Goal: Task Accomplishment & Management: Manage account settings

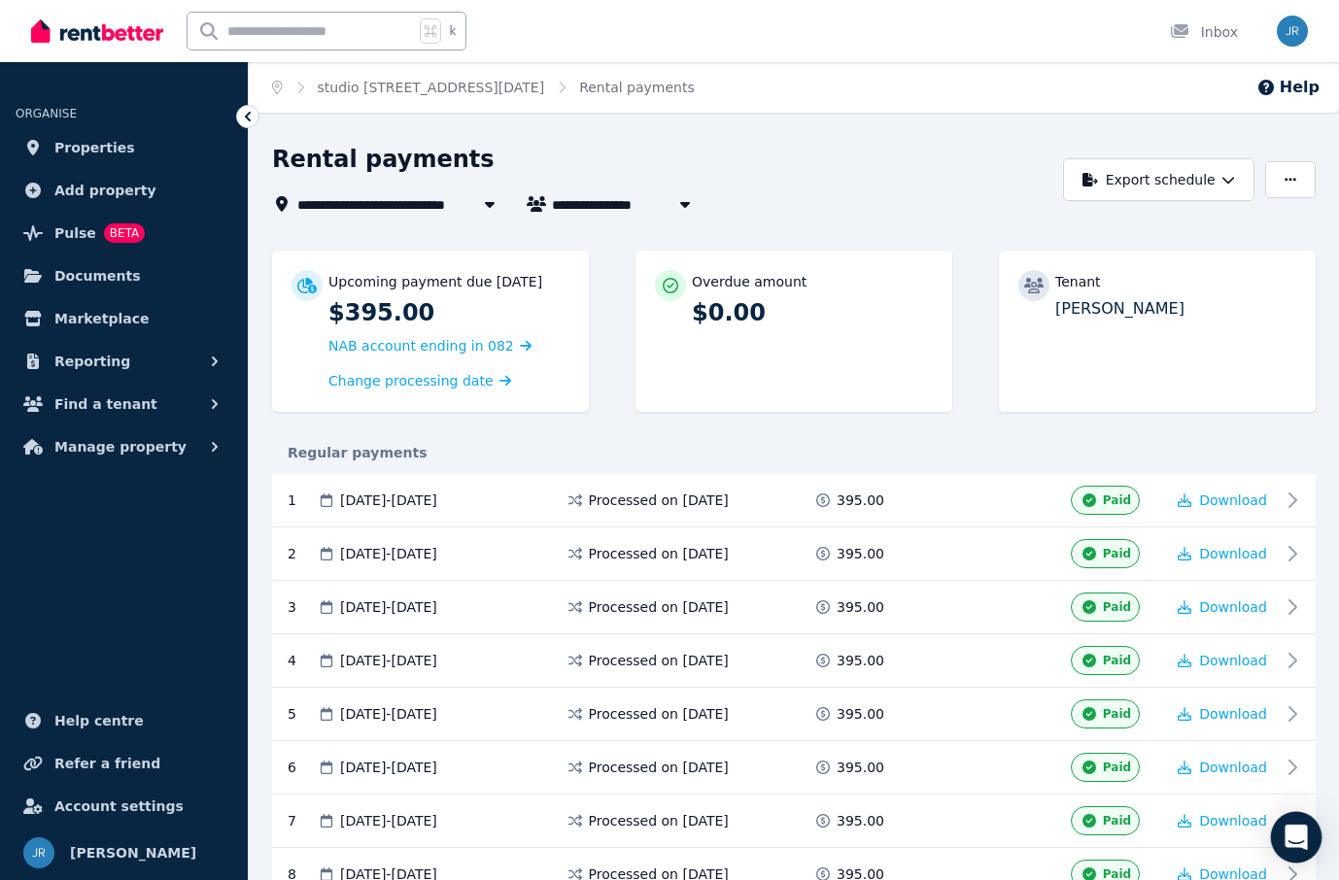
click at [1292, 843] on icon "Open Intercom Messenger" at bounding box center [1296, 837] width 25 height 25
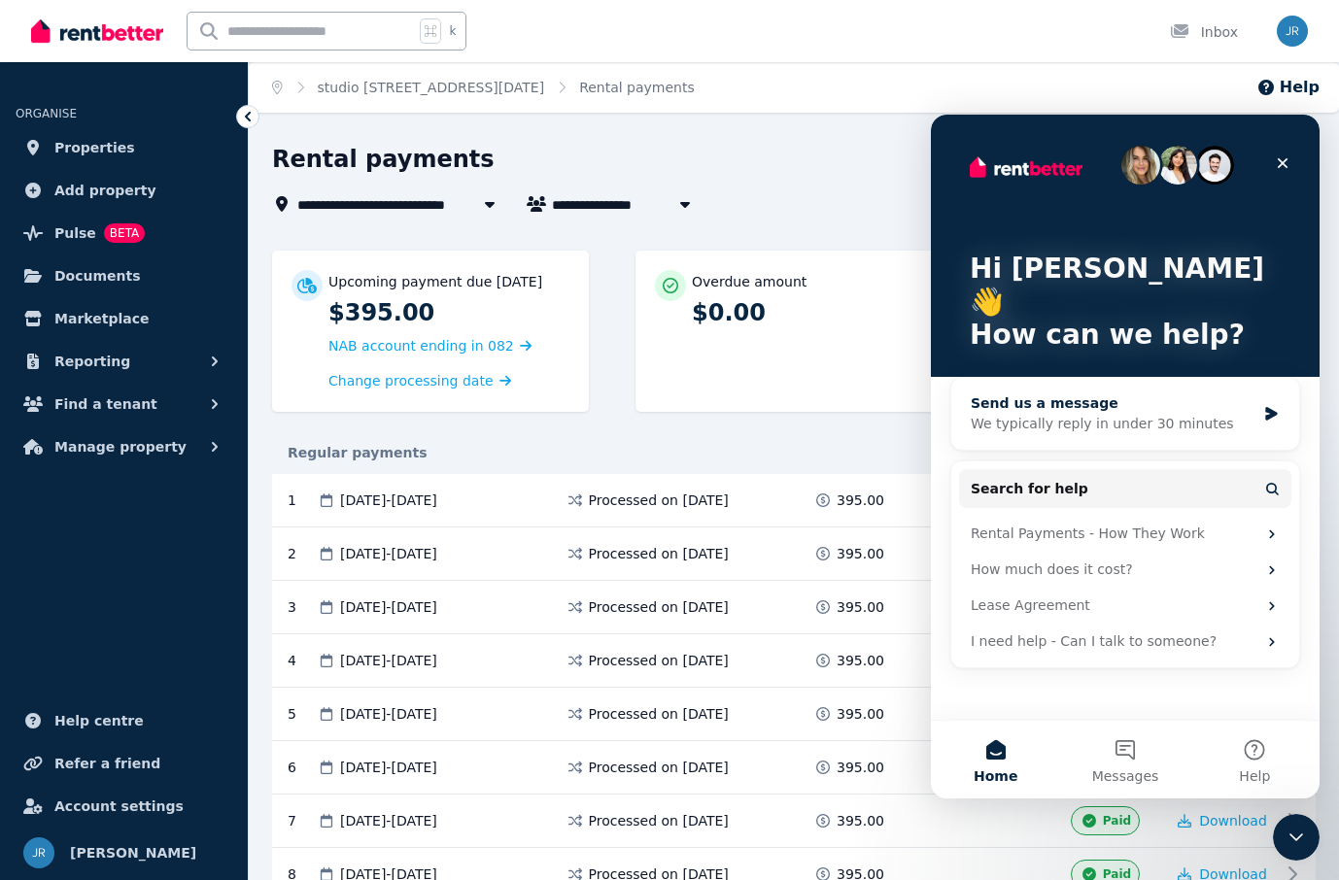
click at [1070, 414] on div "We typically reply in under 30 minutes" at bounding box center [1113, 424] width 285 height 20
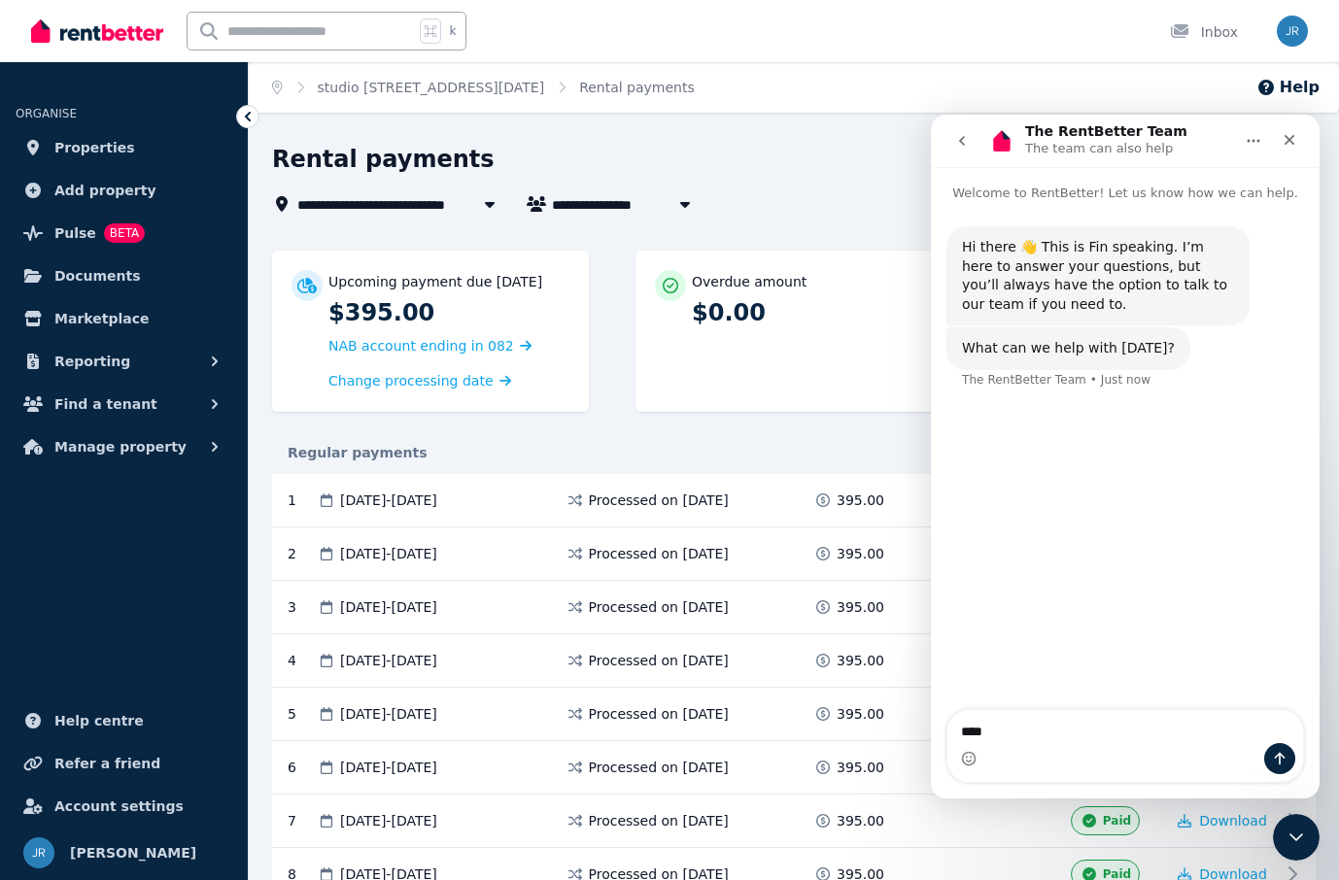
type textarea "*****"
type textarea "******"
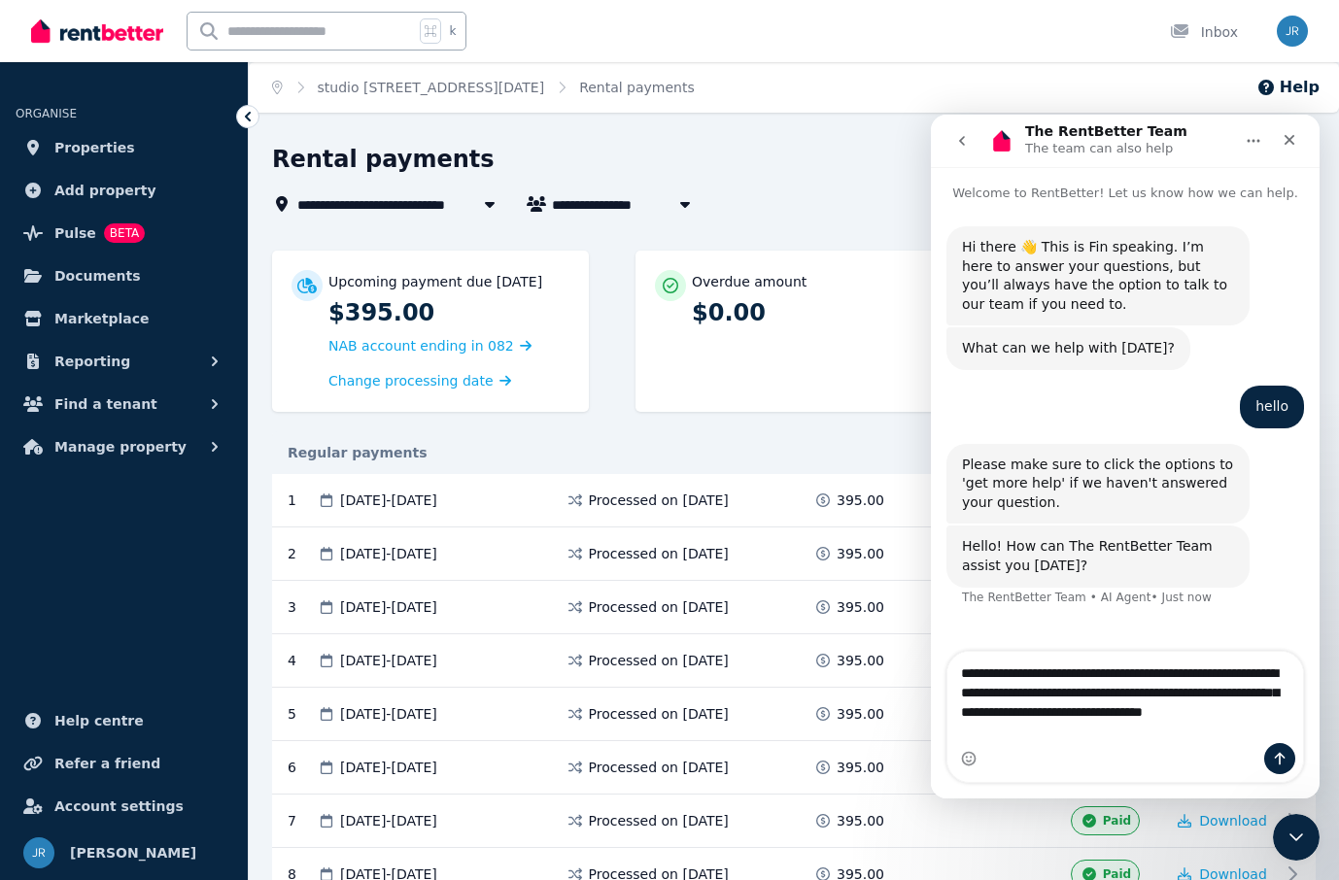
type textarea "**********"
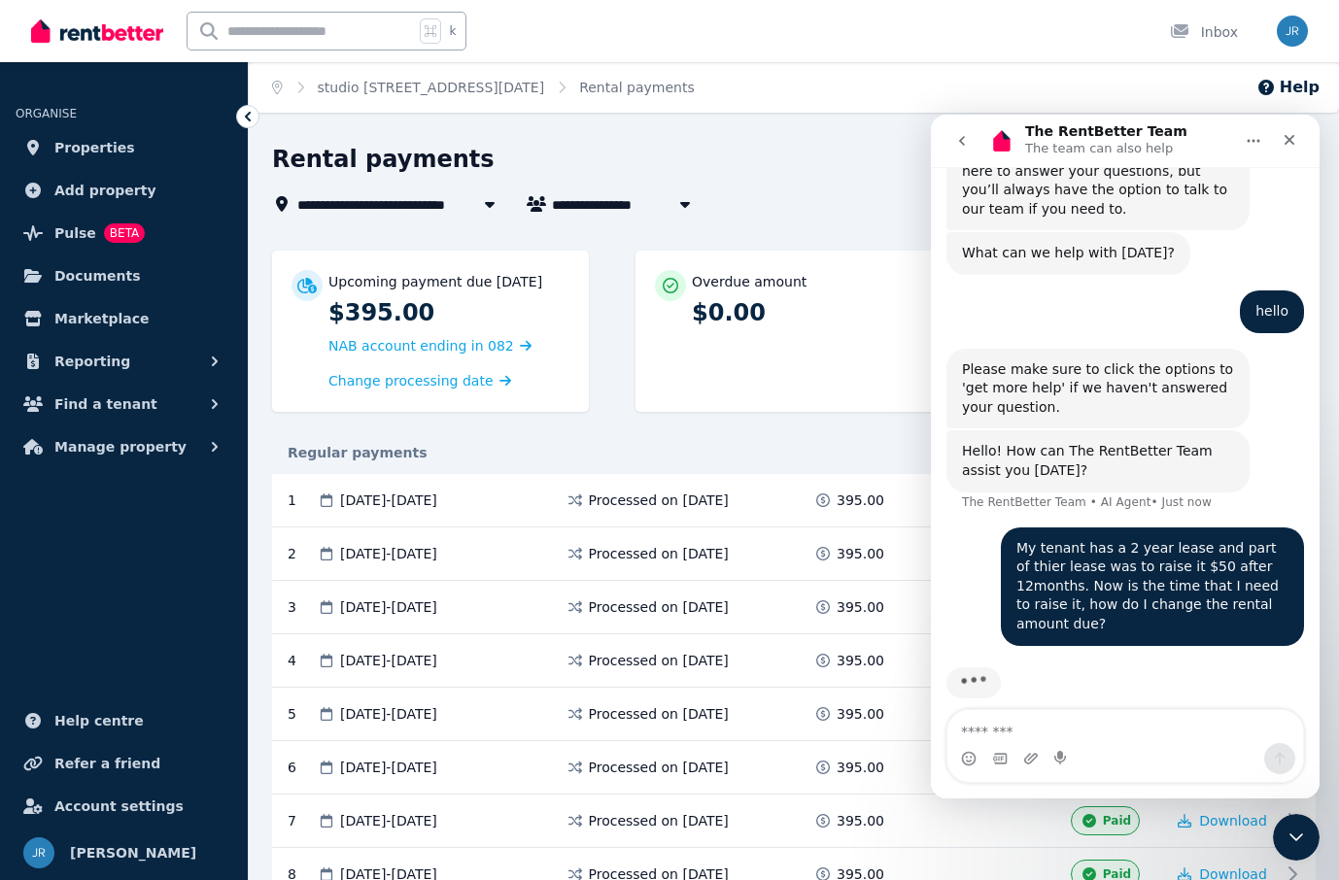
scroll to position [115, 0]
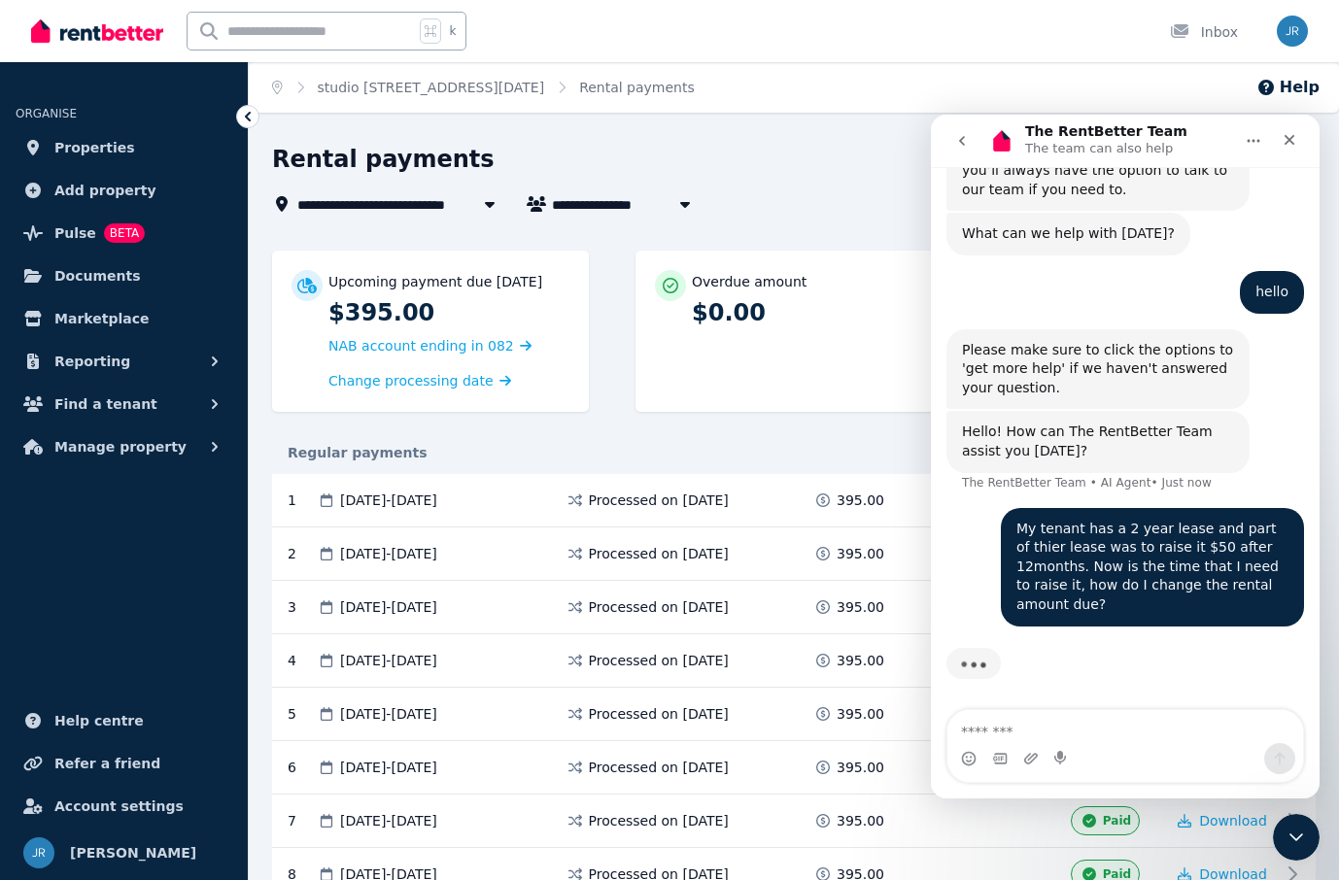
click at [722, 182] on div "**********" at bounding box center [662, 180] width 780 height 72
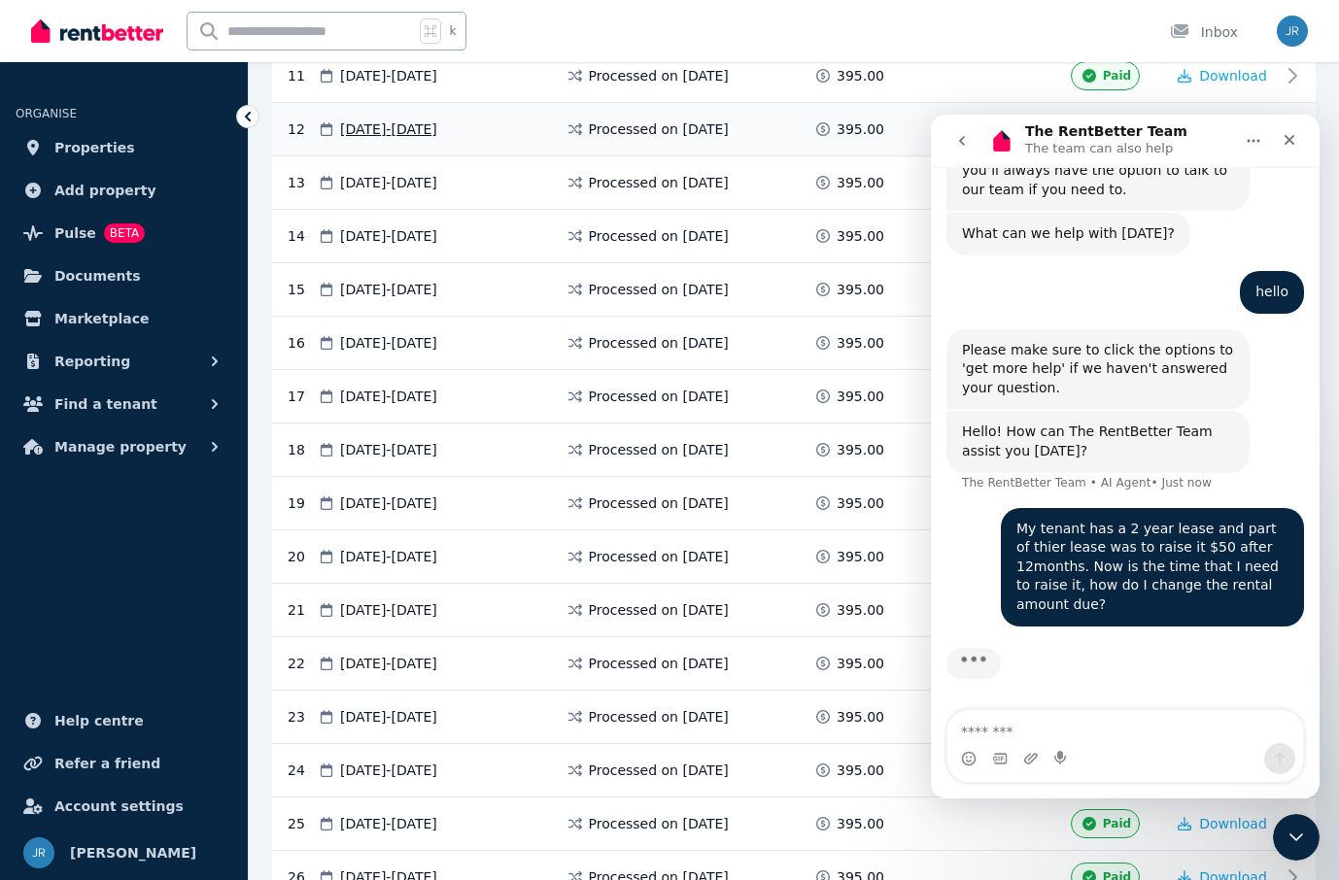
scroll to position [988, 0]
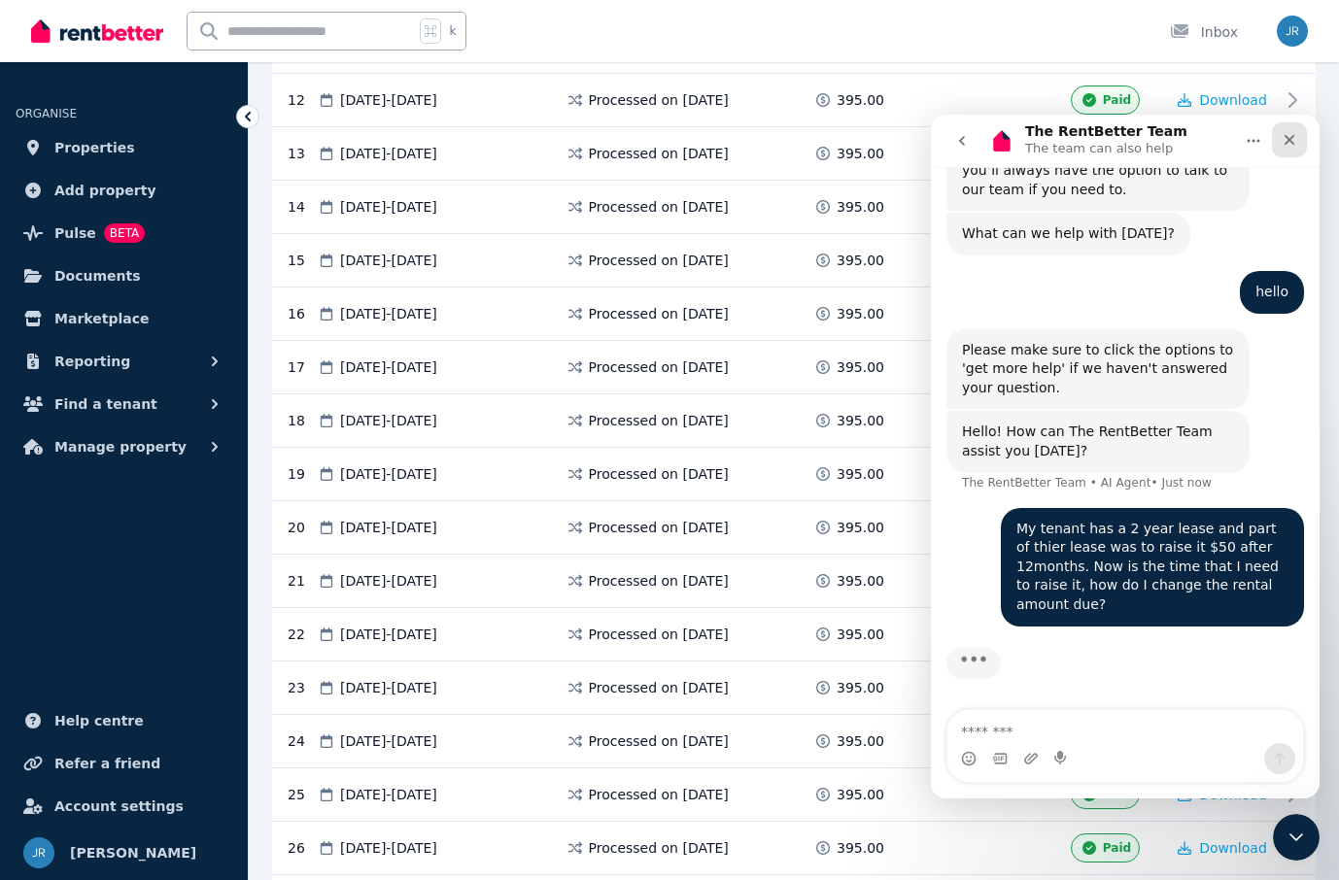
click at [1293, 136] on icon "Close" at bounding box center [1290, 140] width 11 height 11
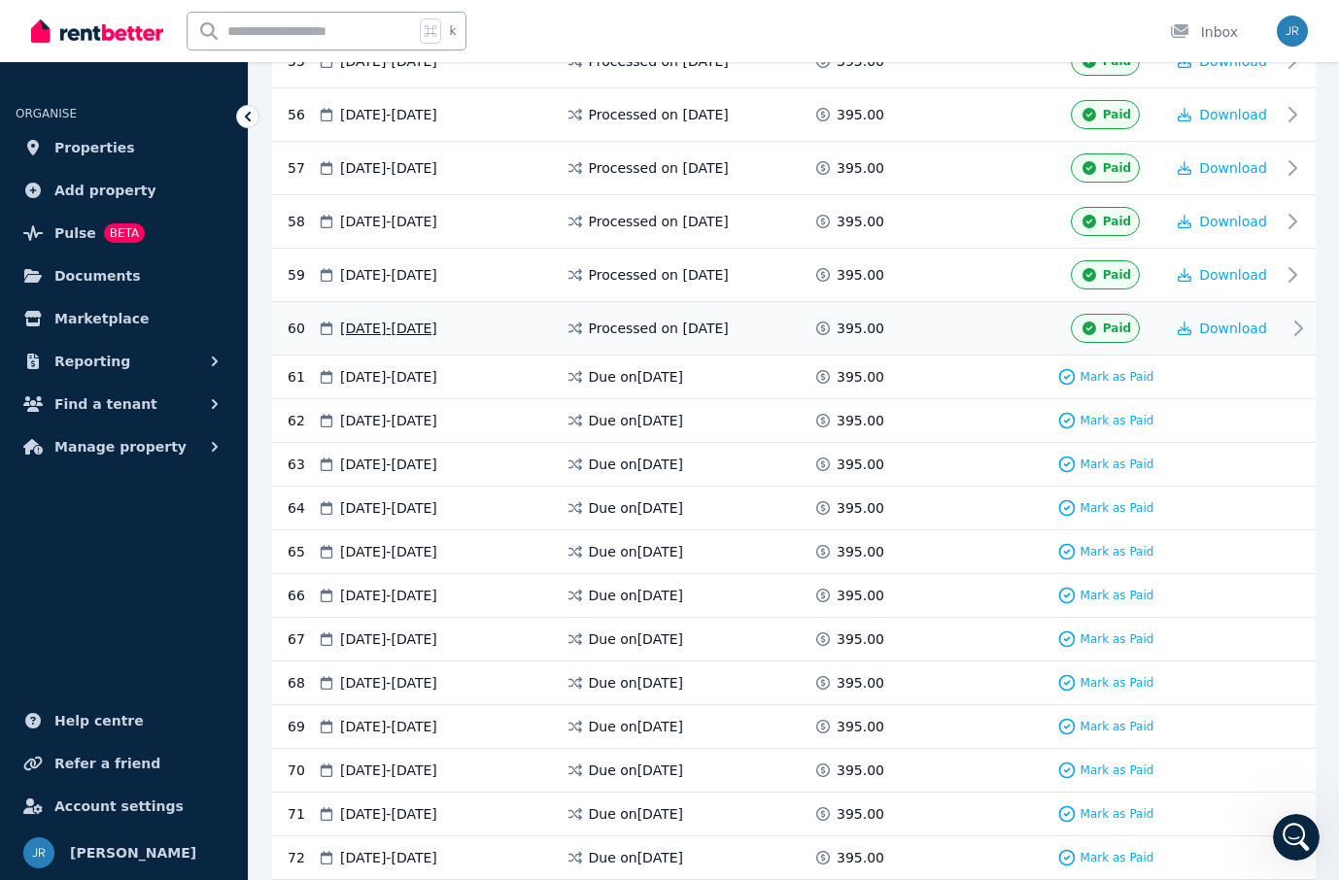
scroll to position [3322, 0]
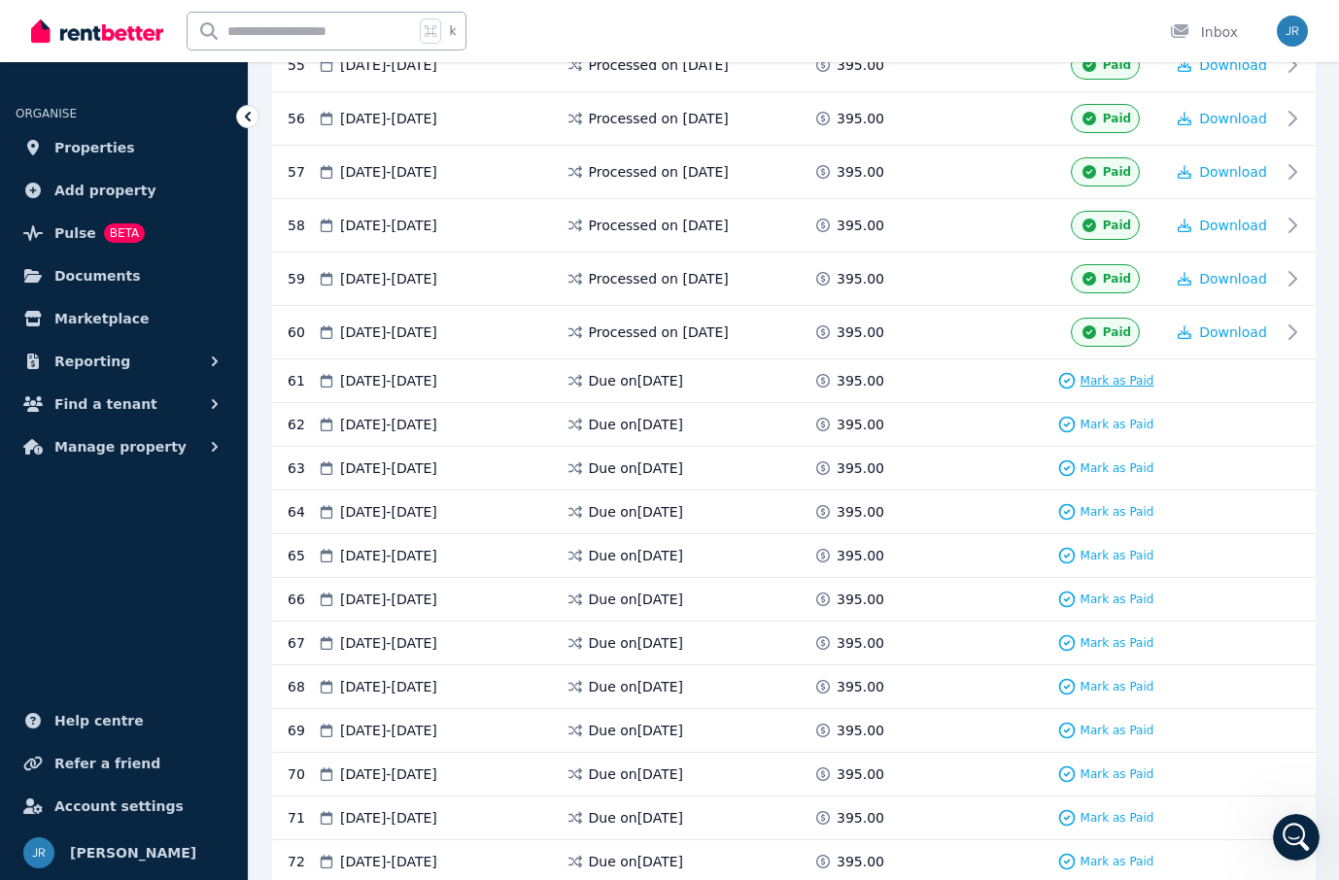
click at [1106, 380] on span "Mark as Paid" at bounding box center [1118, 381] width 74 height 16
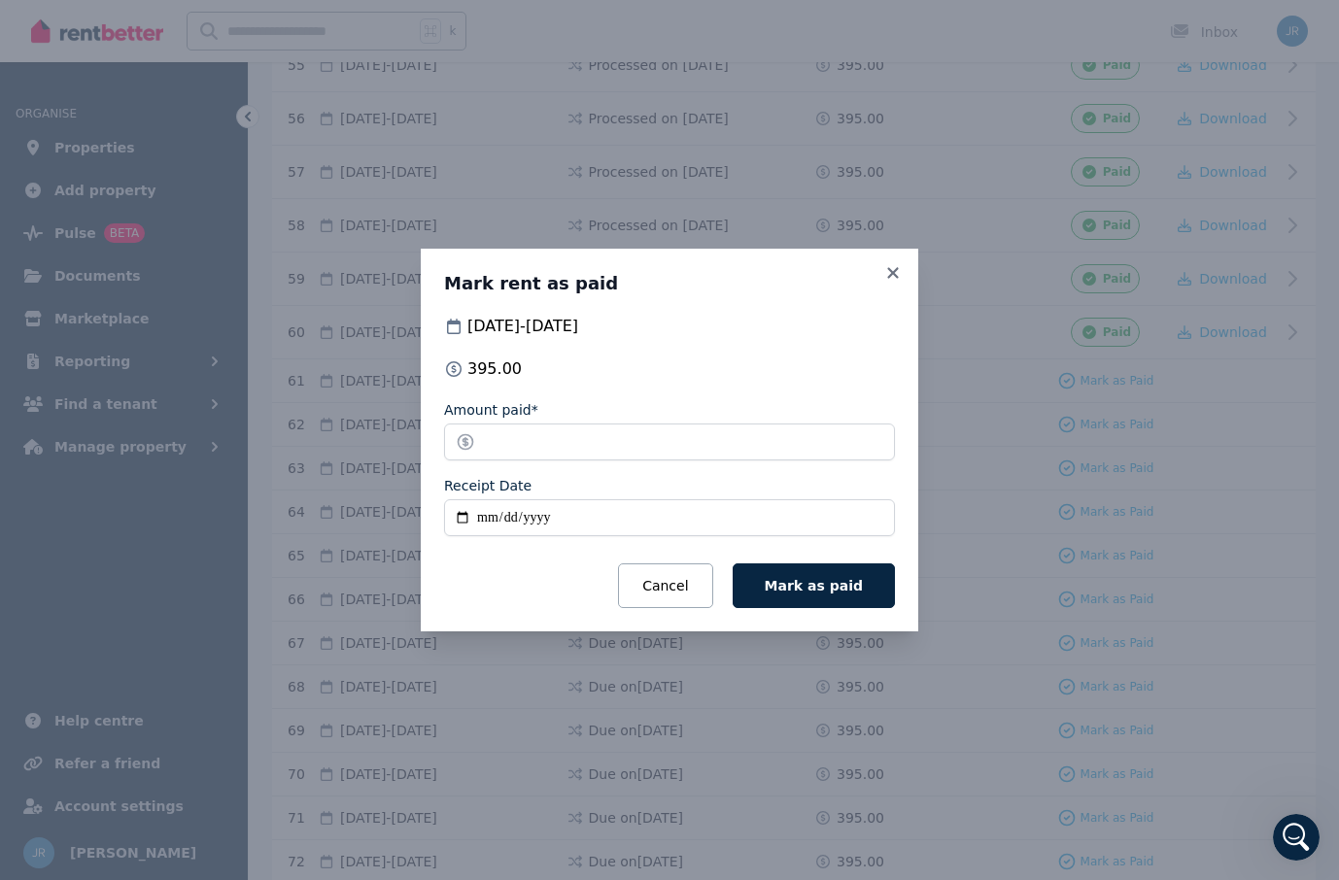
click at [486, 516] on input "Receipt Date" at bounding box center [669, 517] width 451 height 37
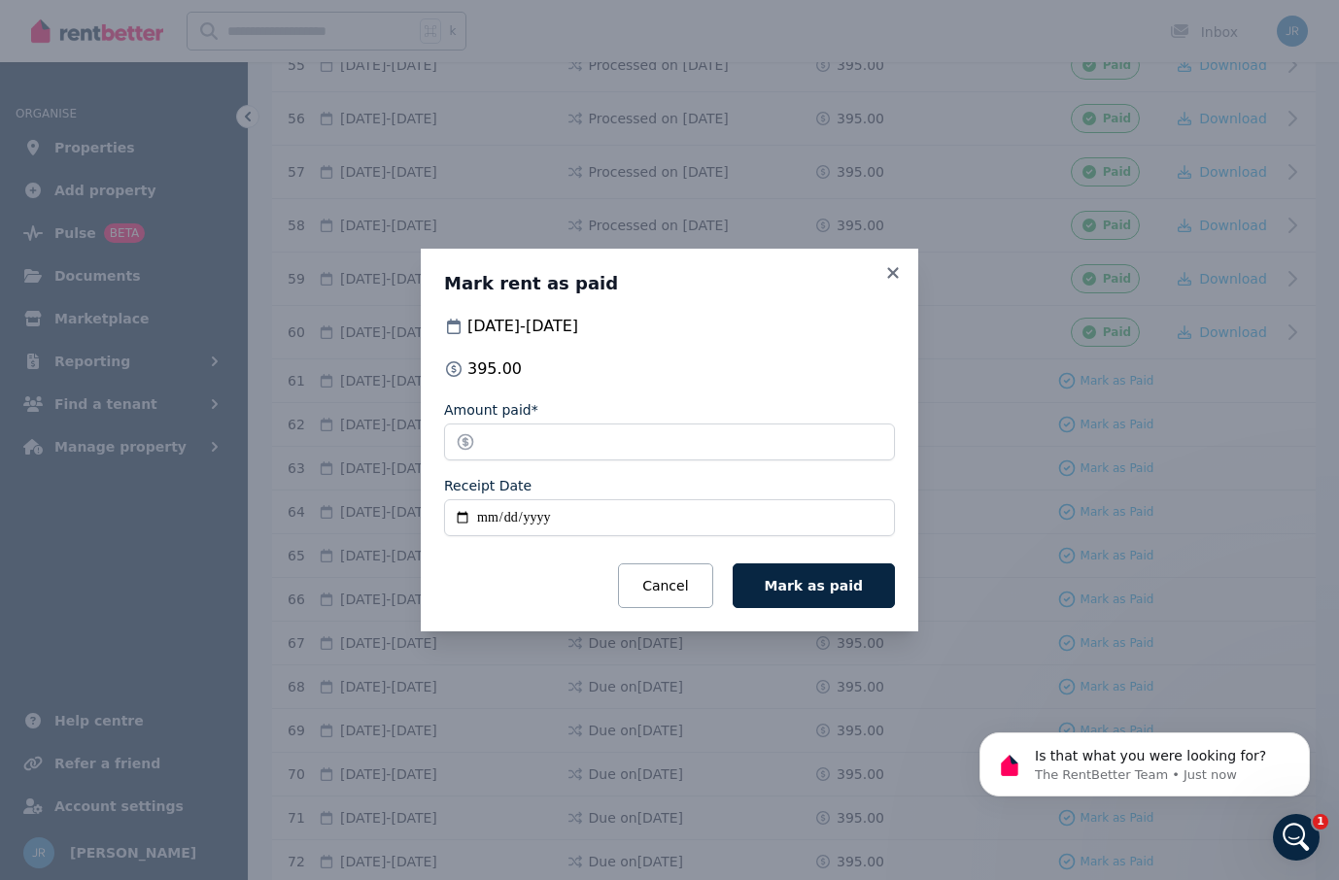
scroll to position [450, 0]
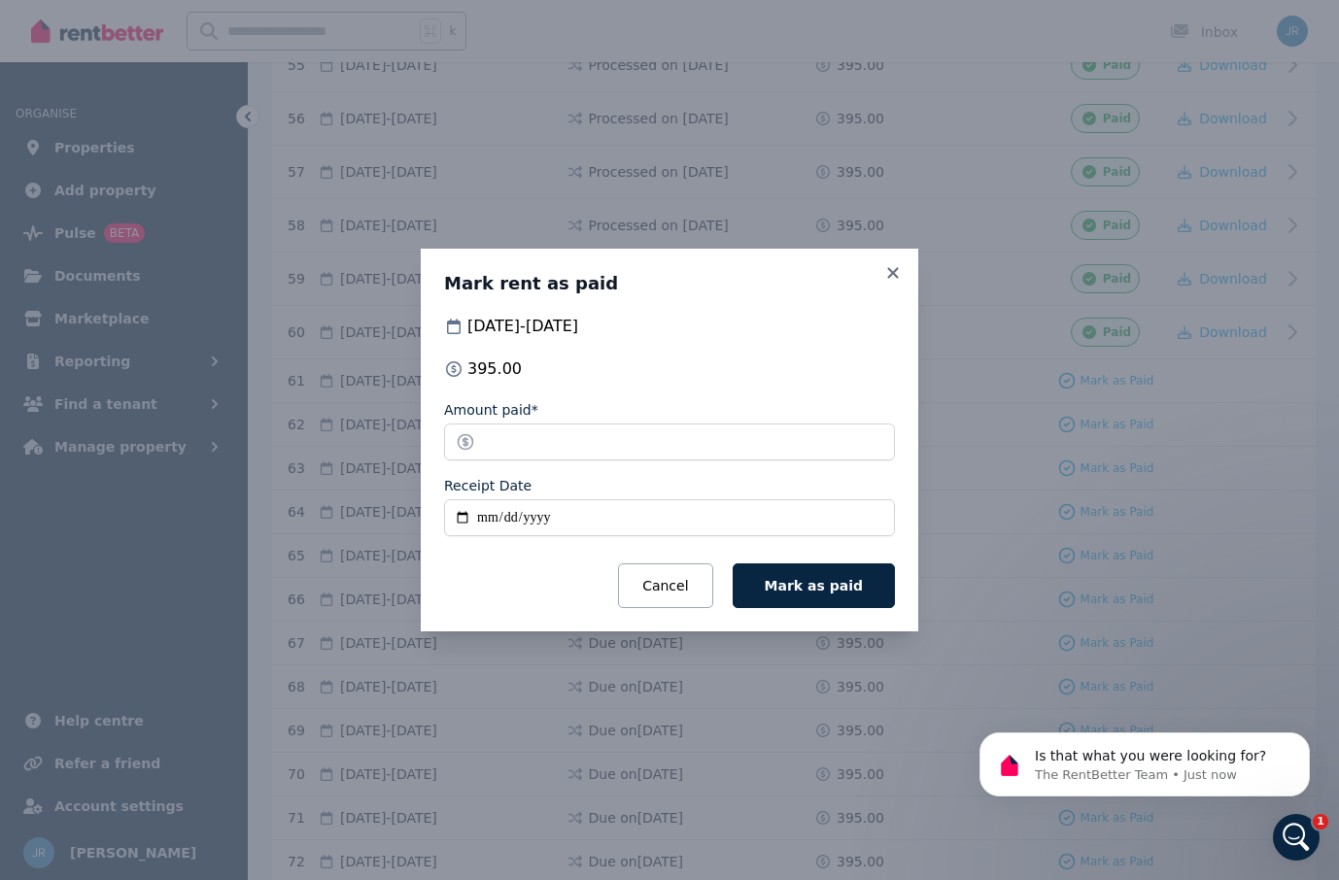
click at [494, 517] on input "Receipt Date" at bounding box center [669, 517] width 451 height 37
click at [521, 517] on input "Receipt Date" at bounding box center [669, 517] width 451 height 37
type input "**********"
click at [849, 586] on span "Mark as paid" at bounding box center [814, 586] width 98 height 16
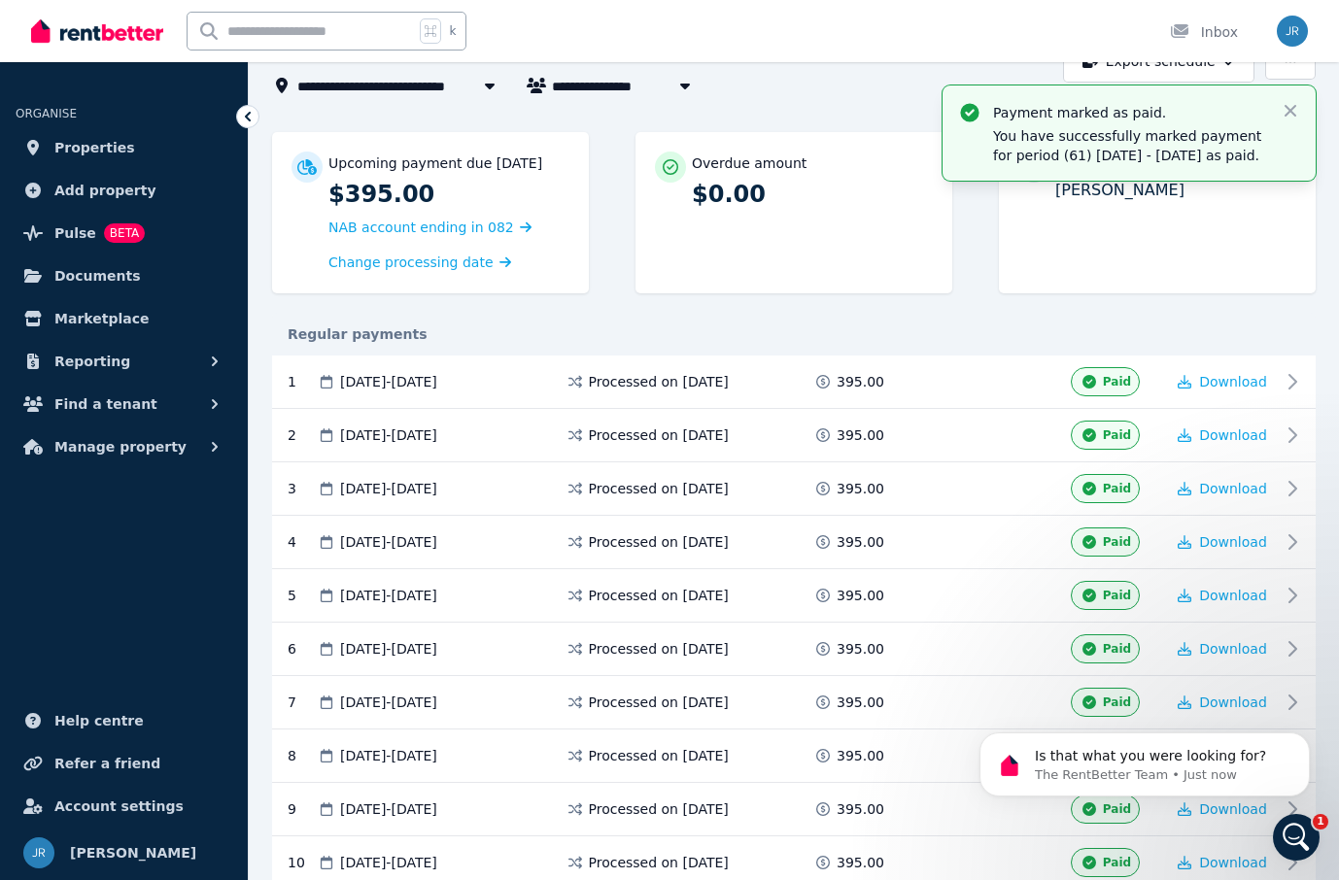
scroll to position [0, 0]
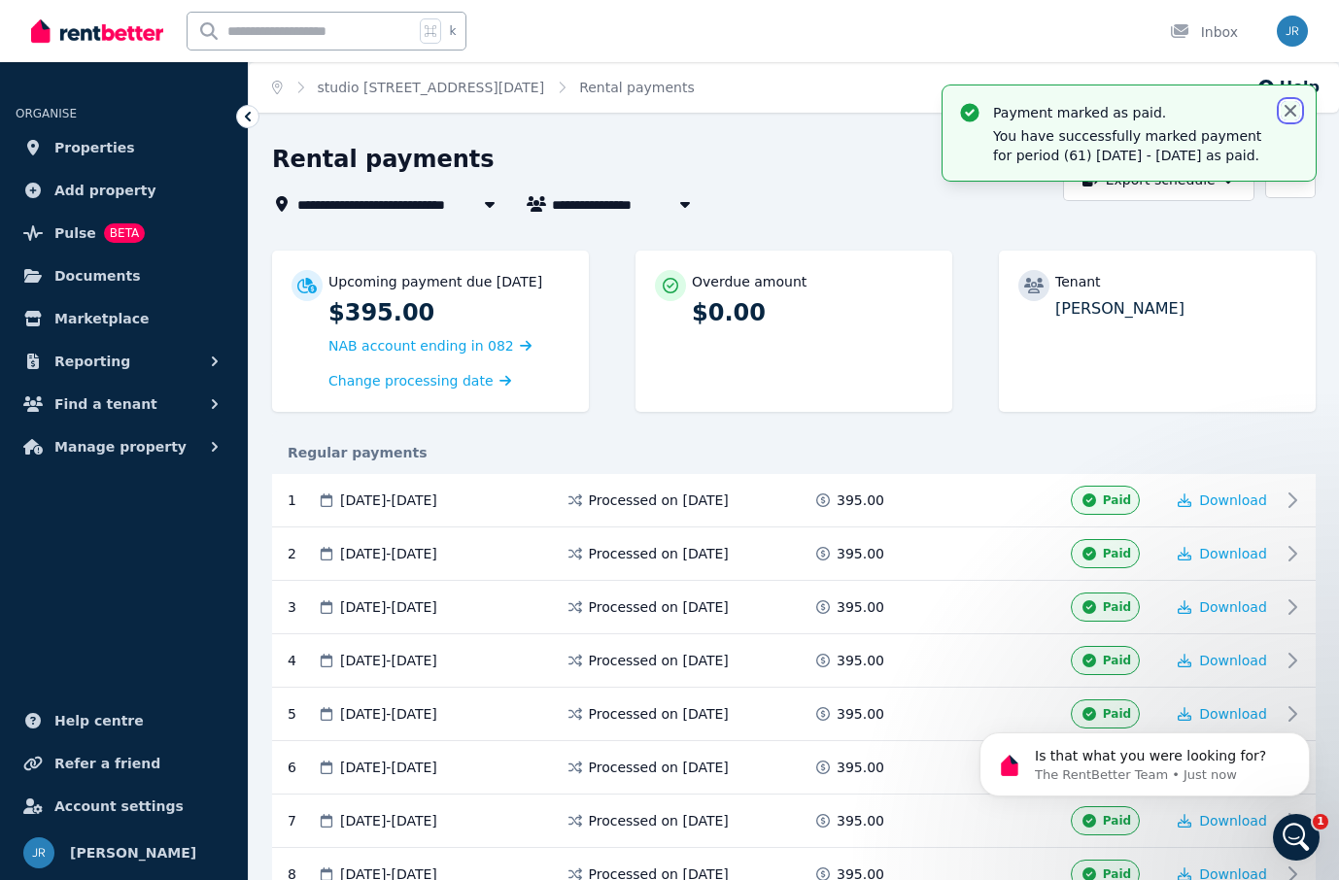
click at [1291, 108] on icon "button" at bounding box center [1290, 110] width 19 height 19
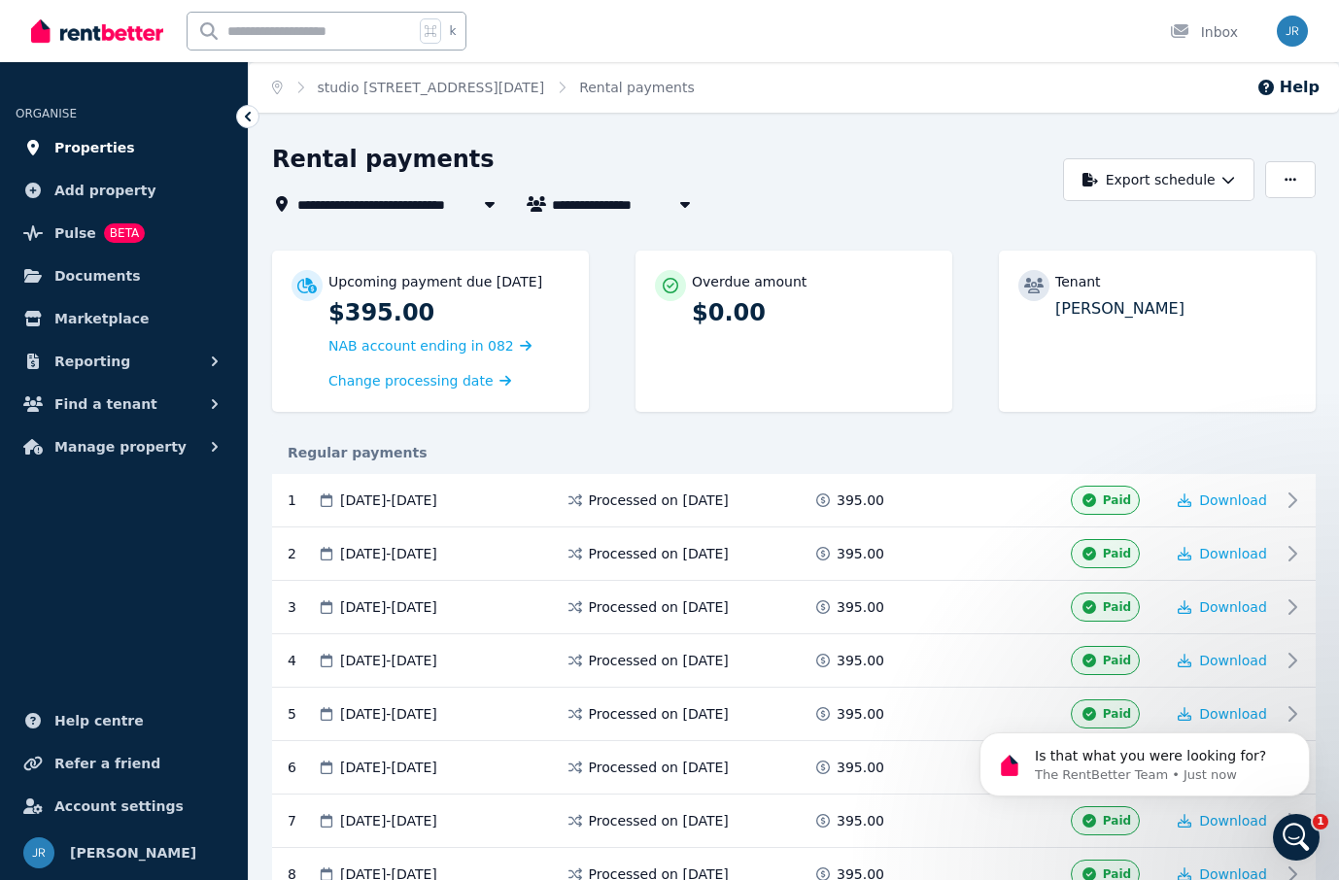
click at [92, 140] on span "Properties" at bounding box center [94, 147] width 81 height 23
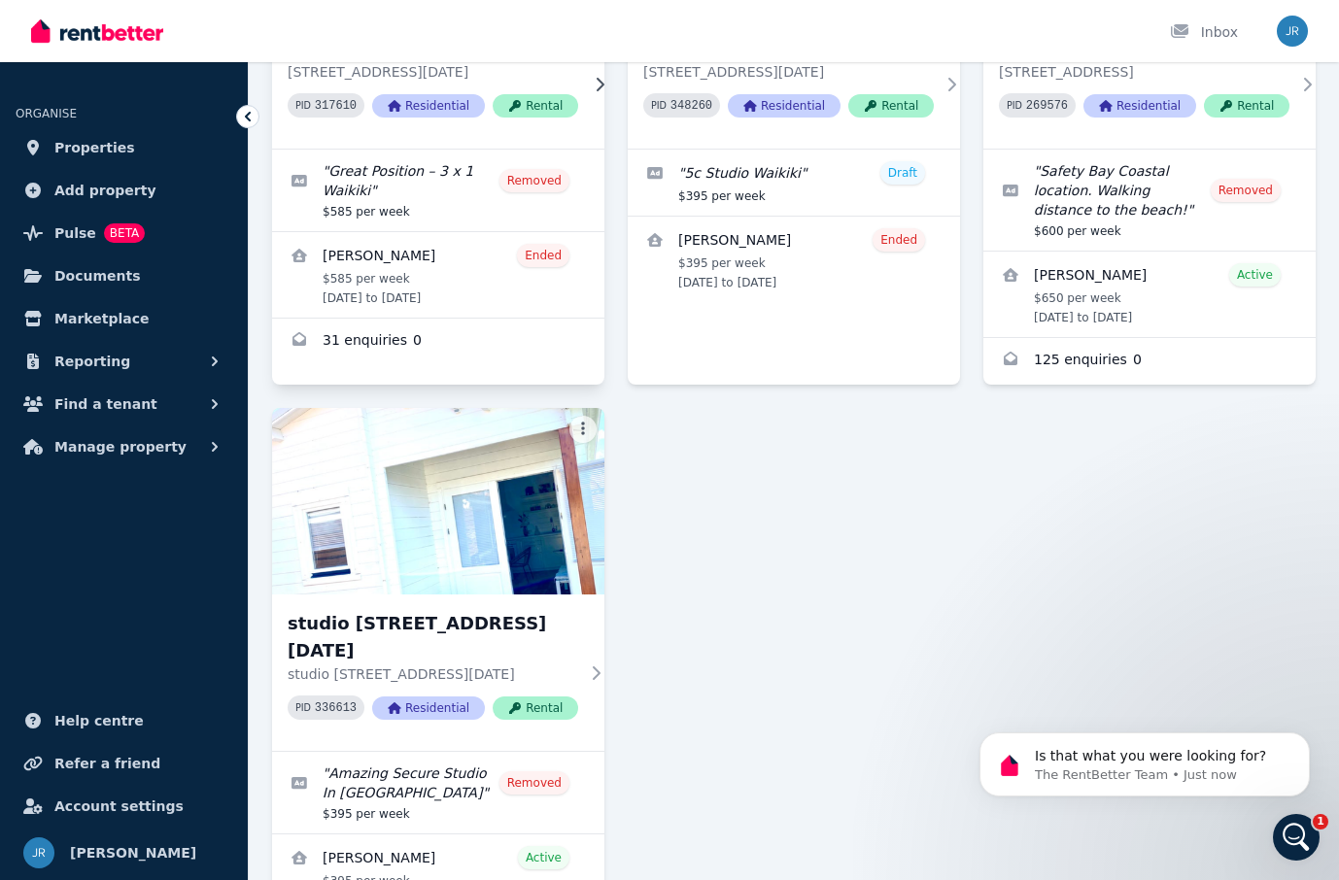
scroll to position [394, 0]
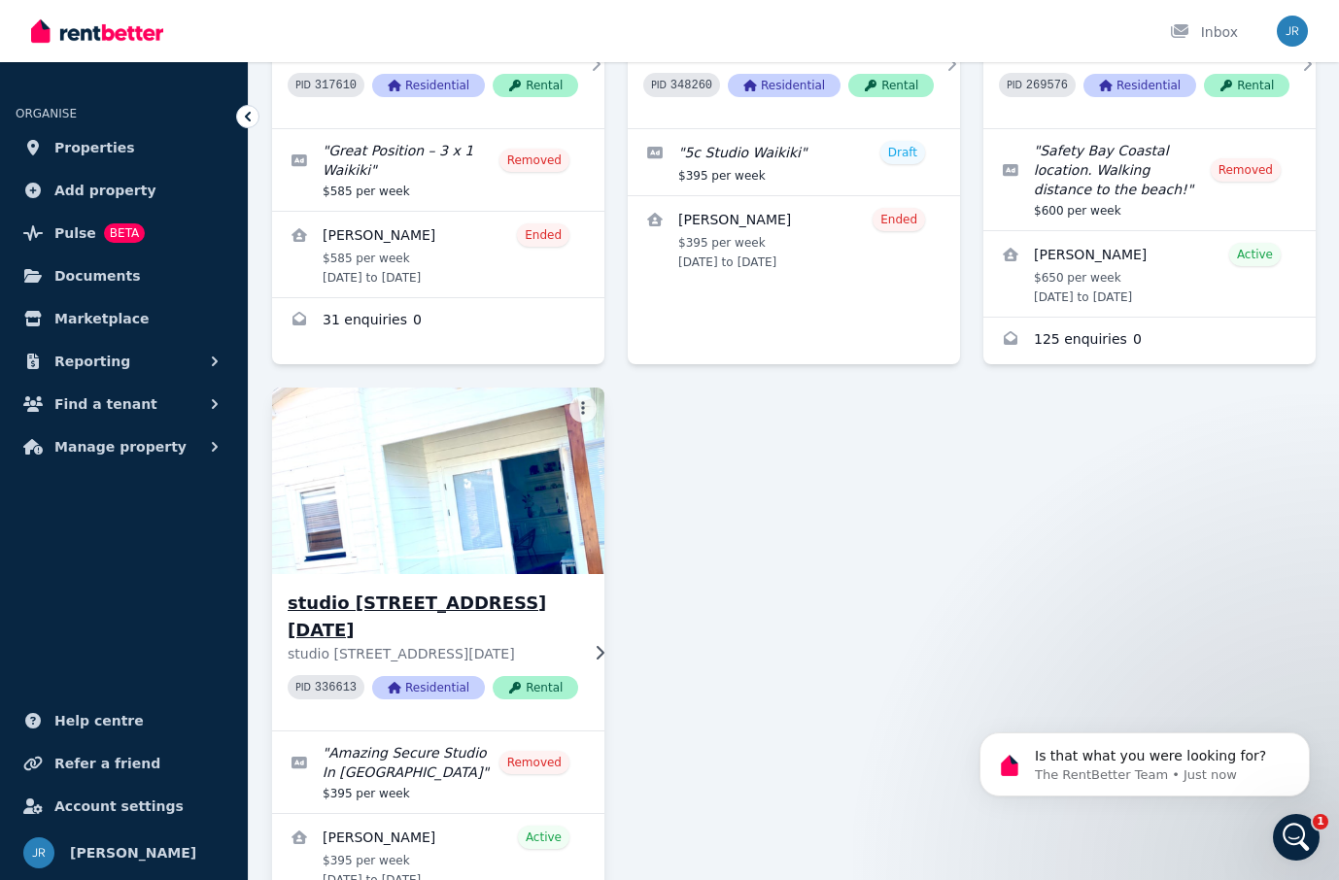
click at [390, 606] on h3 "studio [STREET_ADDRESS][DATE]" at bounding box center [433, 617] width 291 height 54
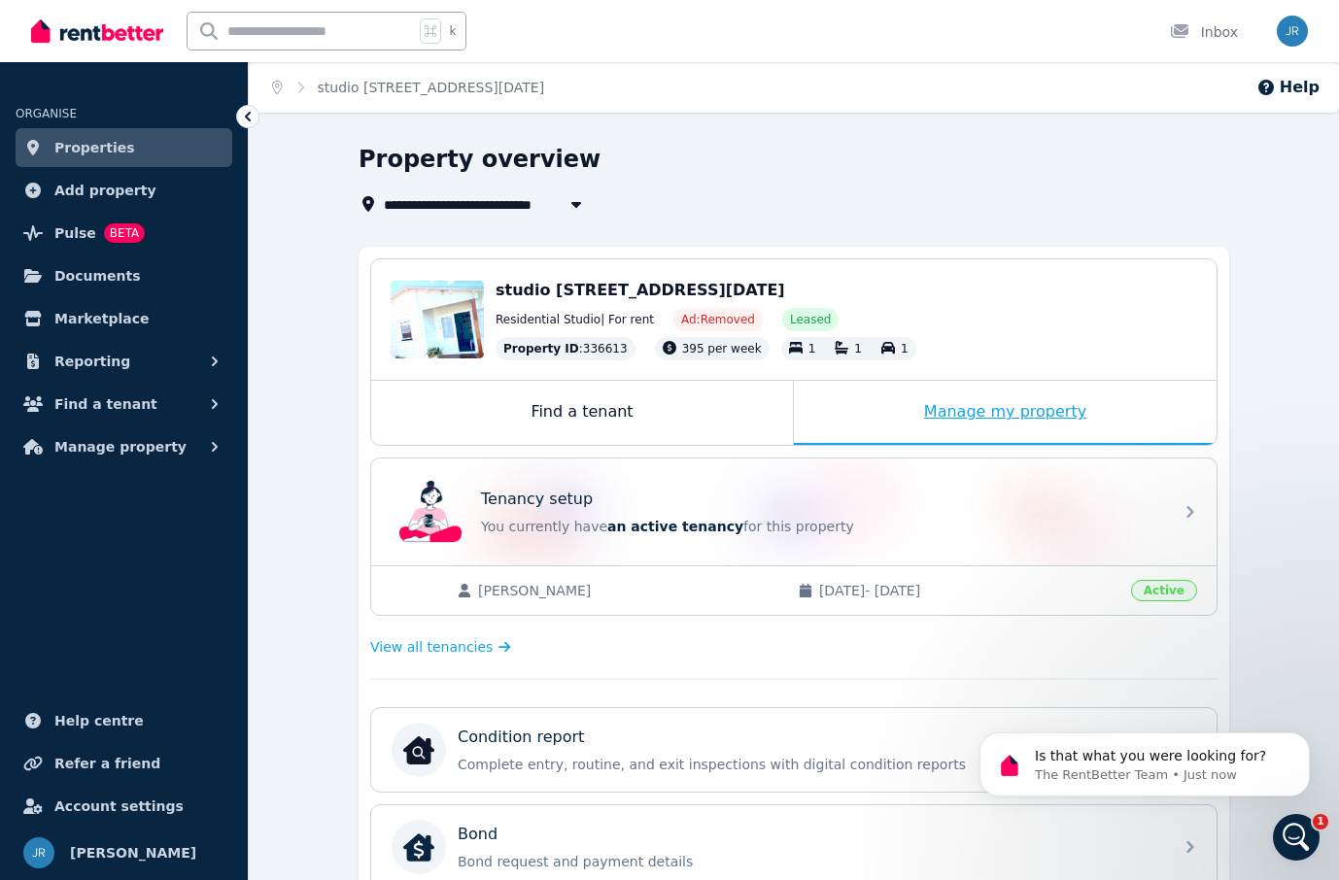
click at [927, 406] on div "Manage my property" at bounding box center [1005, 413] width 423 height 64
click at [1296, 835] on icon "Open Intercom Messenger" at bounding box center [1294, 835] width 32 height 32
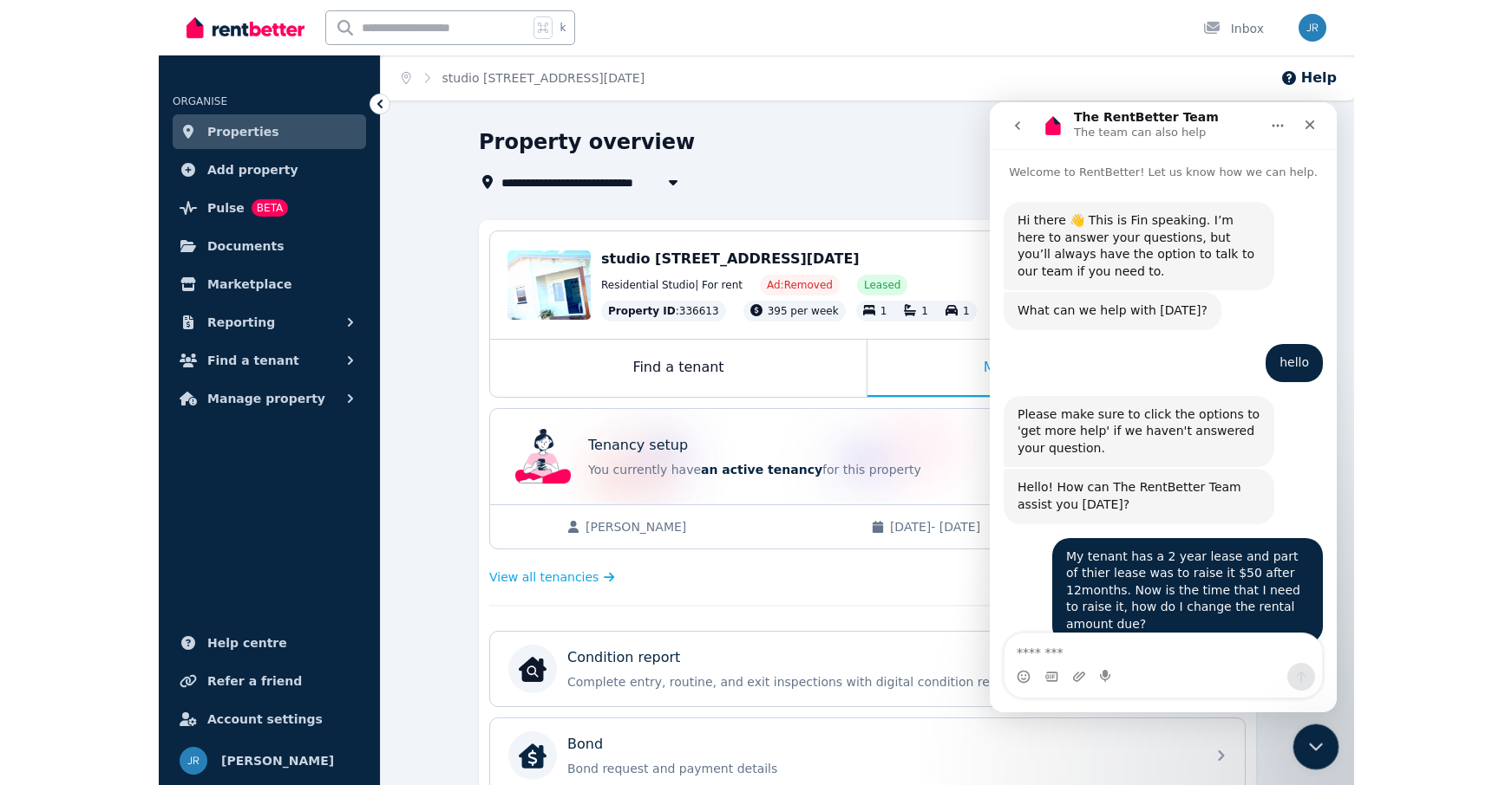
scroll to position [401, 0]
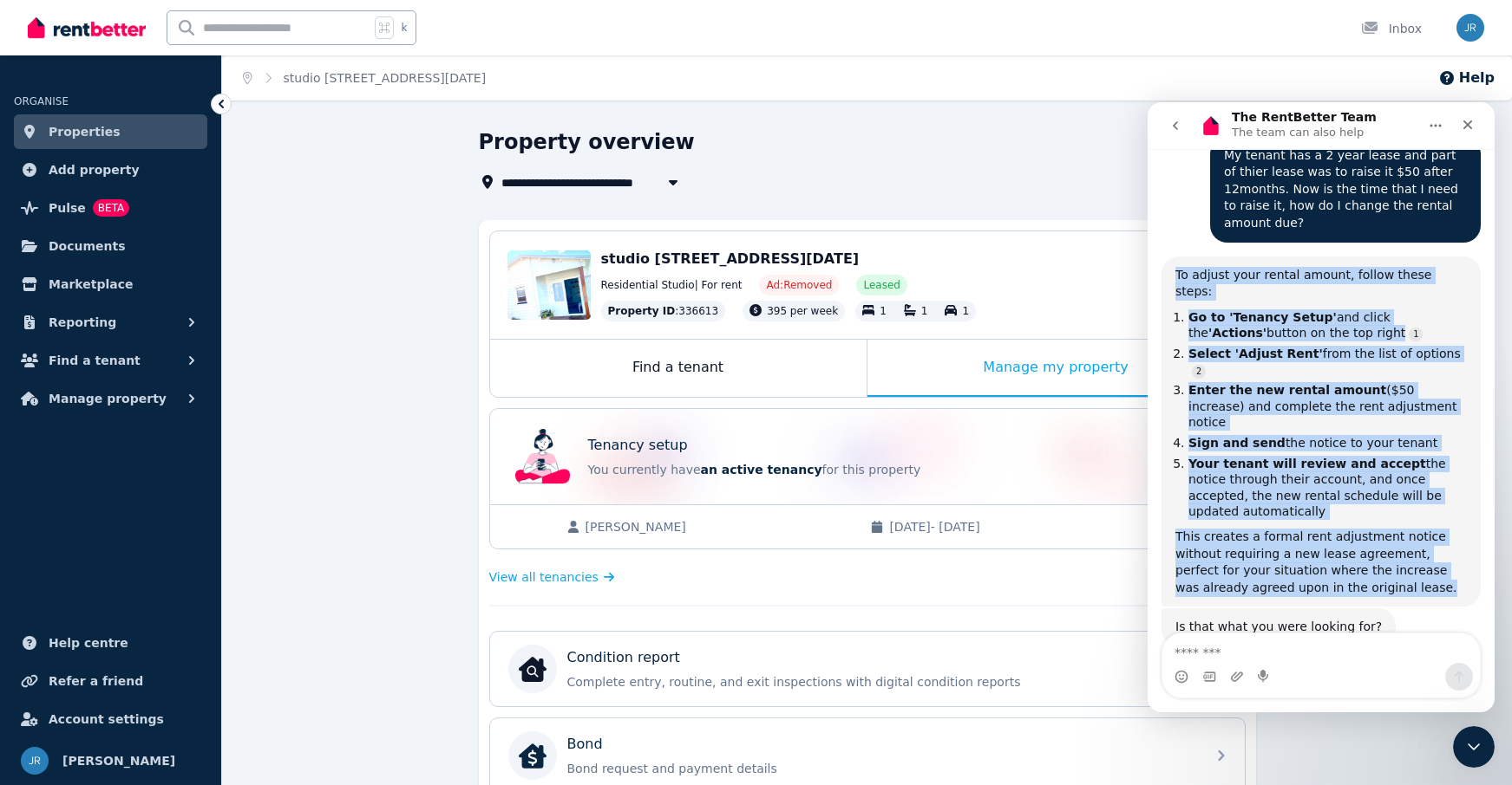
drag, startPoint x: 1177, startPoint y: 273, endPoint x: 1244, endPoint y: 552, distance: 286.9
click at [1194, 552] on div "To adjust your rental amount, follow these steps: Go to 'Tenancy Setup' and cli…" at bounding box center [1321, 433] width 320 height 351
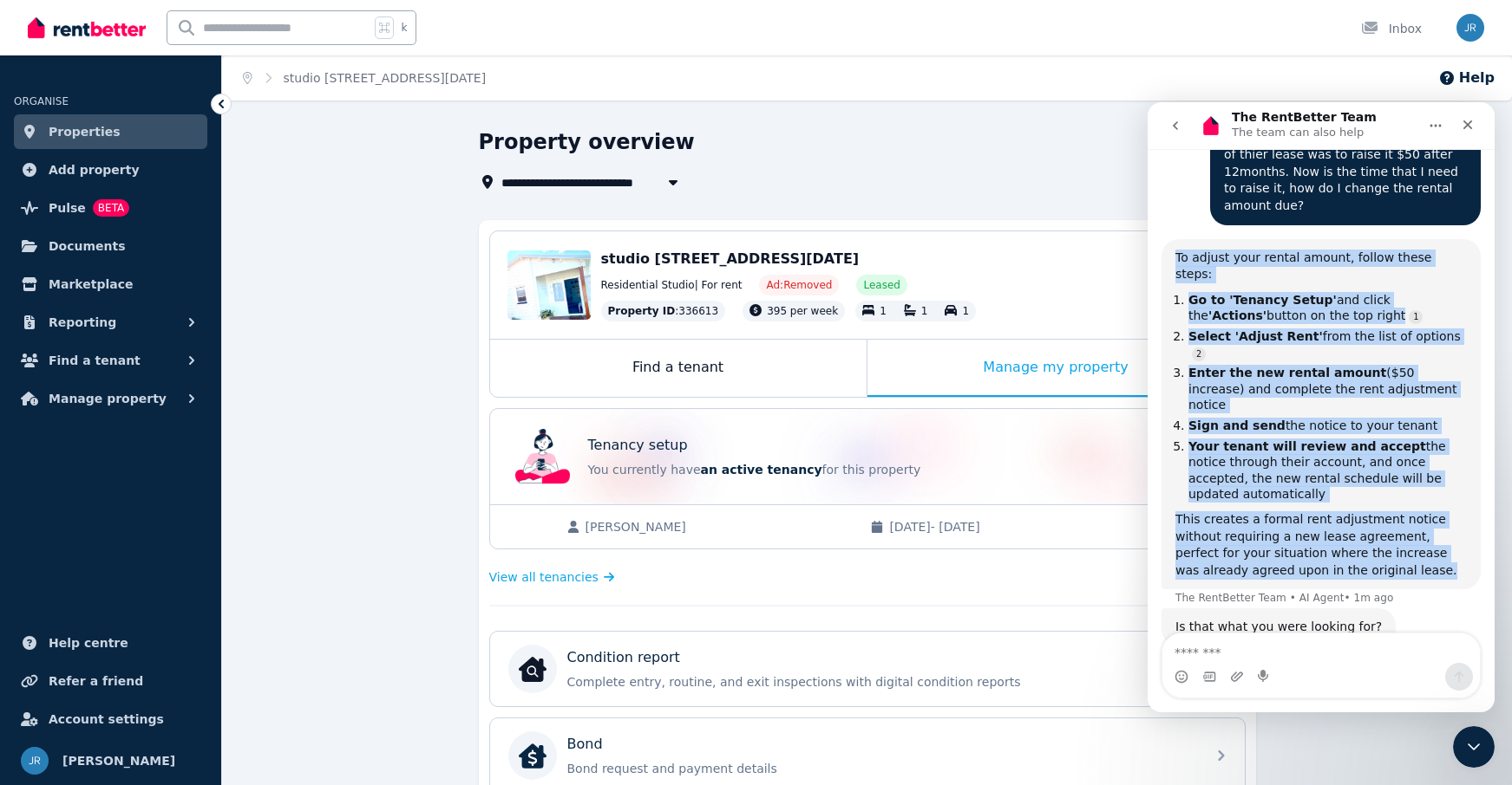
copy div "To adjust your rental amount, follow these steps: Go to 'Tenancy Setup' and cli…"
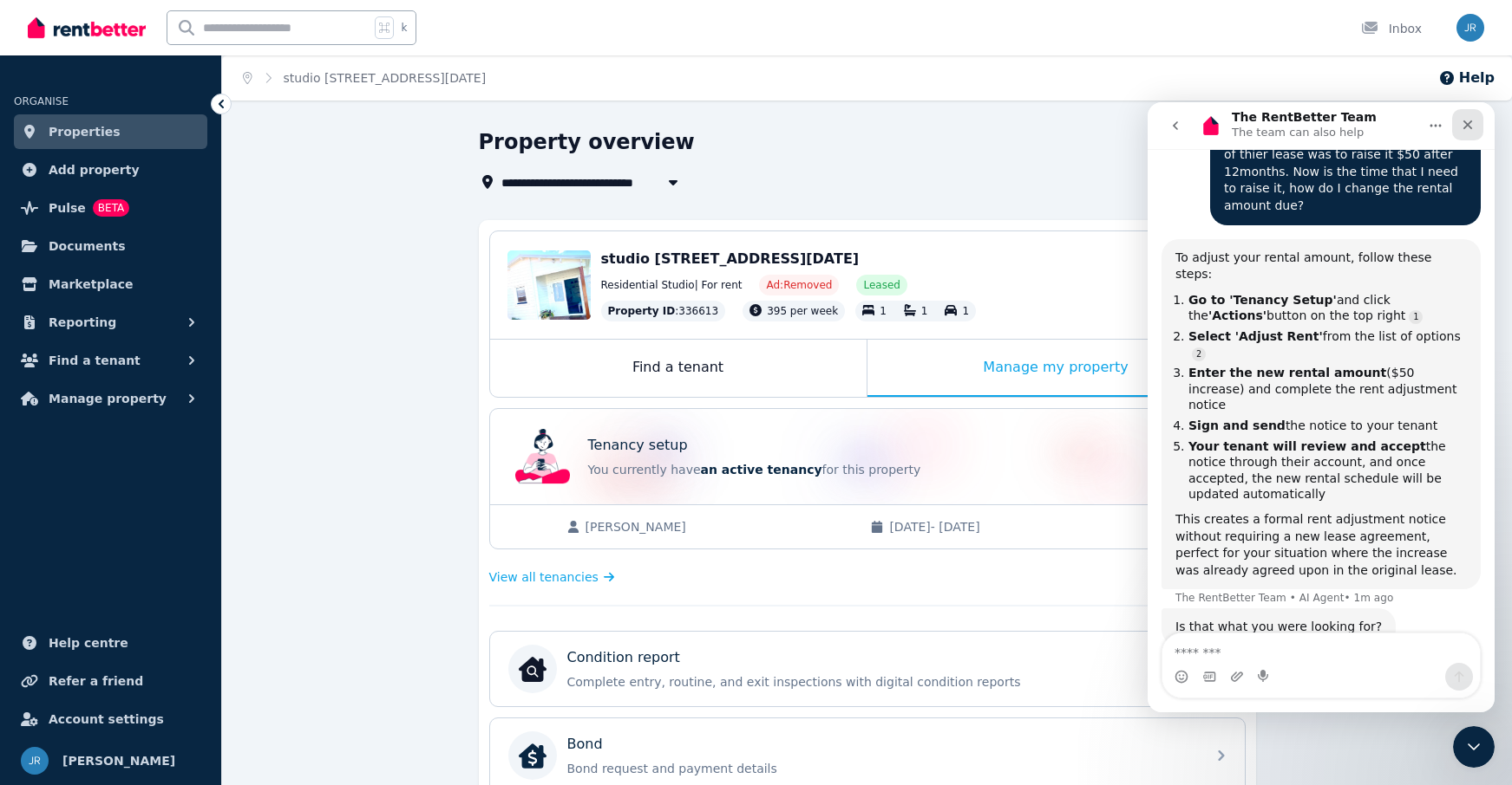
click at [1194, 128] on icon "Close" at bounding box center [1467, 125] width 14 height 14
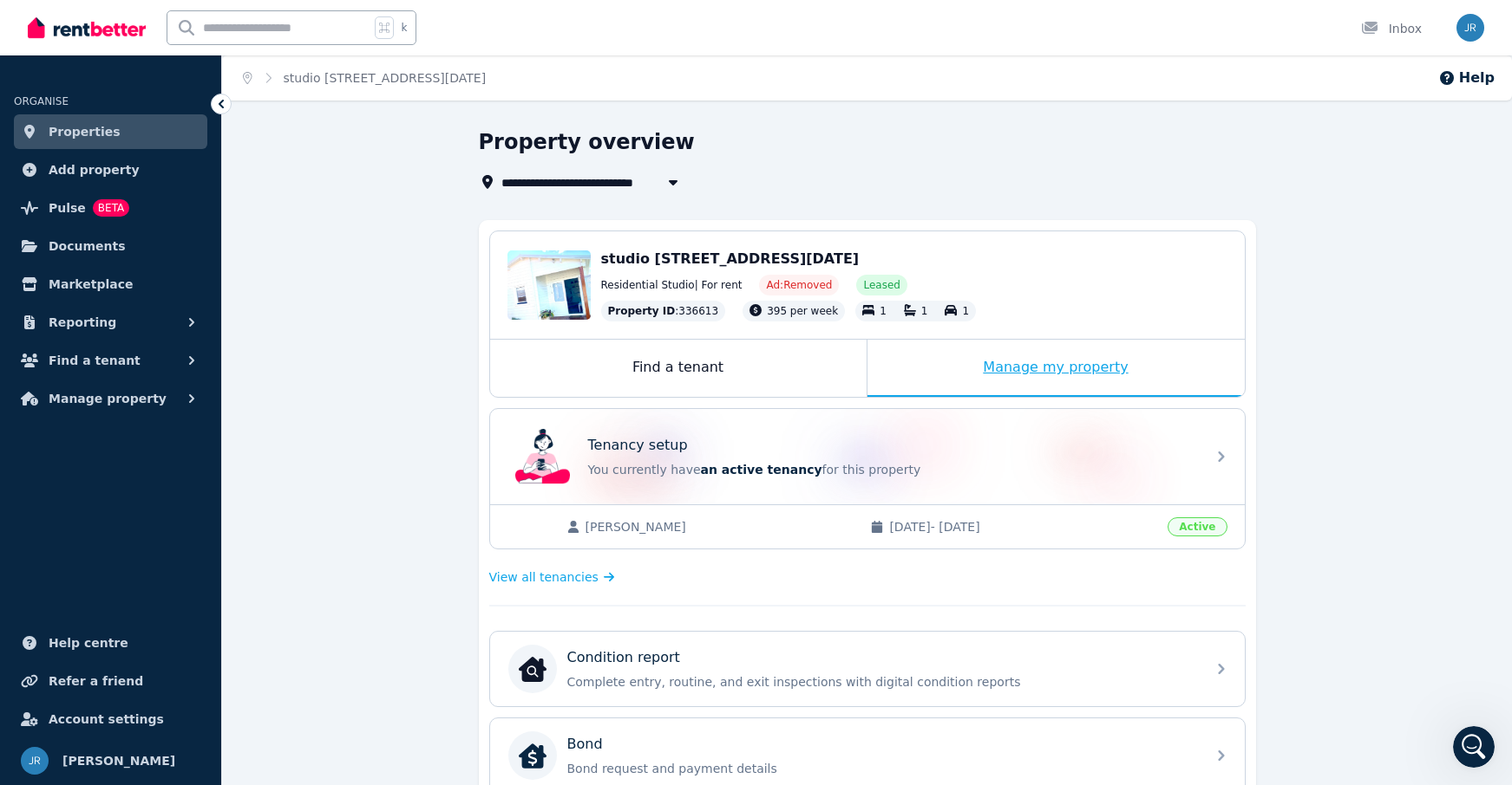
click at [1044, 369] on div "Manage my property" at bounding box center [1056, 368] width 378 height 57
click at [1194, 26] on img "button" at bounding box center [1470, 28] width 28 height 28
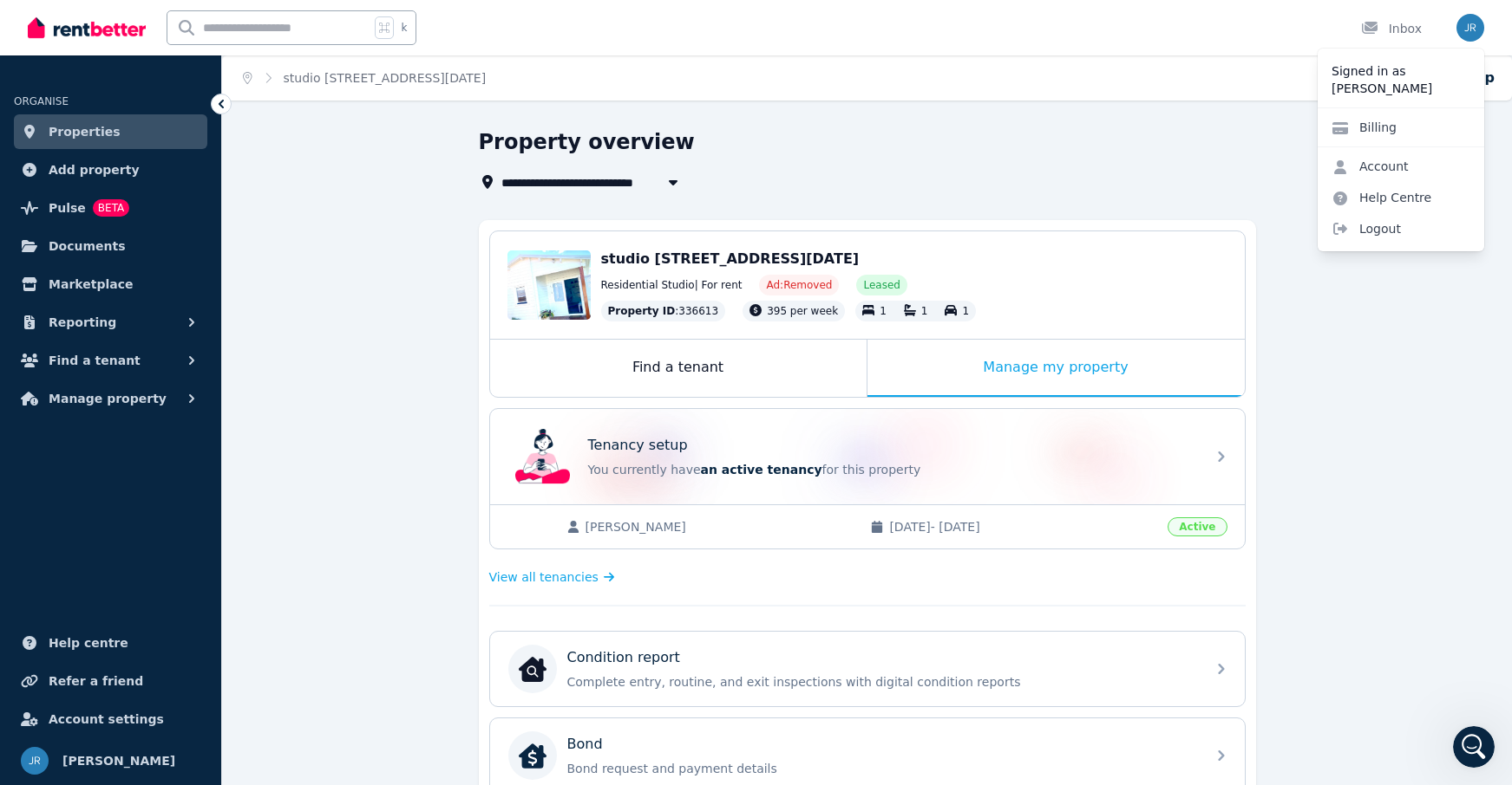
click at [1194, 354] on div "**********" at bounding box center [867, 716] width 1290 height 1176
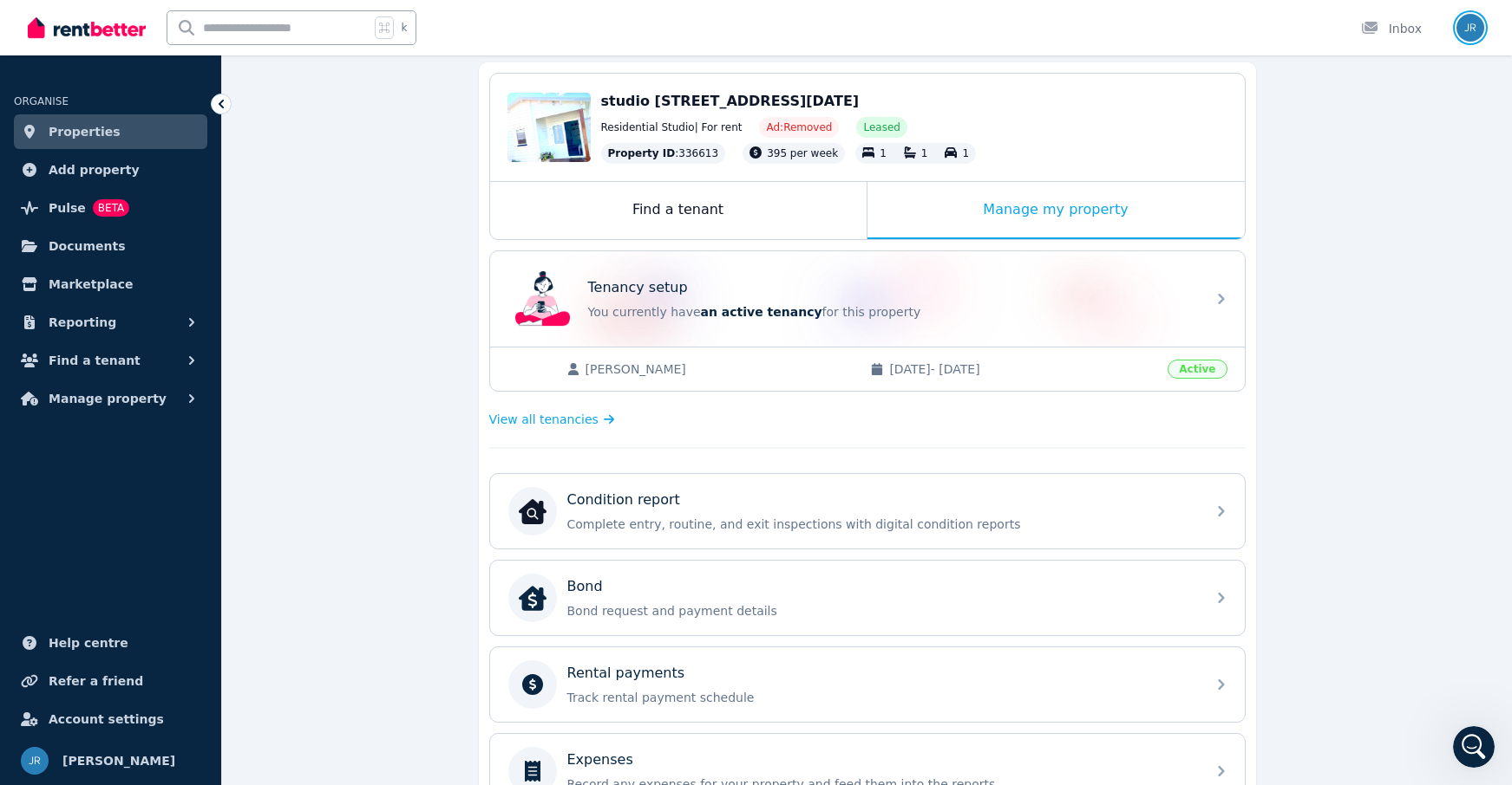
scroll to position [160, 0]
click at [71, 132] on span "Properties" at bounding box center [84, 131] width 72 height 21
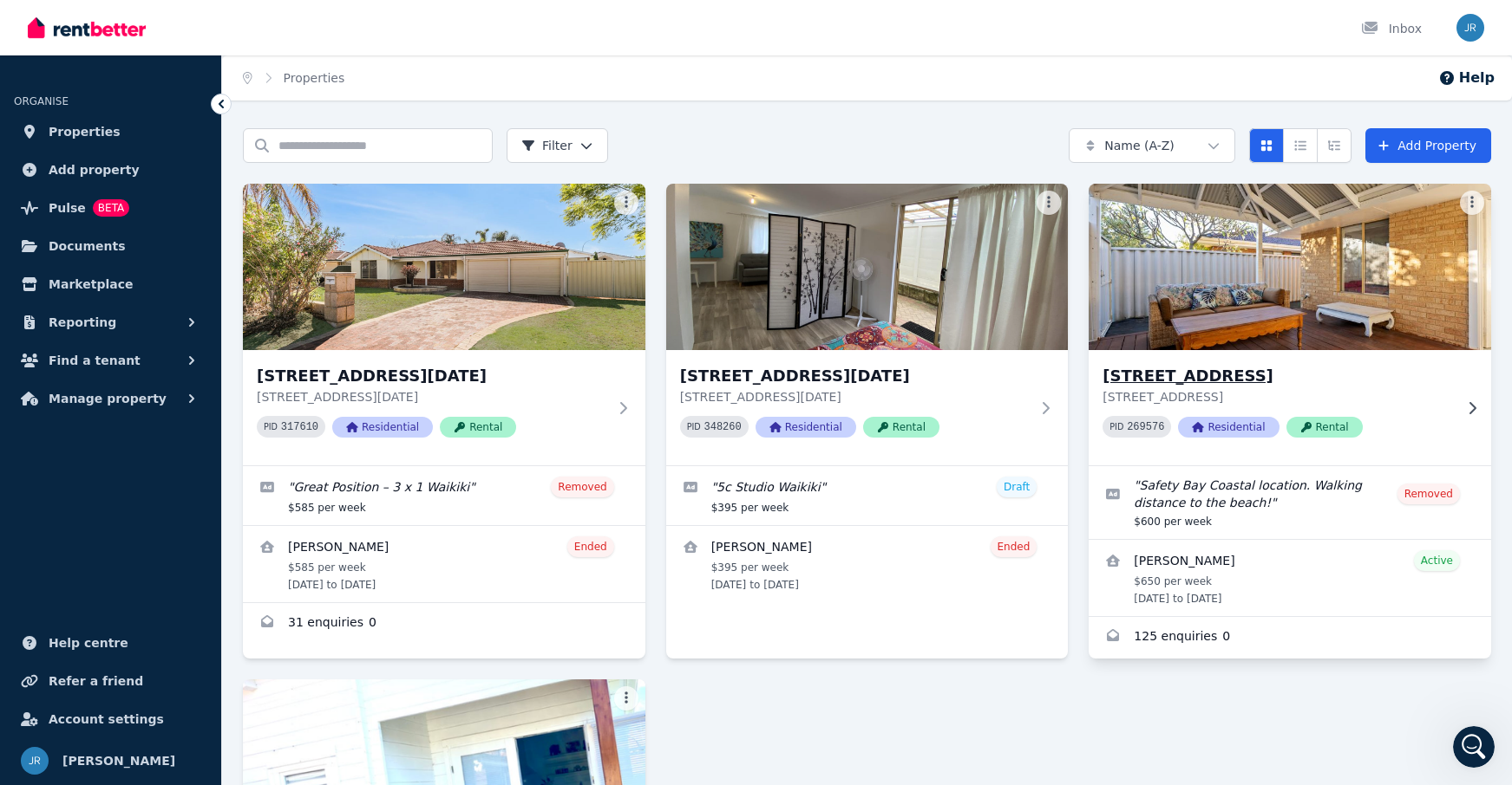
click at [1194, 383] on h3 "[STREET_ADDRESS]" at bounding box center [1277, 376] width 351 height 24
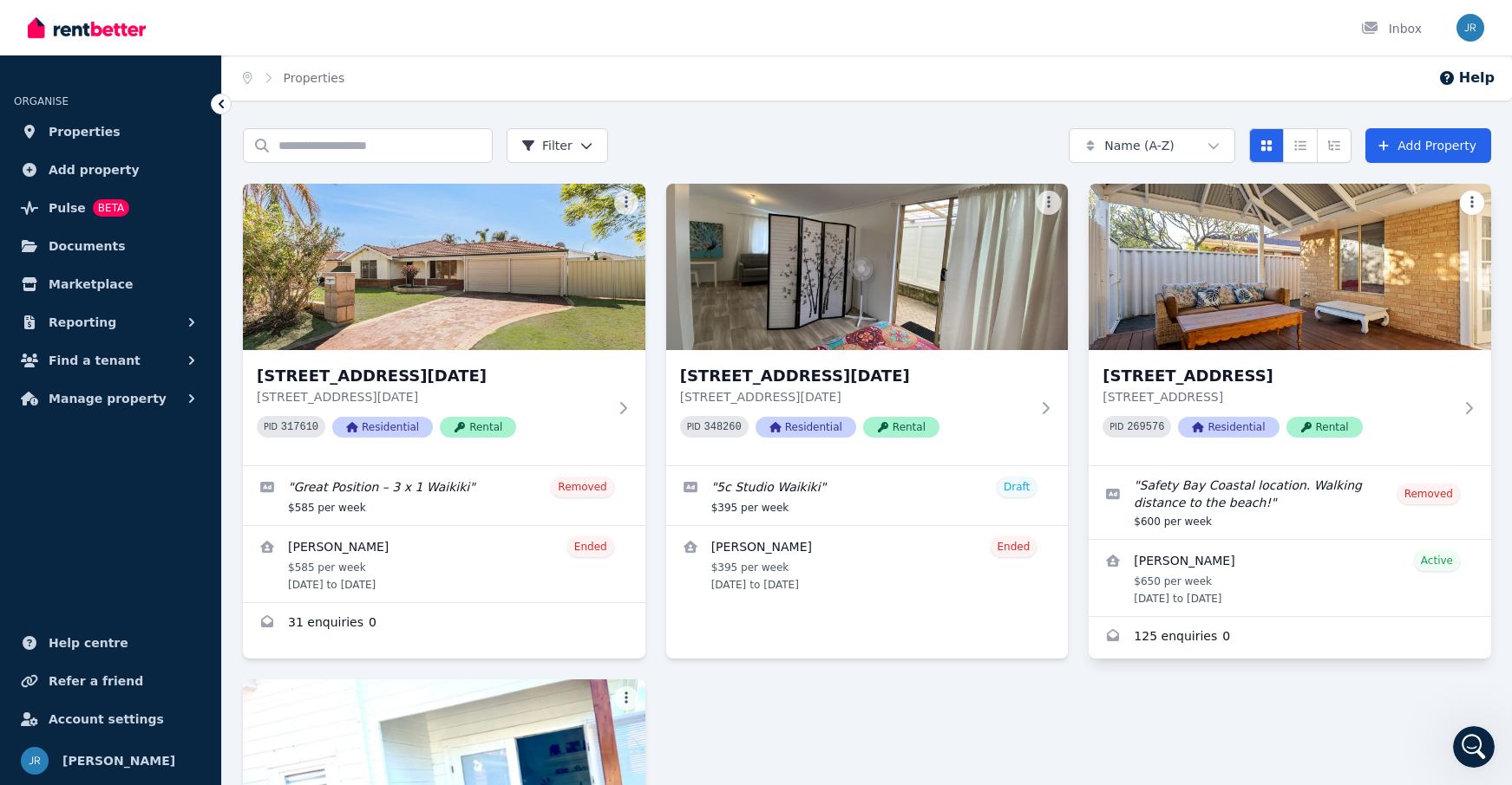
click at [1194, 202] on html "Open main menu Inbox Open user menu ORGANISE Properties Add property Pulse BETA…" at bounding box center [756, 392] width 1512 height 785
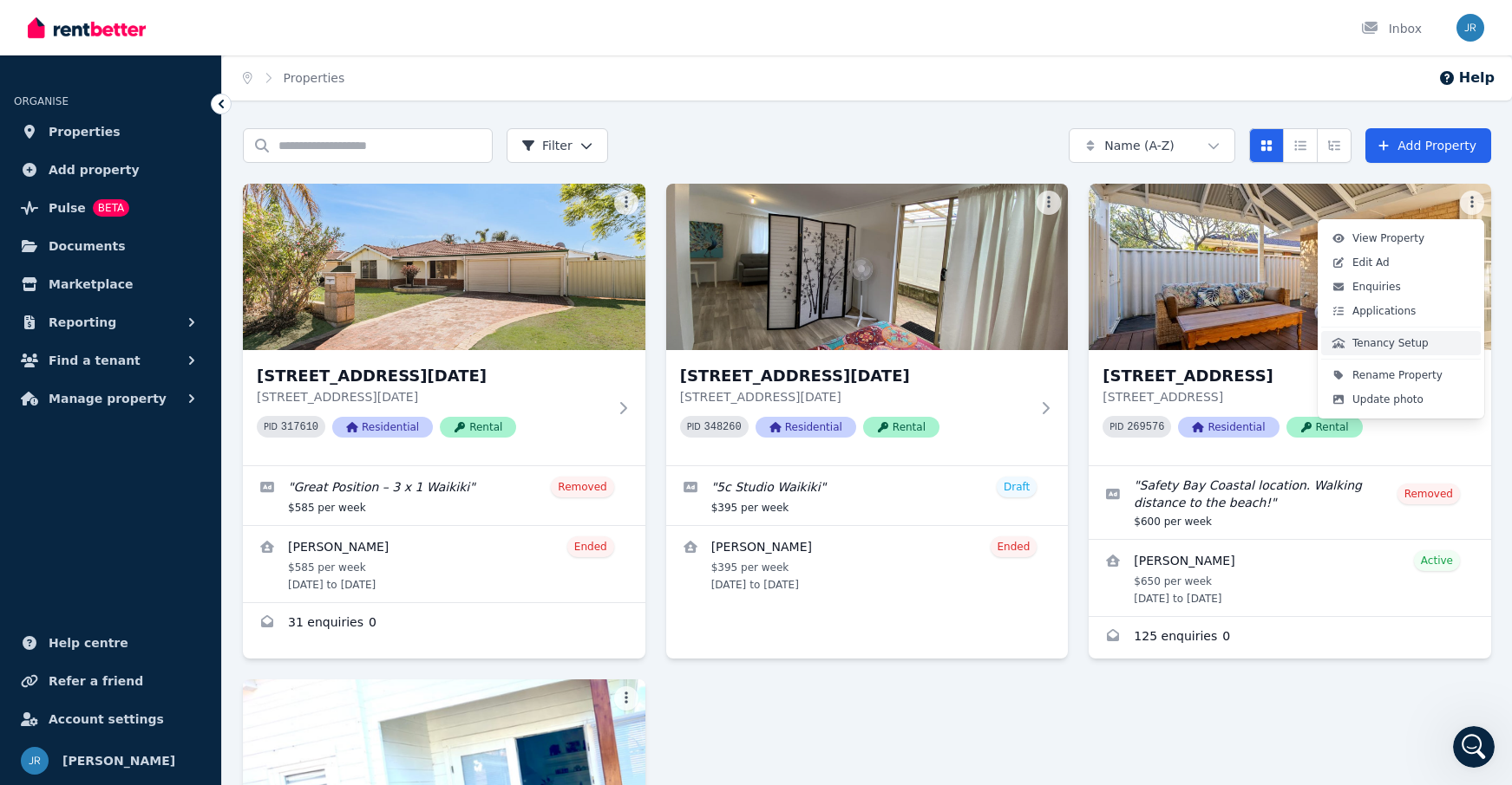
click at [1194, 346] on span "Tenancy Setup" at bounding box center [1391, 343] width 77 height 14
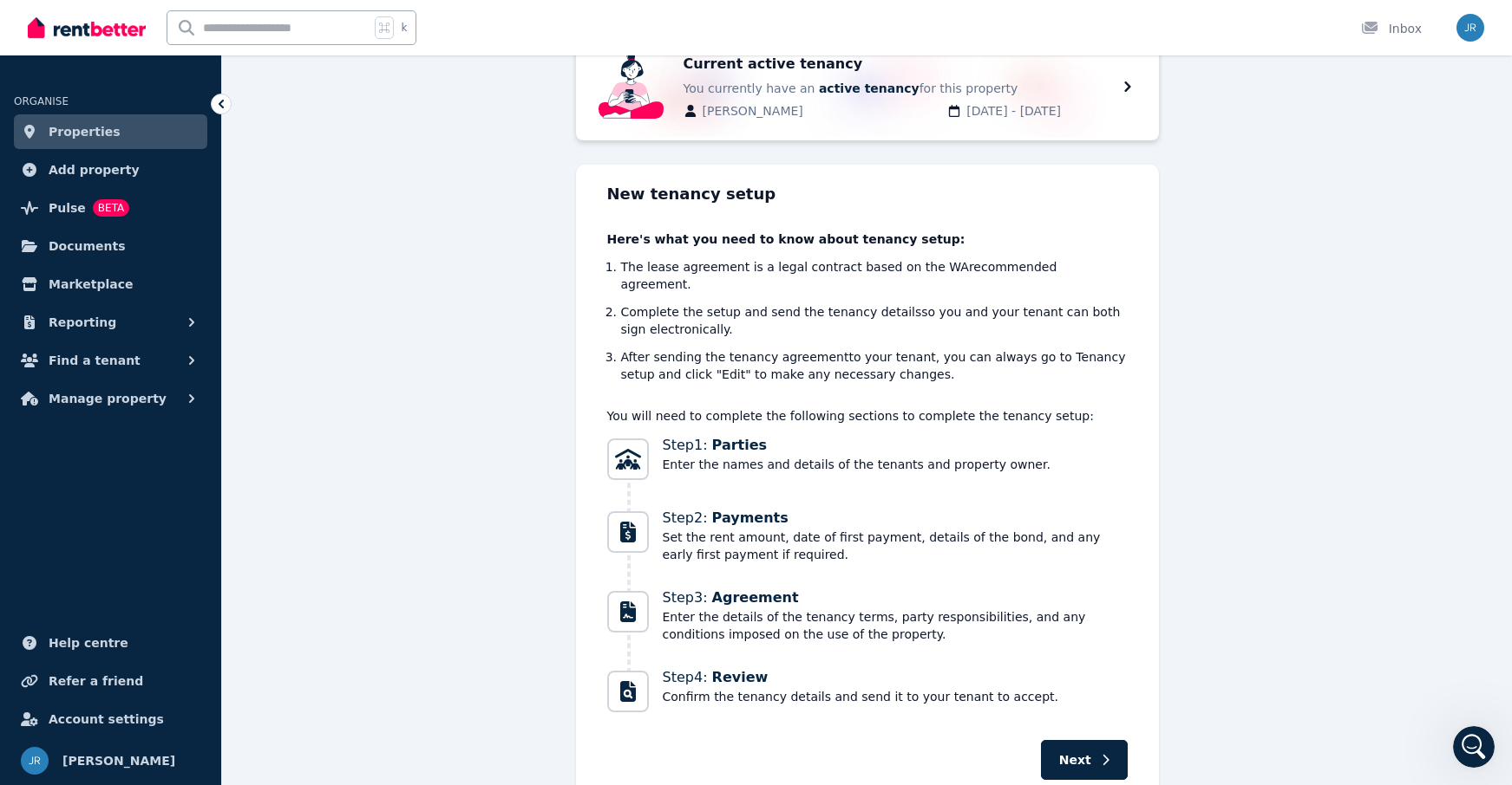
scroll to position [184, 0]
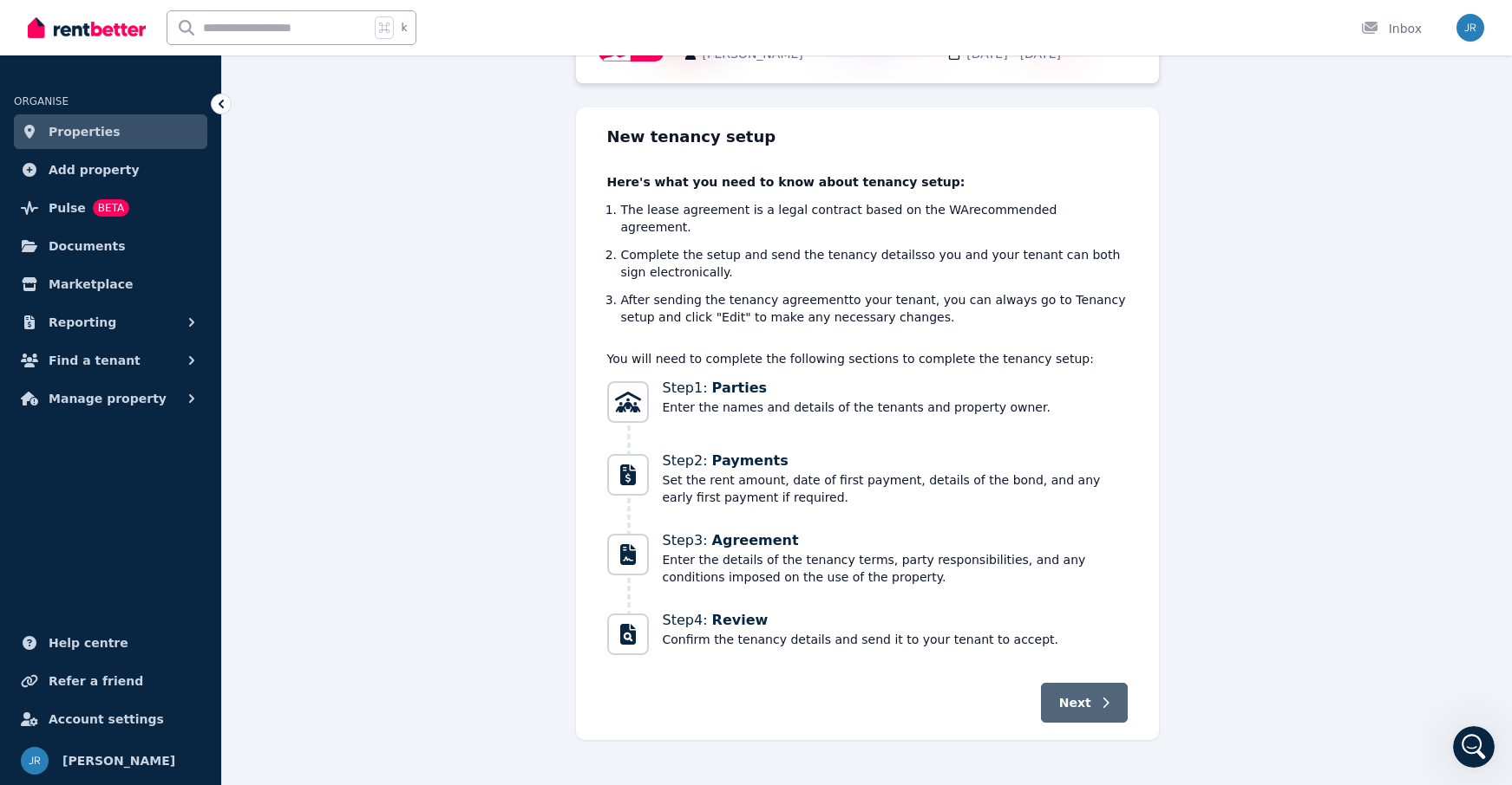
click at [1087, 694] on span "Next" at bounding box center [1076, 702] width 32 height 17
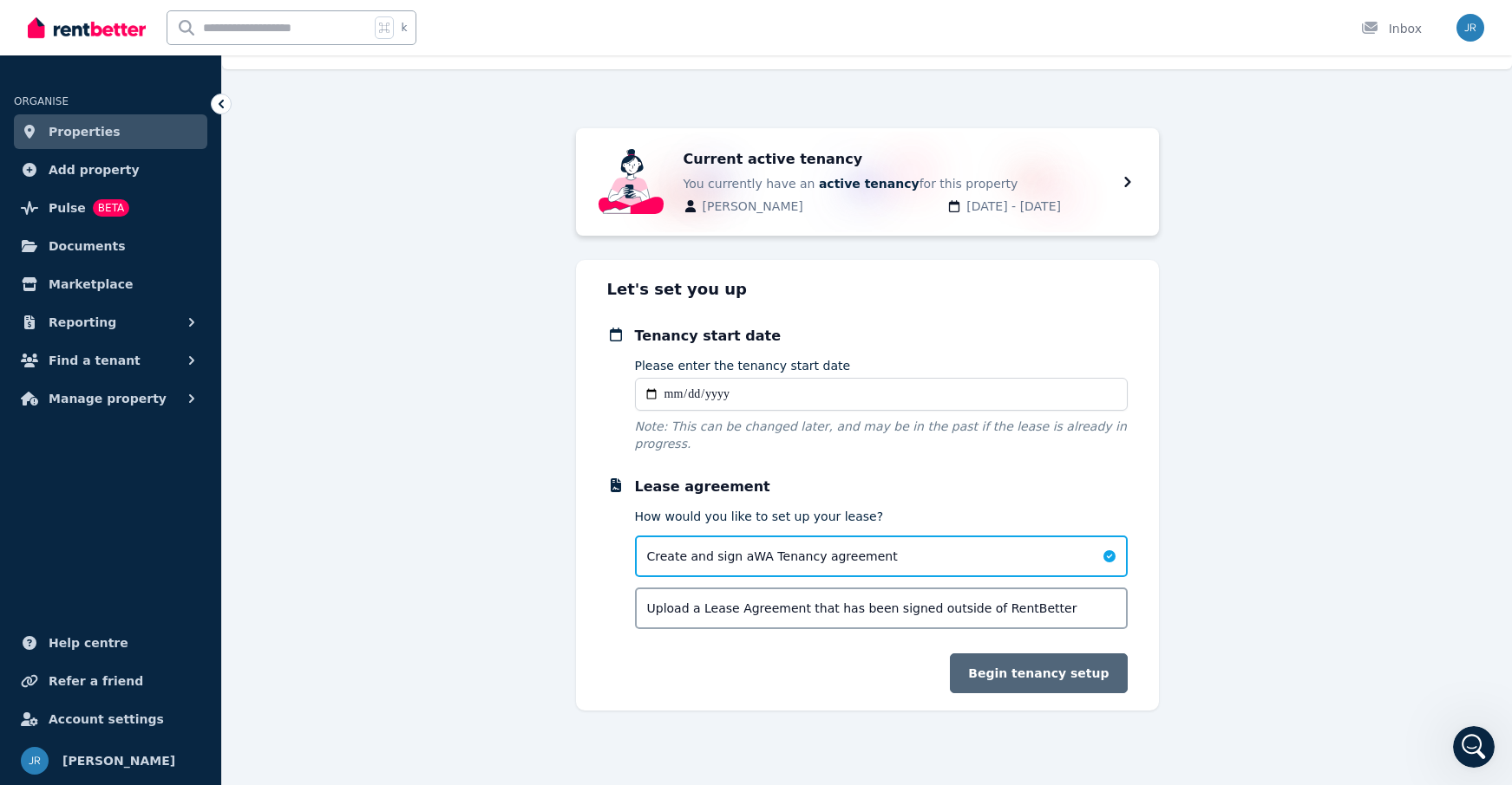
click at [1064, 670] on button "Begin tenancy setup" at bounding box center [1038, 673] width 177 height 40
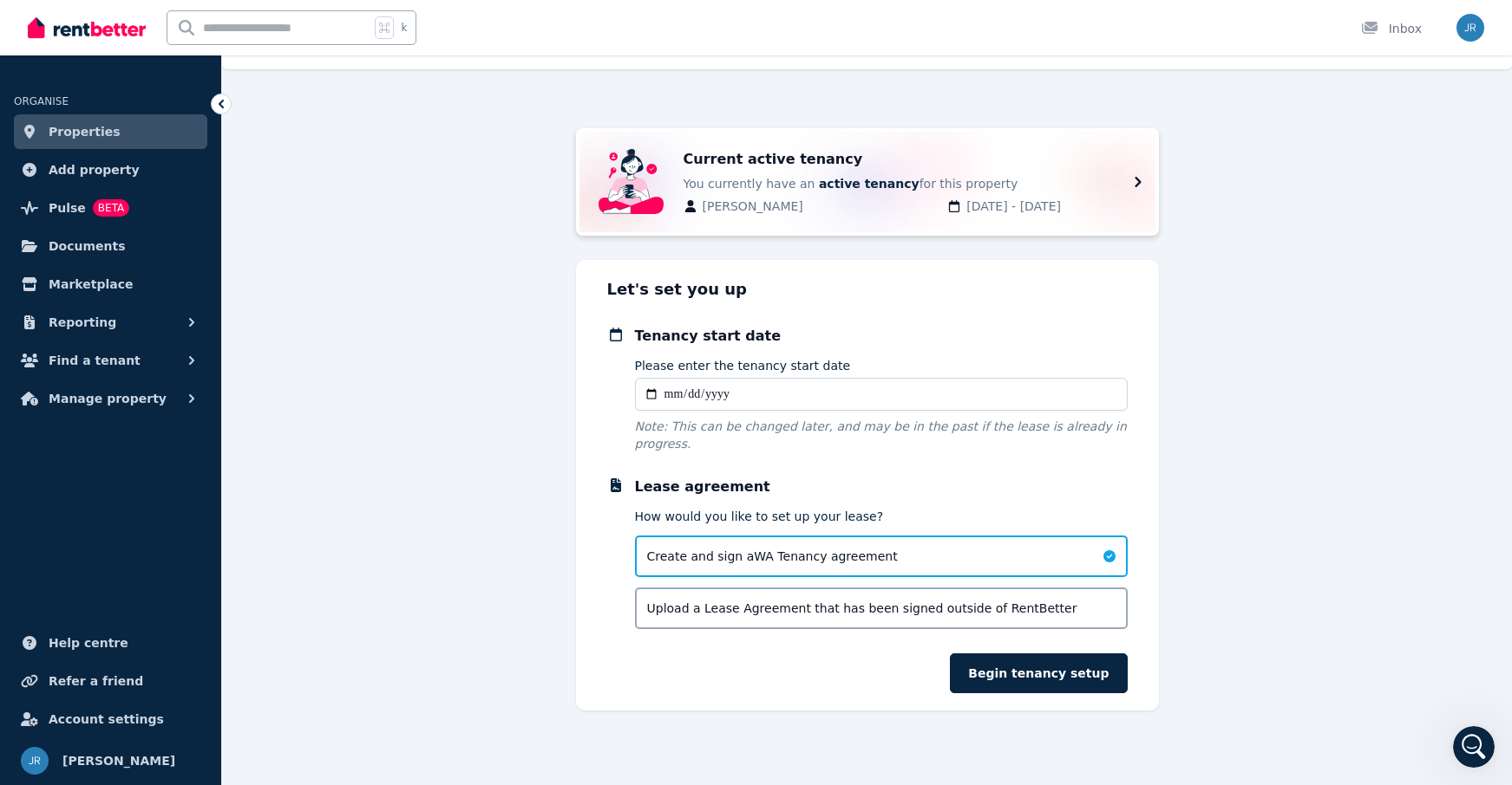
click at [1108, 197] on div "Current active tenancy You currently have an active tenancy for this property […" at bounding box center [910, 182] width 454 height 66
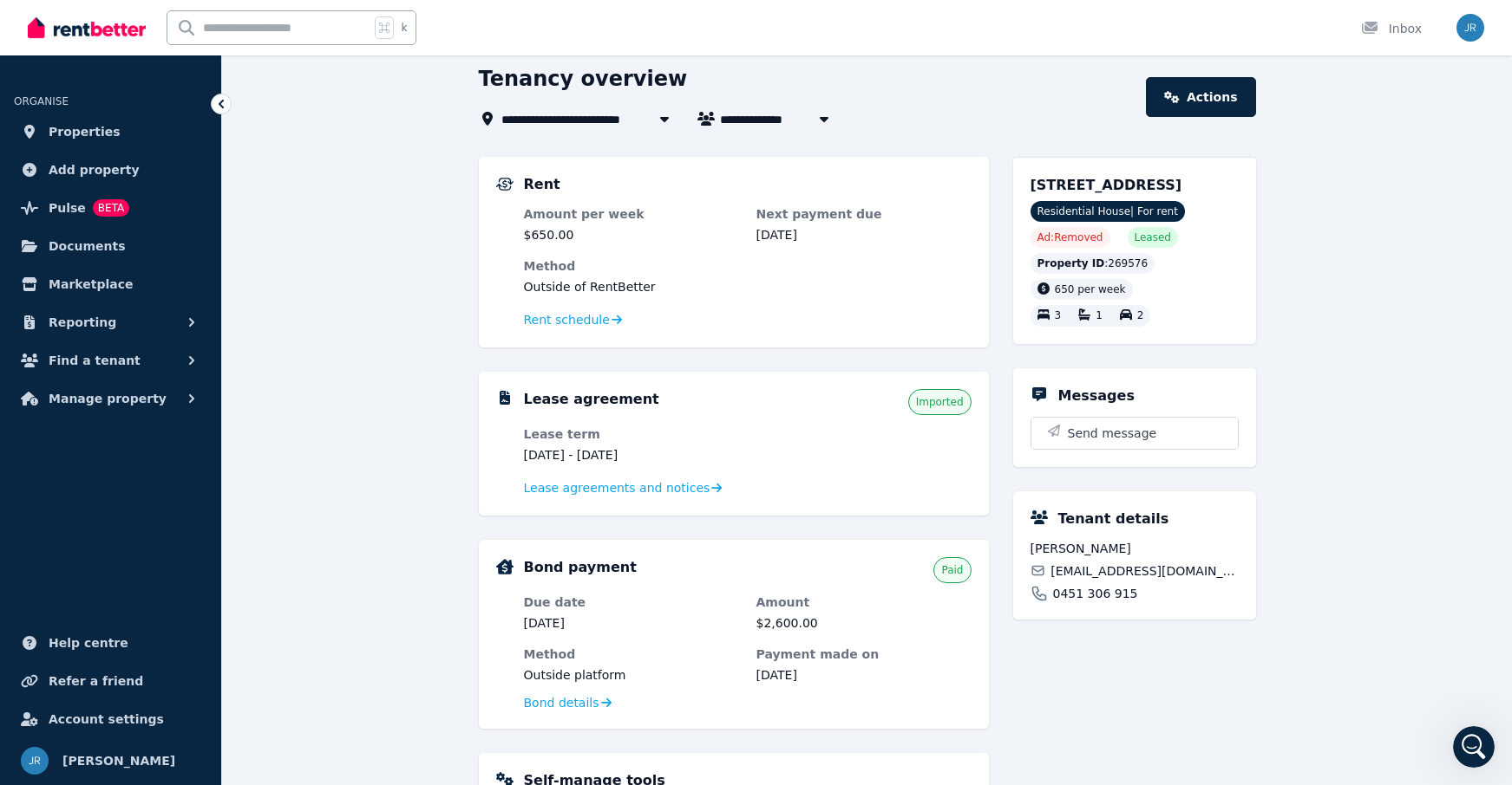
scroll to position [64, 0]
click at [553, 236] on dd "$650.00" at bounding box center [631, 234] width 215 height 17
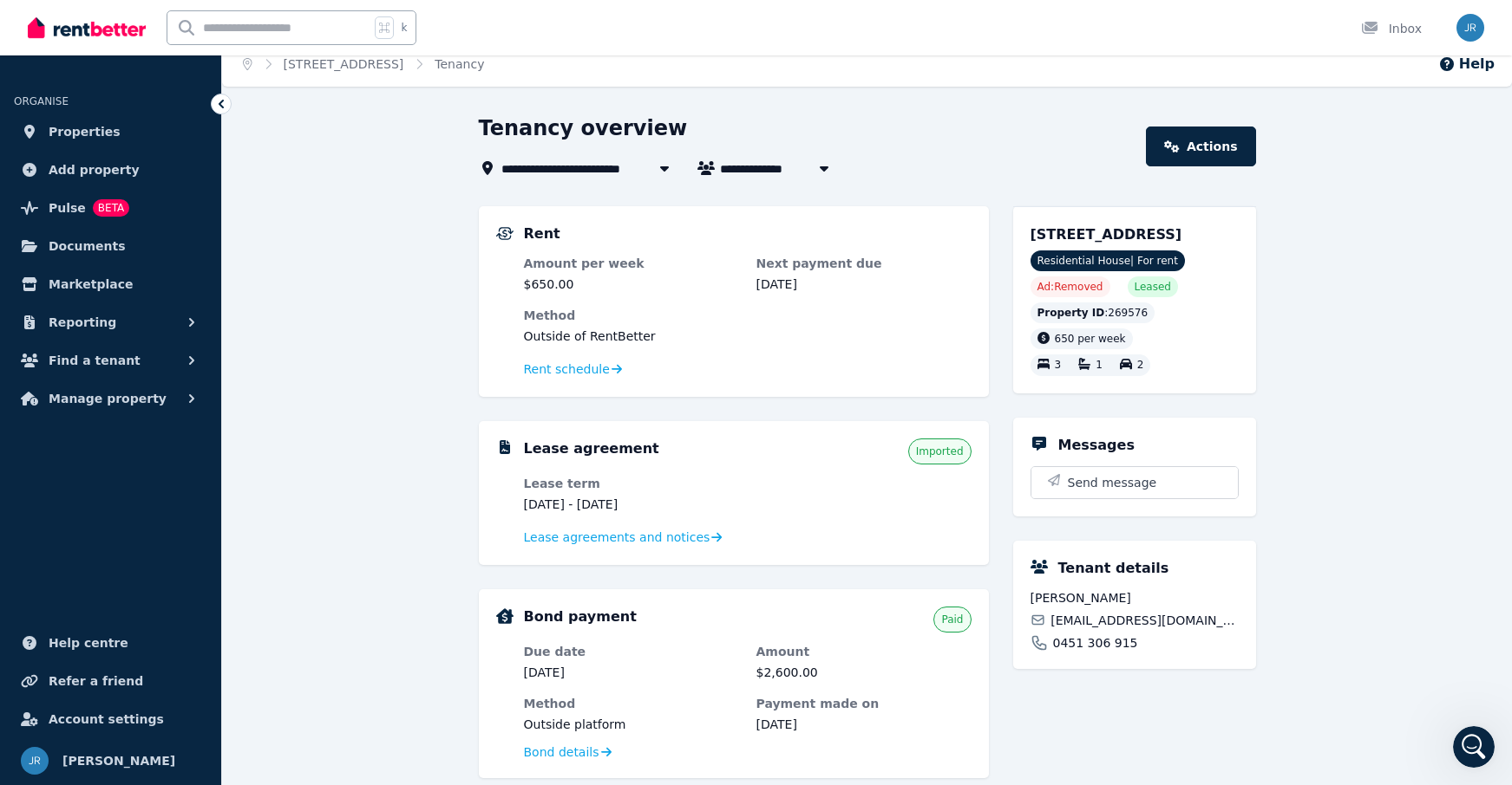
scroll to position [13, 0]
click at [1180, 151] on icon at bounding box center [1172, 147] width 15 height 12
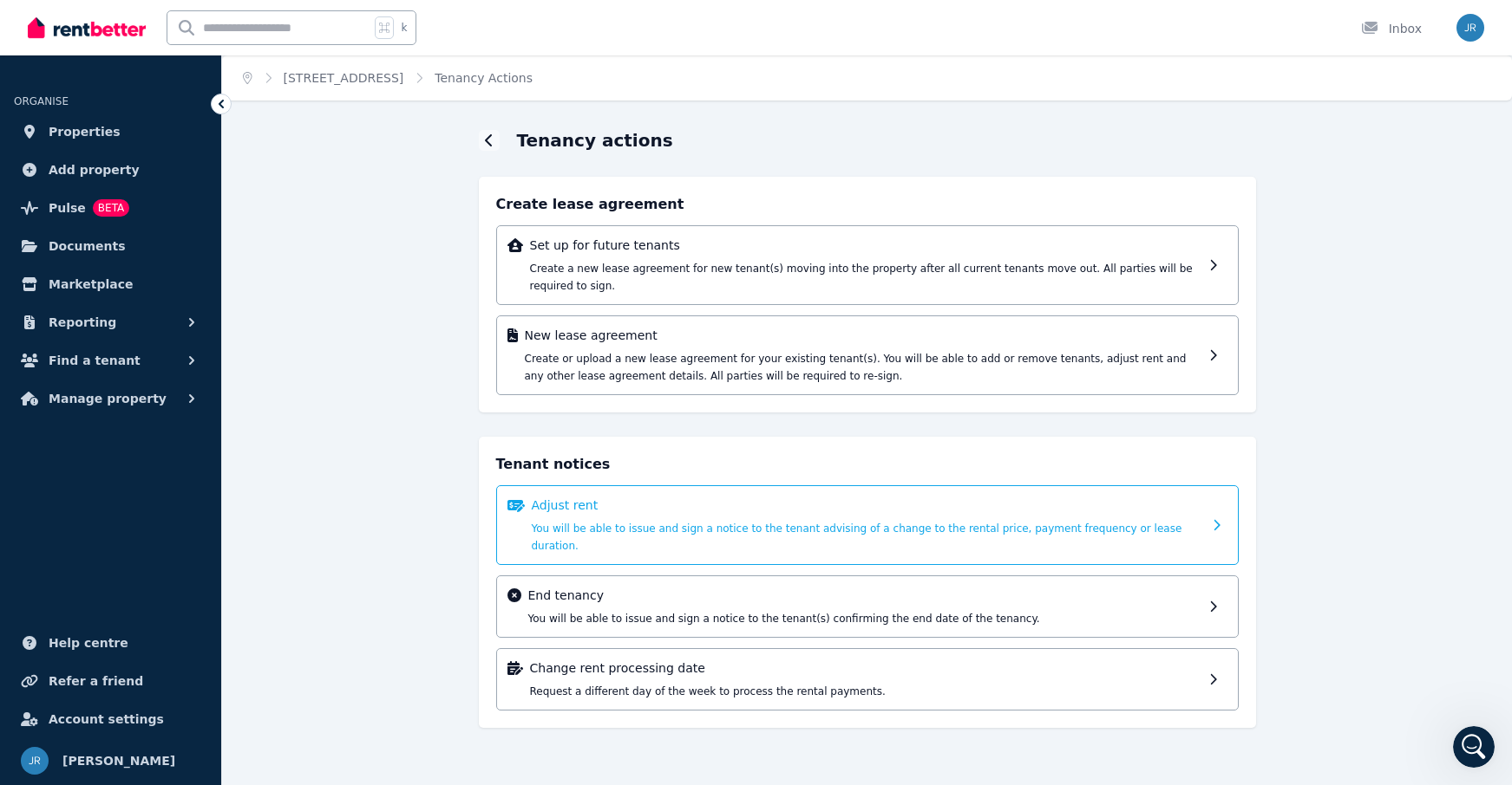
click at [899, 516] on div "Adjust rent You will be able to issue and sign a notice to the tenant advising …" at bounding box center [867, 525] width 670 height 57
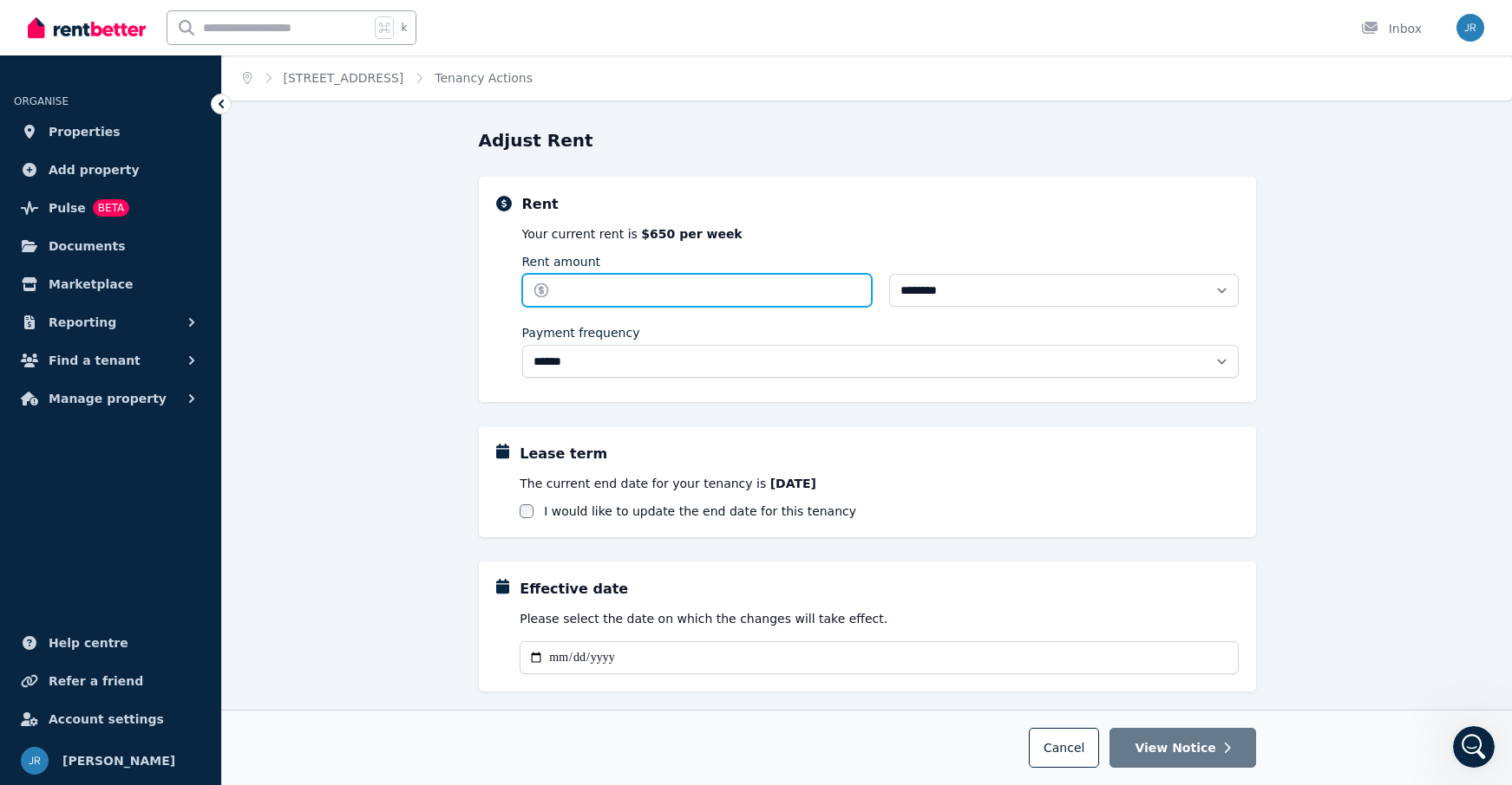
click at [573, 288] on input "Rent amount" at bounding box center [697, 290] width 350 height 33
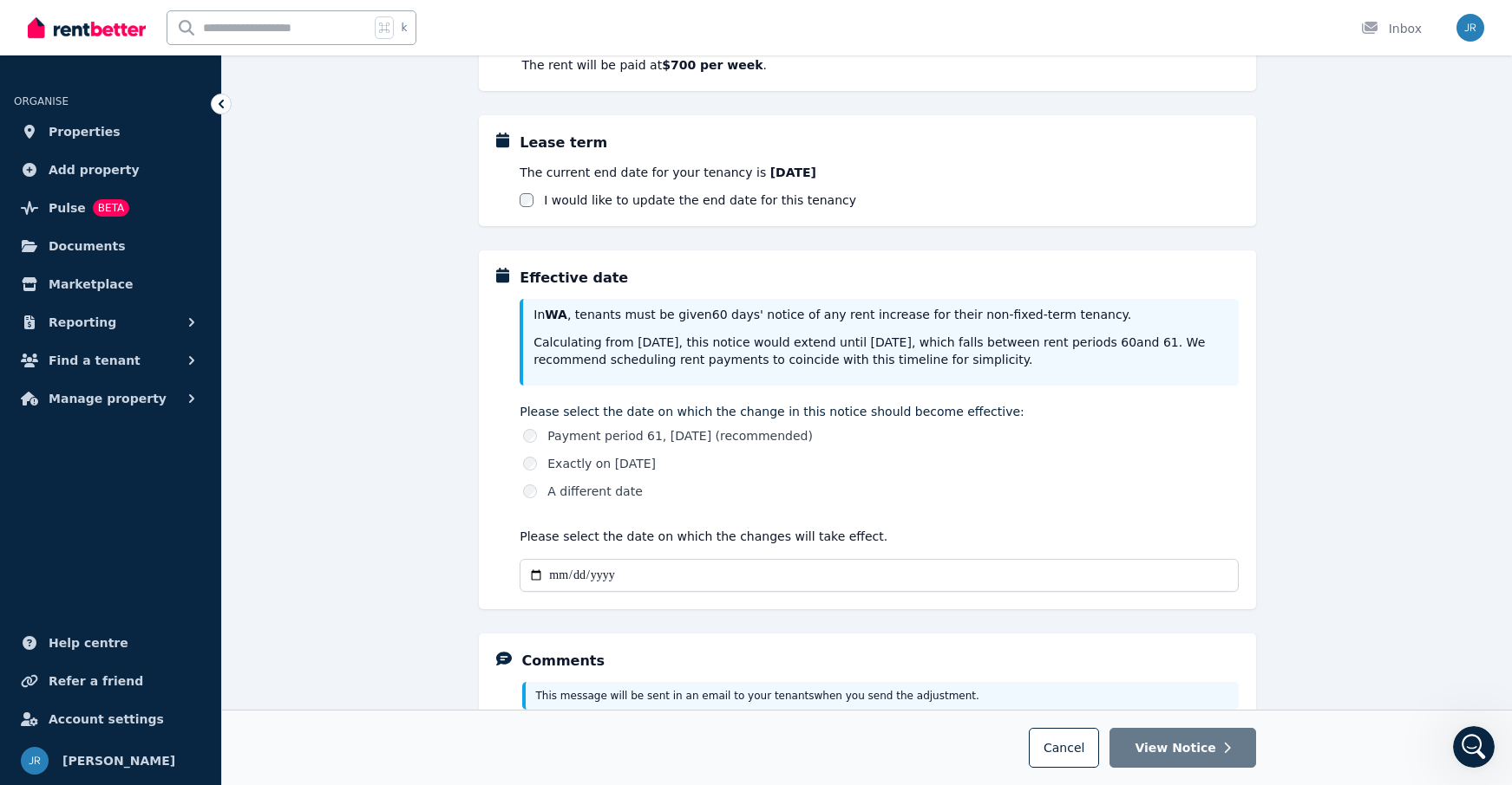
scroll to position [345, 0]
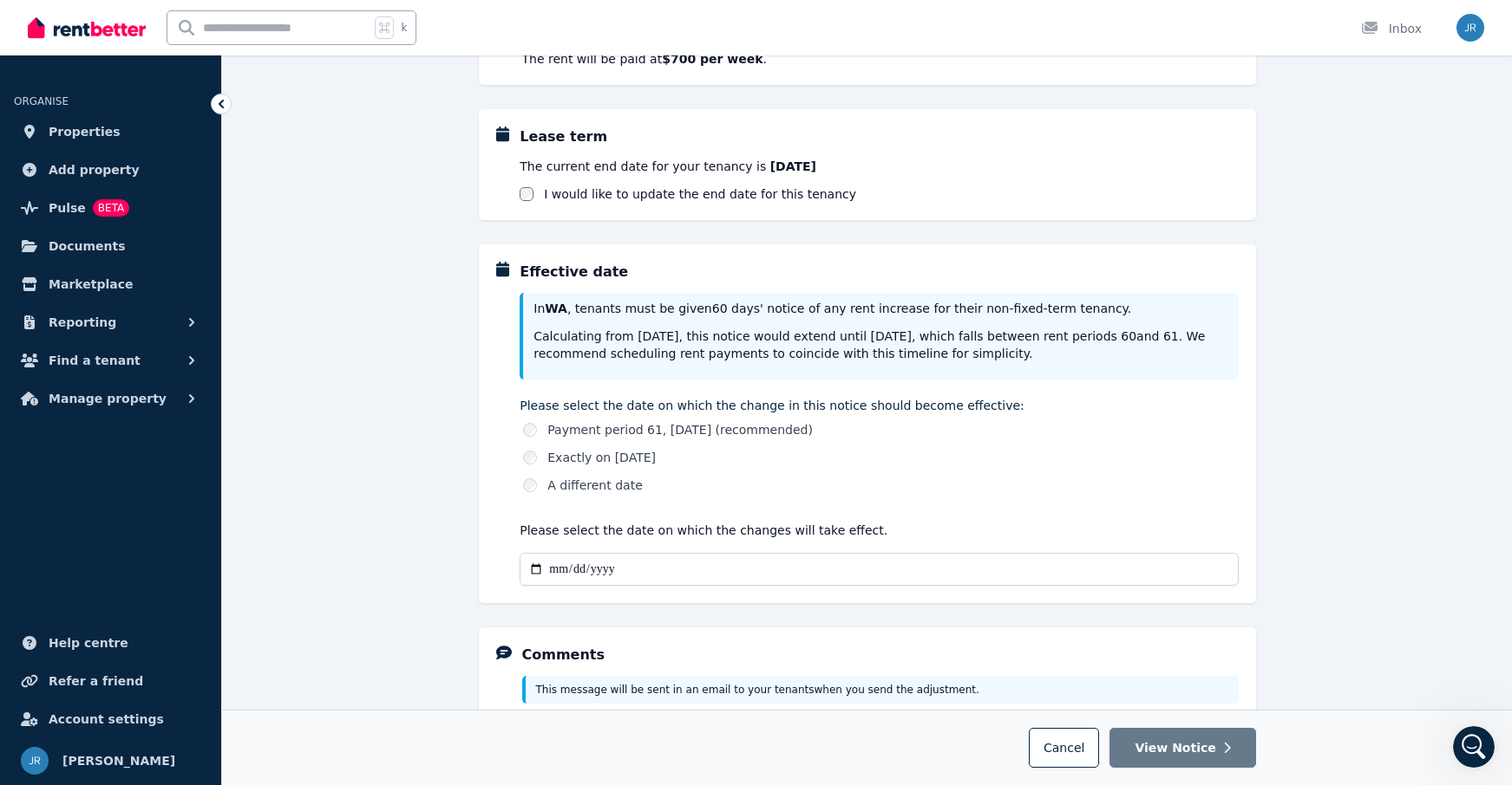
type input "***"
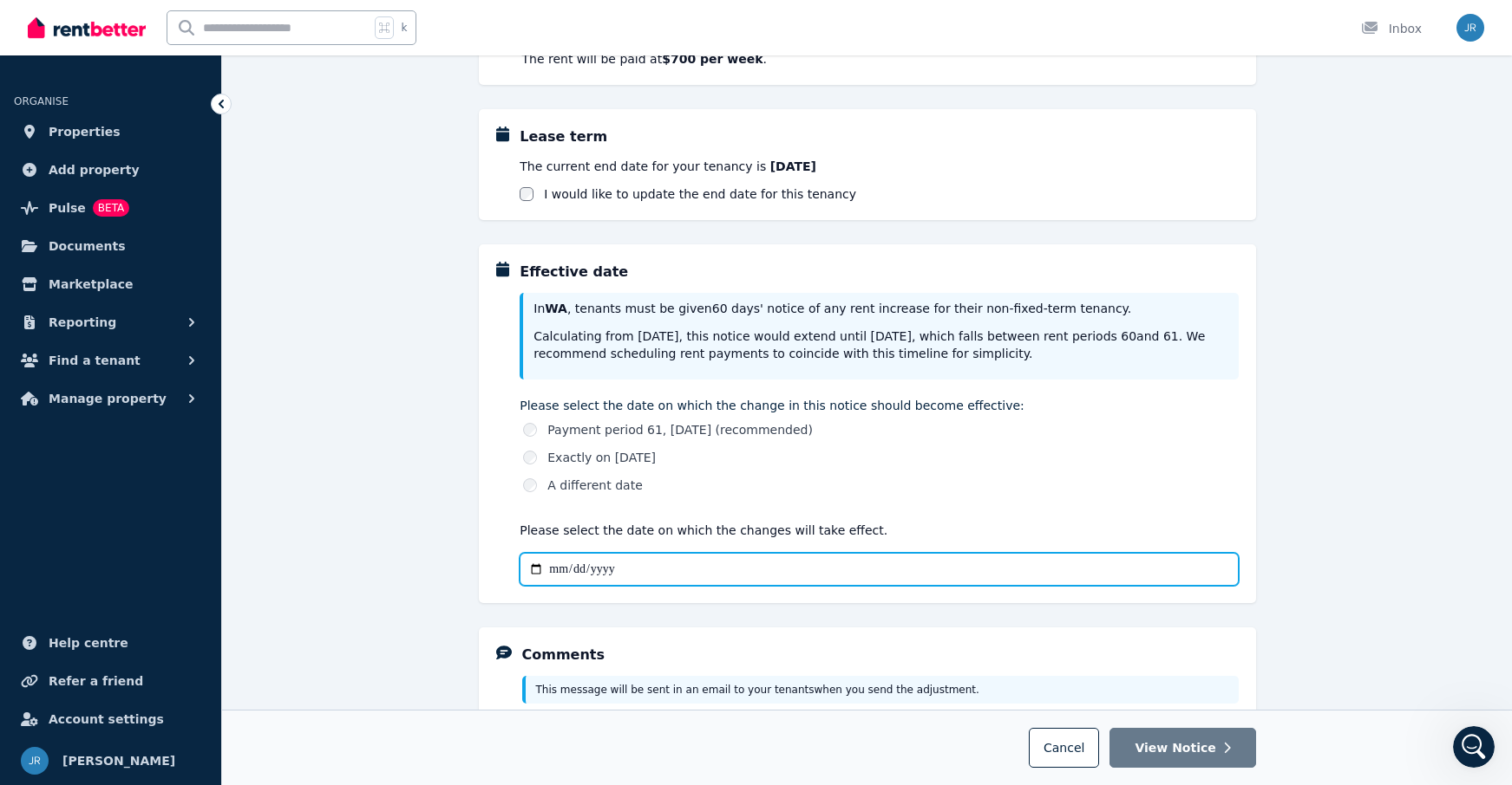
click at [552, 571] on input "Effective date" at bounding box center [878, 569] width 719 height 33
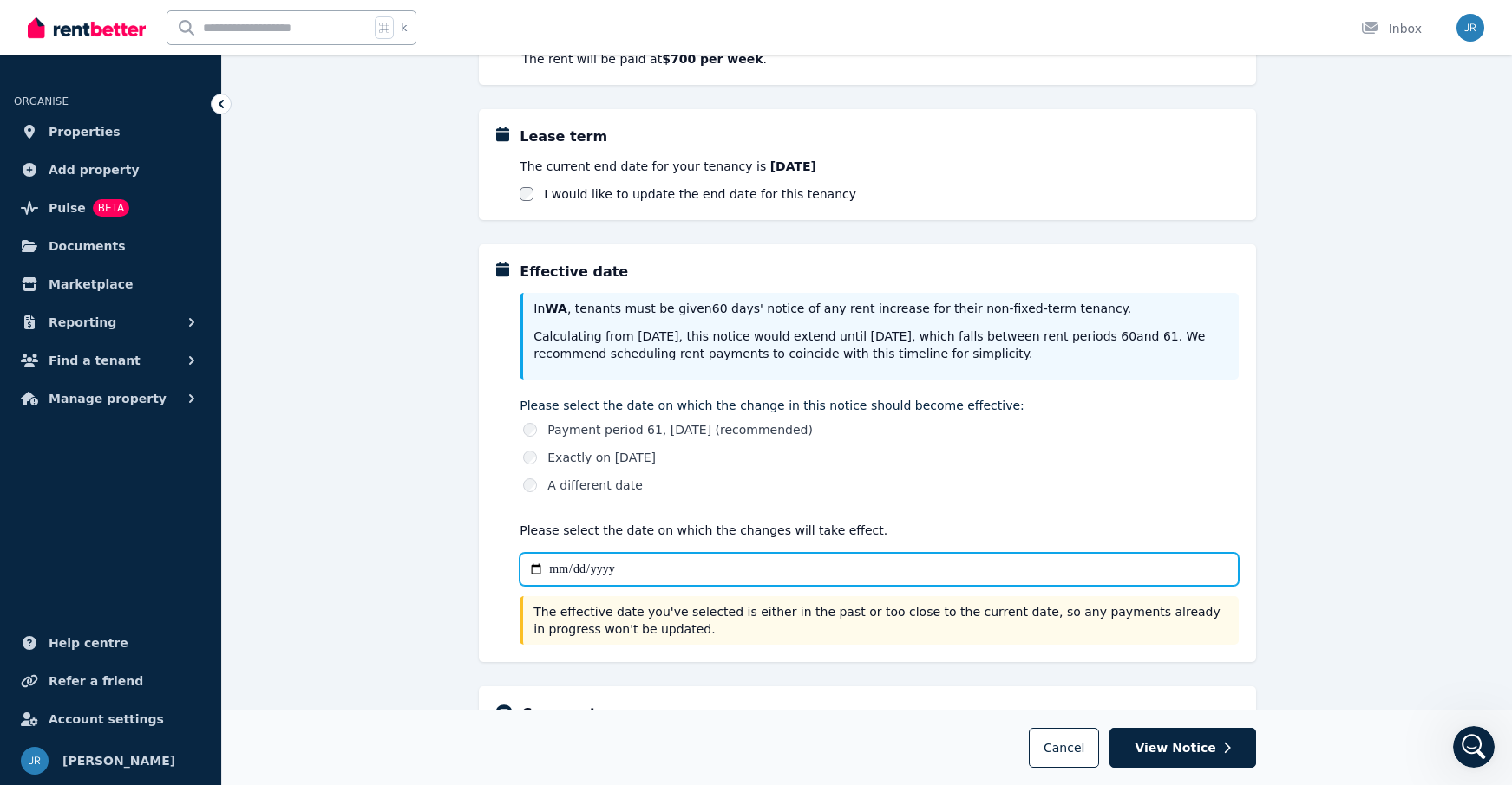
type input "**********"
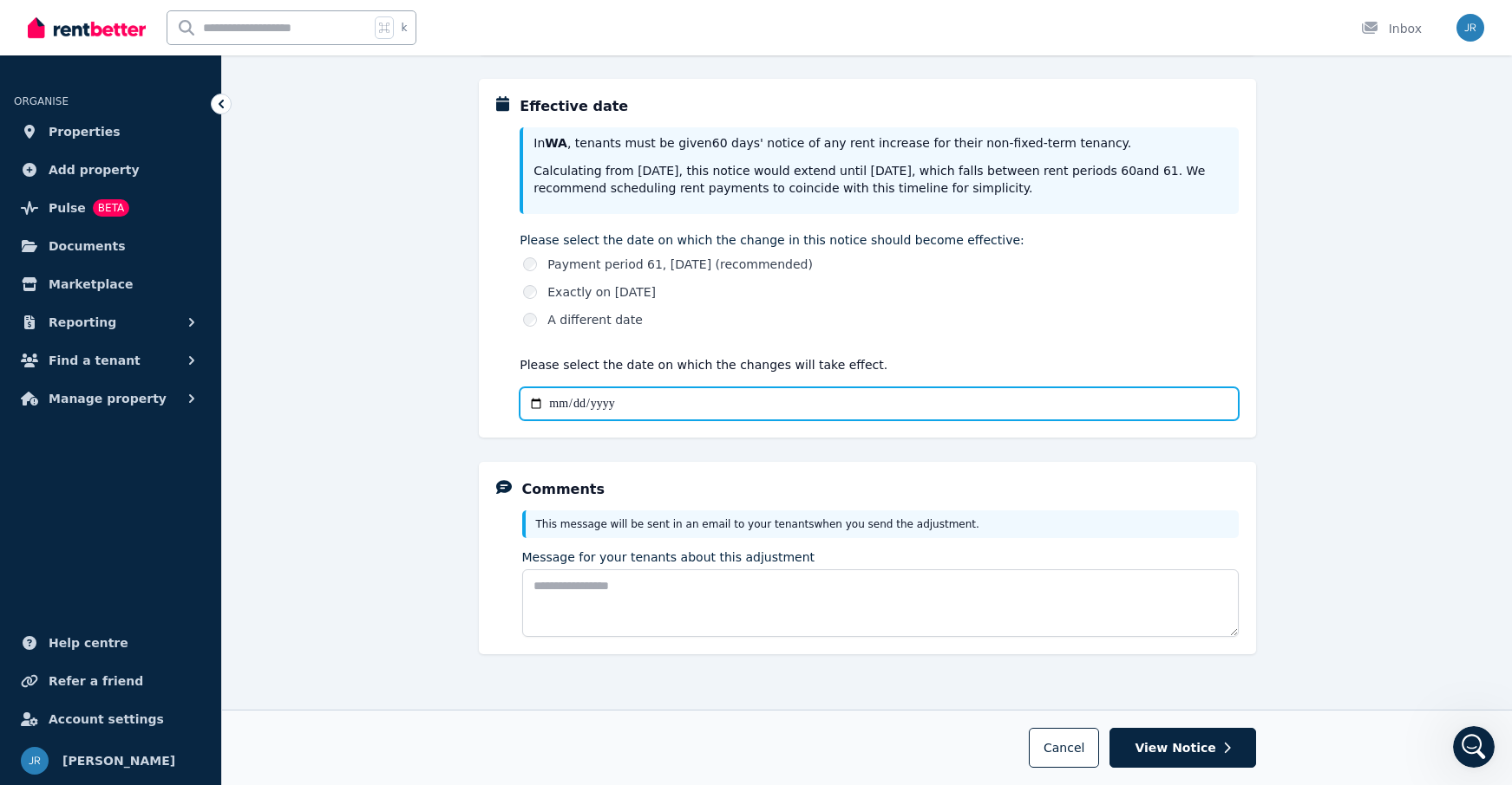
scroll to position [511, 0]
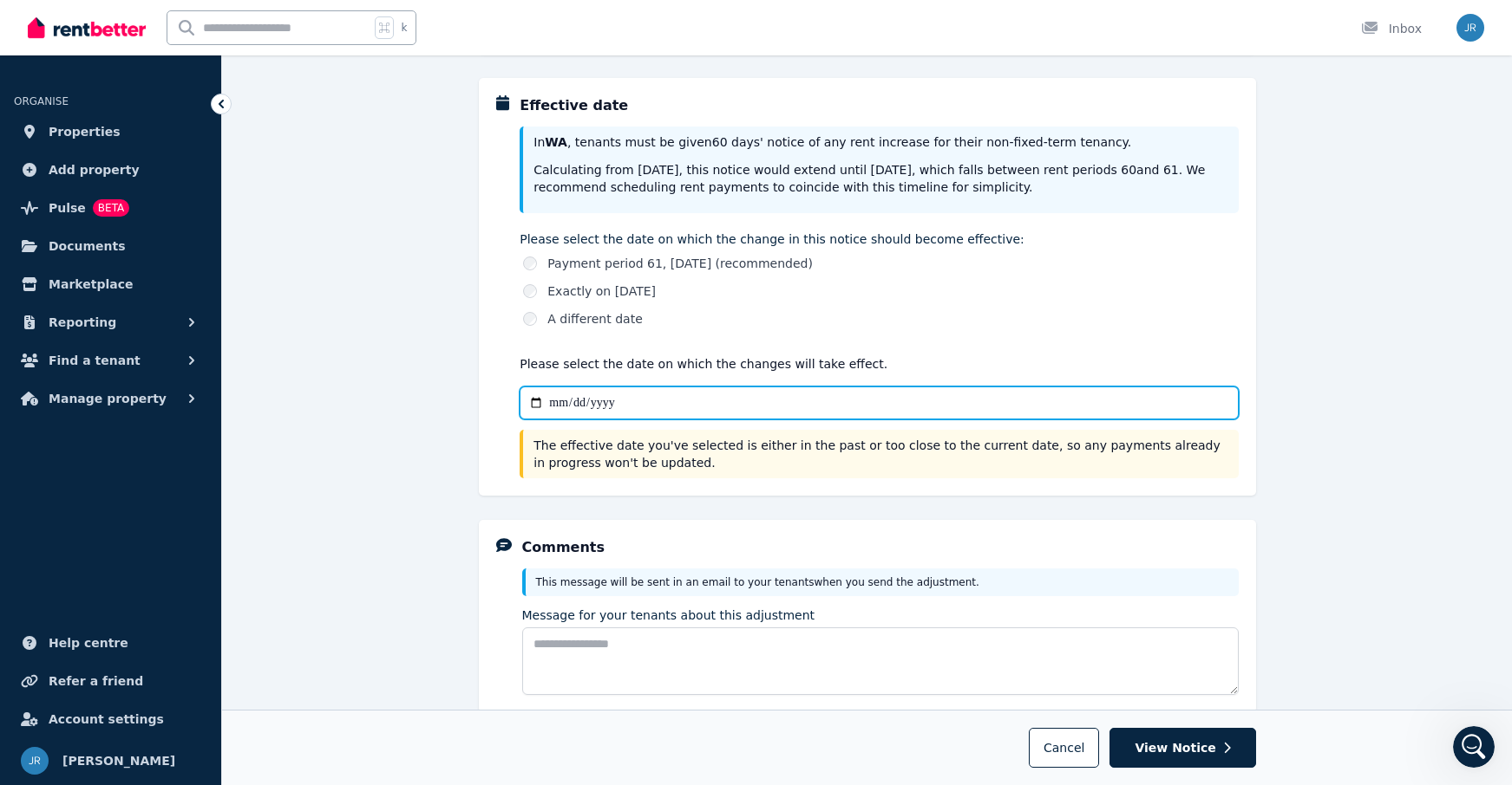
type input "**********"
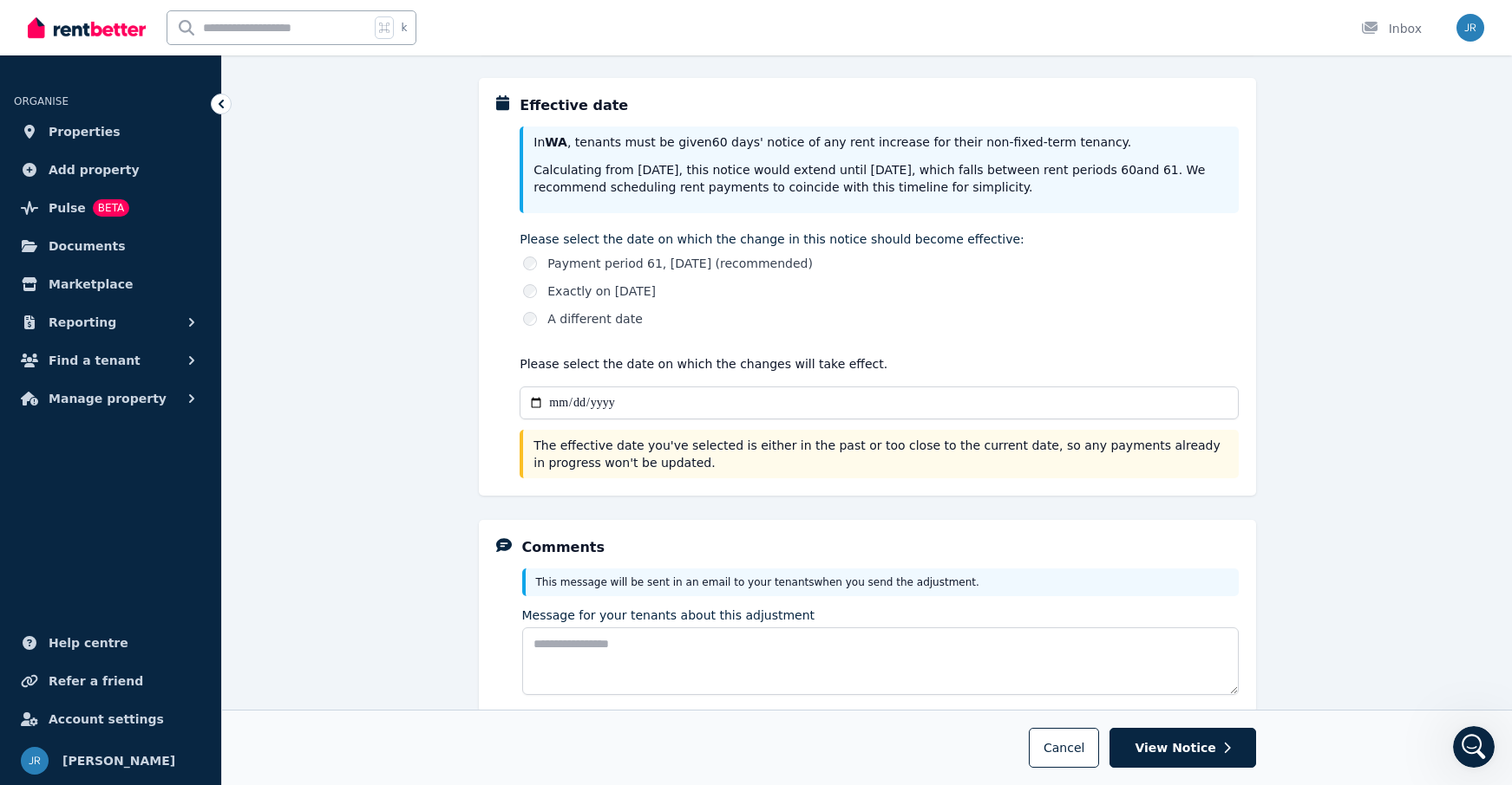
click at [1160, 505] on div "**********" at bounding box center [867, 218] width 777 height 1202
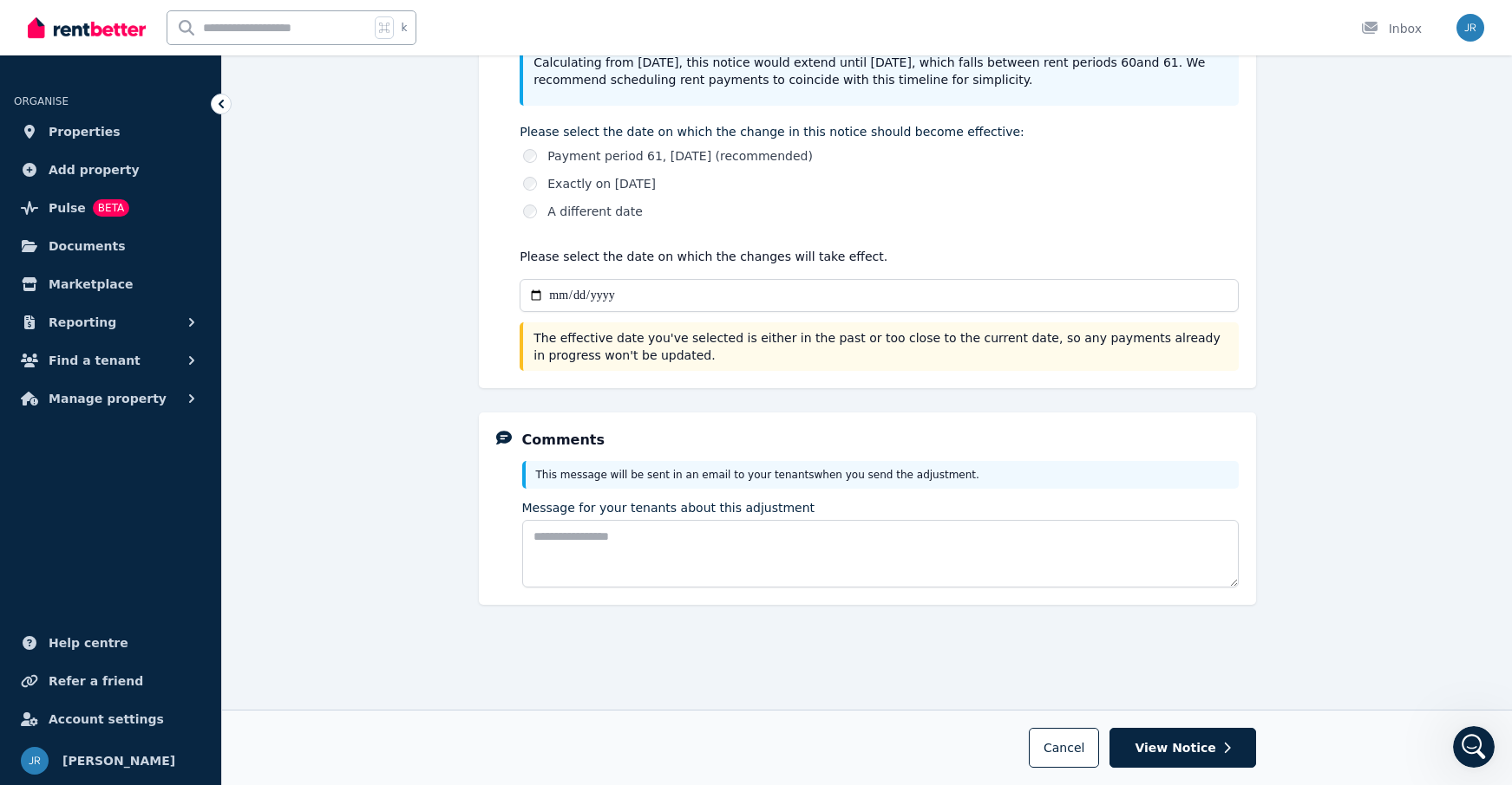
scroll to position [621, 0]
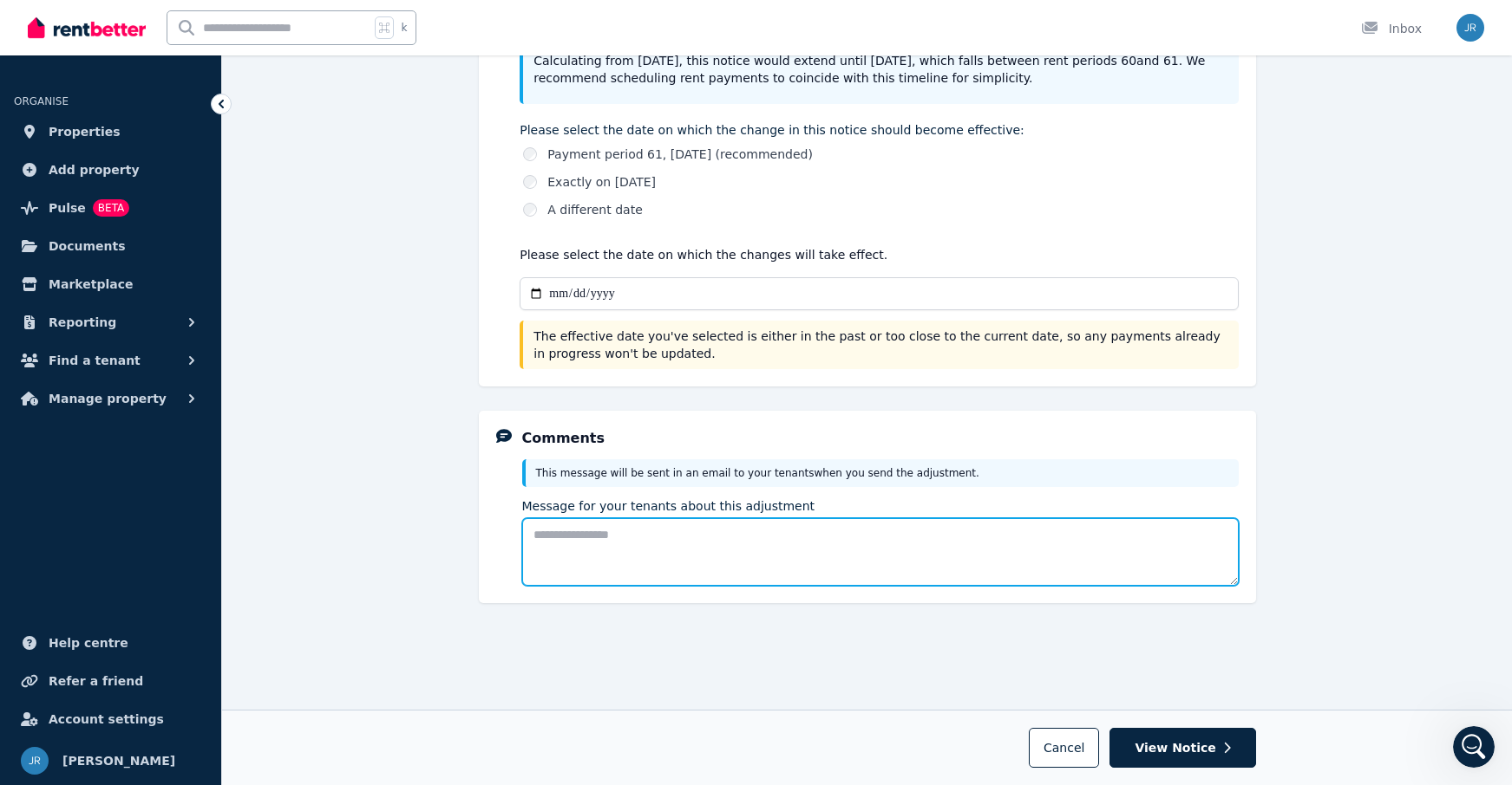
click at [636, 547] on textarea "Message for your tenants about this adjustment" at bounding box center [880, 552] width 717 height 68
type textarea "**********"
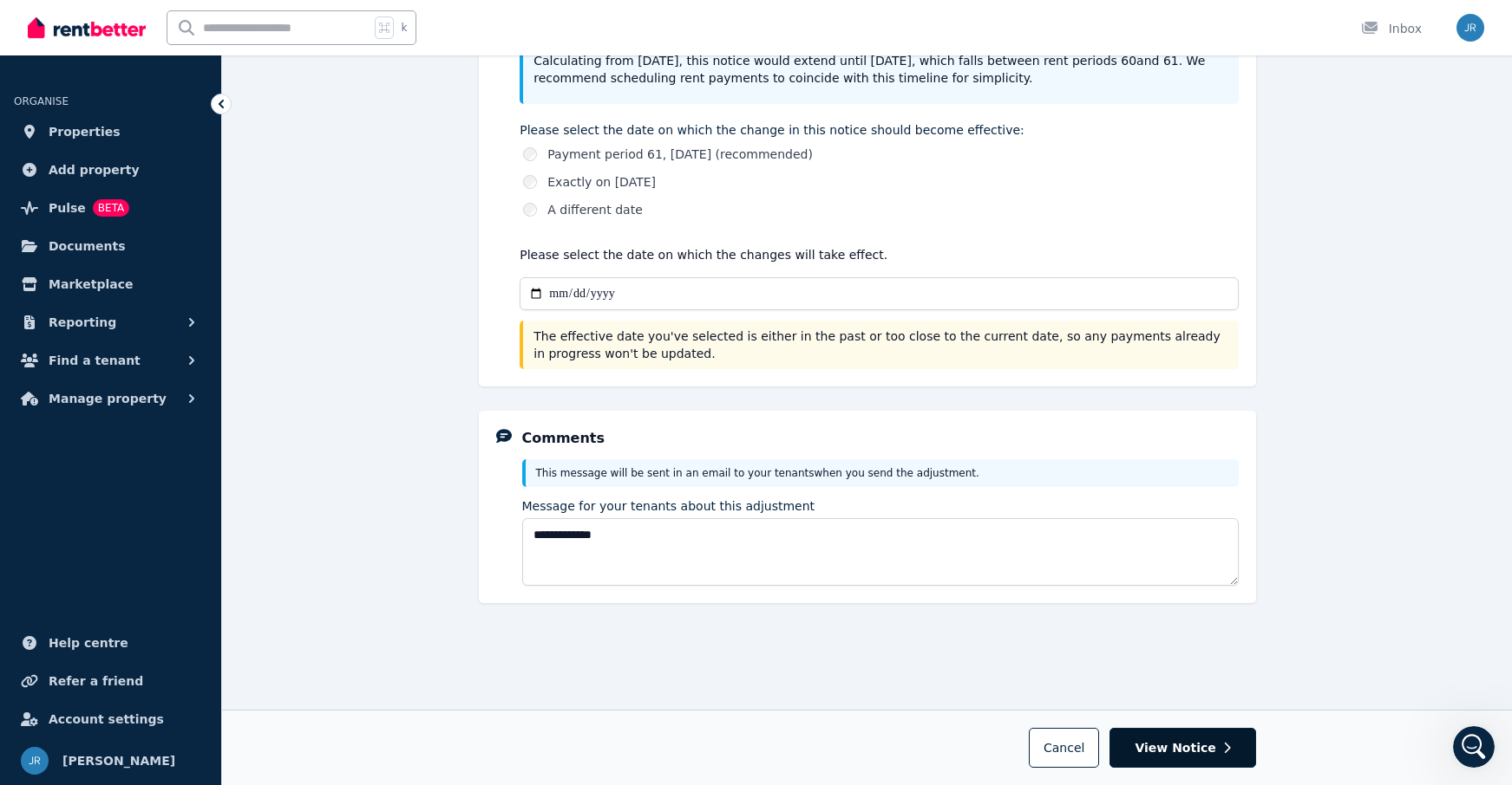
click at [1194, 751] on span "View Notice" at bounding box center [1175, 748] width 80 height 17
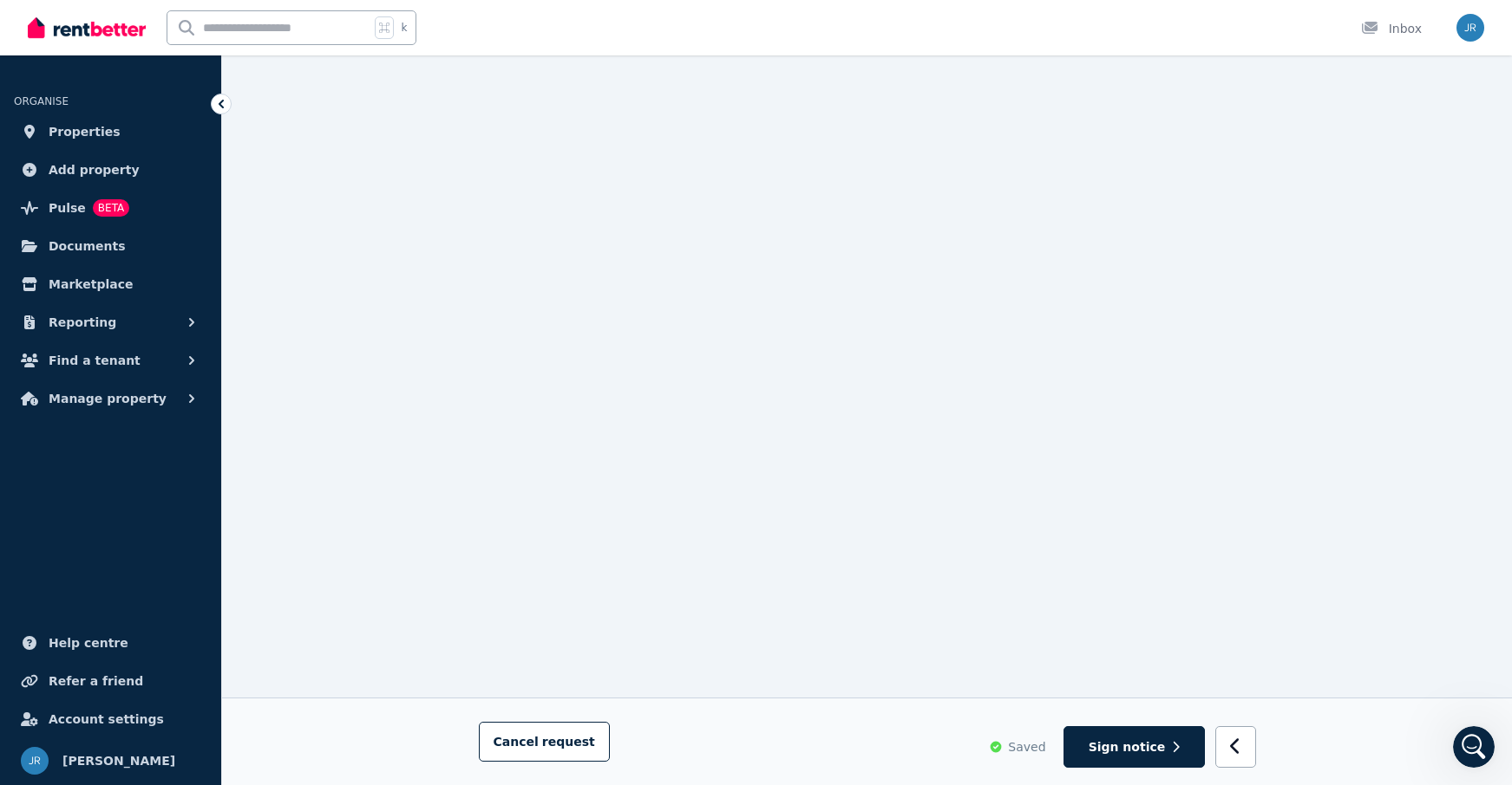
scroll to position [222, 0]
click at [1113, 740] on span "Sign notice" at bounding box center [1127, 747] width 77 height 17
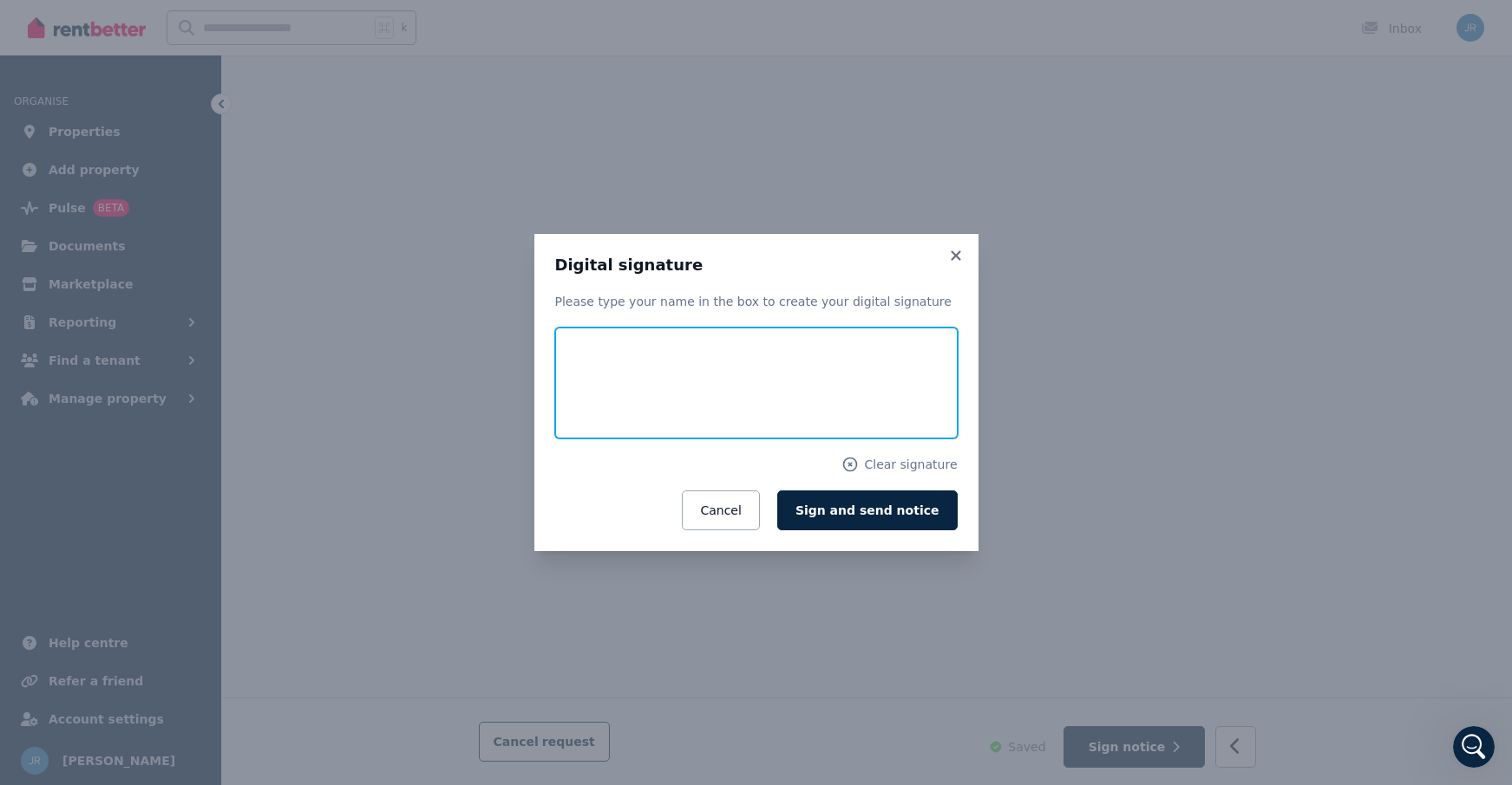
drag, startPoint x: 680, startPoint y: 384, endPoint x: 688, endPoint y: 371, distance: 15.3
click at [688, 371] on input "text" at bounding box center [756, 383] width 403 height 111
drag, startPoint x: 660, startPoint y: 365, endPoint x: 676, endPoint y: 341, distance: 28.8
click at [676, 341] on input "text" at bounding box center [756, 383] width 403 height 111
type input "**********"
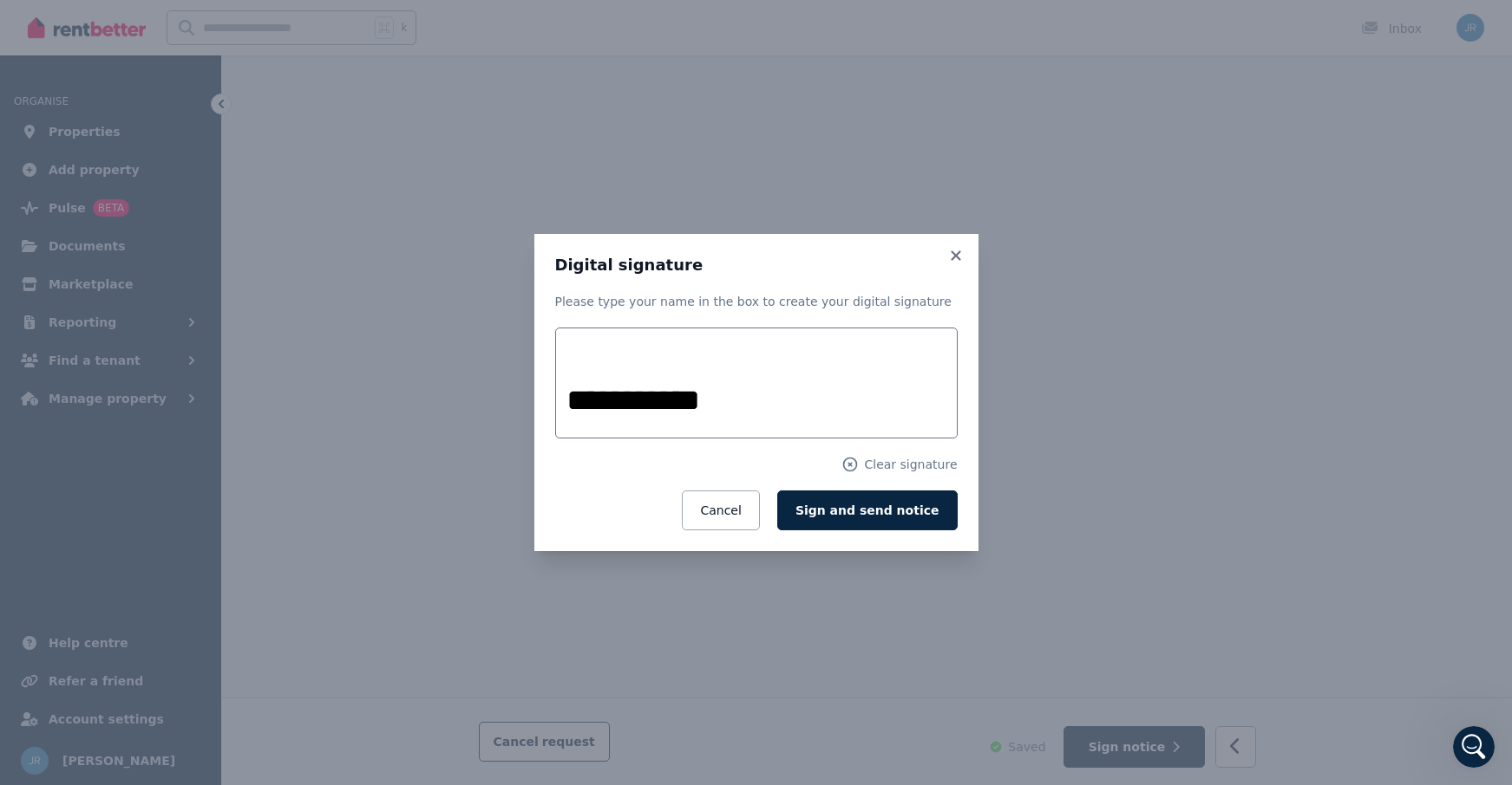
click at [972, 459] on div "**********" at bounding box center [757, 392] width 444 height 318
click at [903, 507] on span "Sign and send notice" at bounding box center [867, 511] width 144 height 14
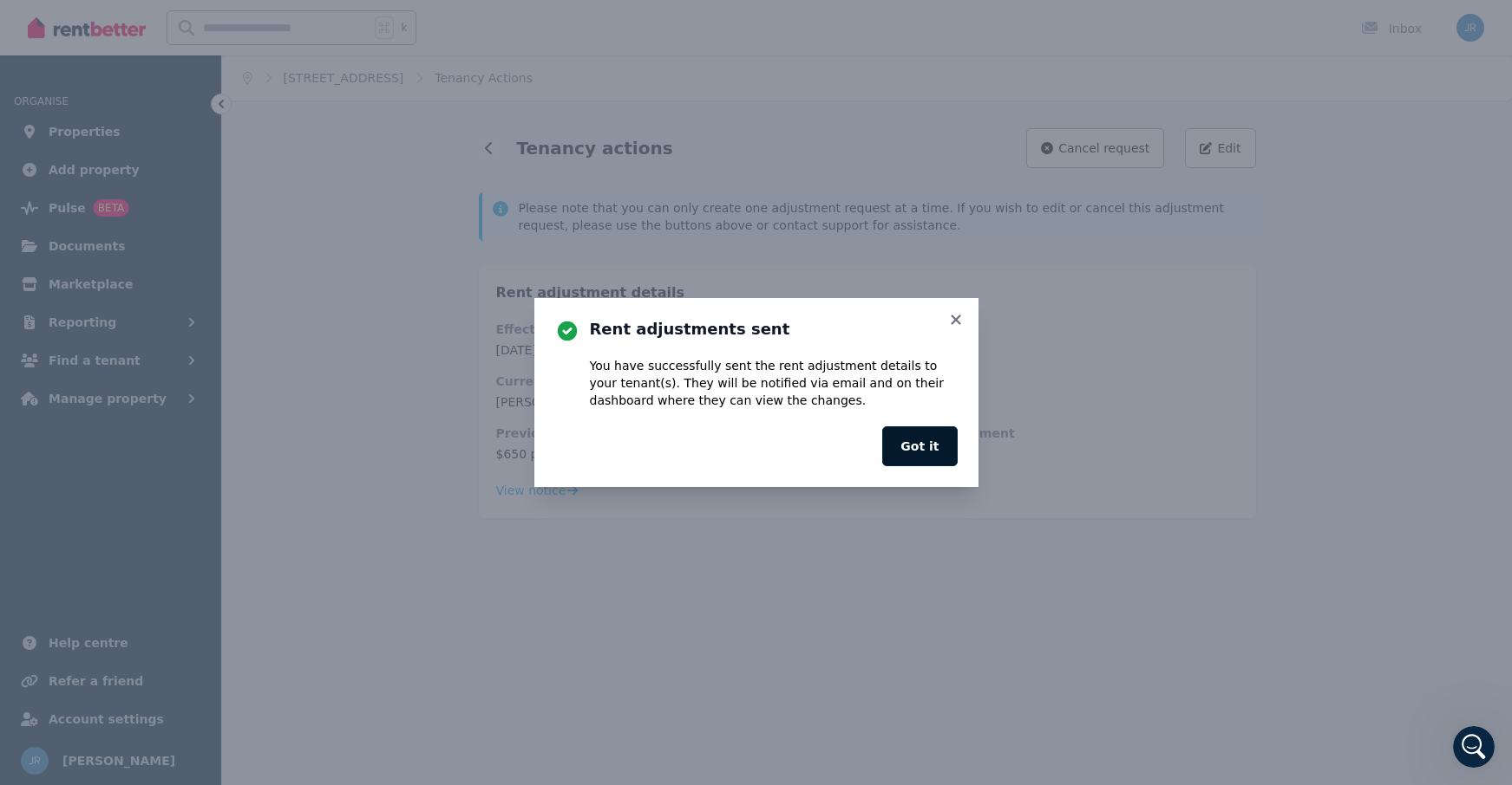
click at [926, 446] on button "Got it" at bounding box center [919, 446] width 75 height 40
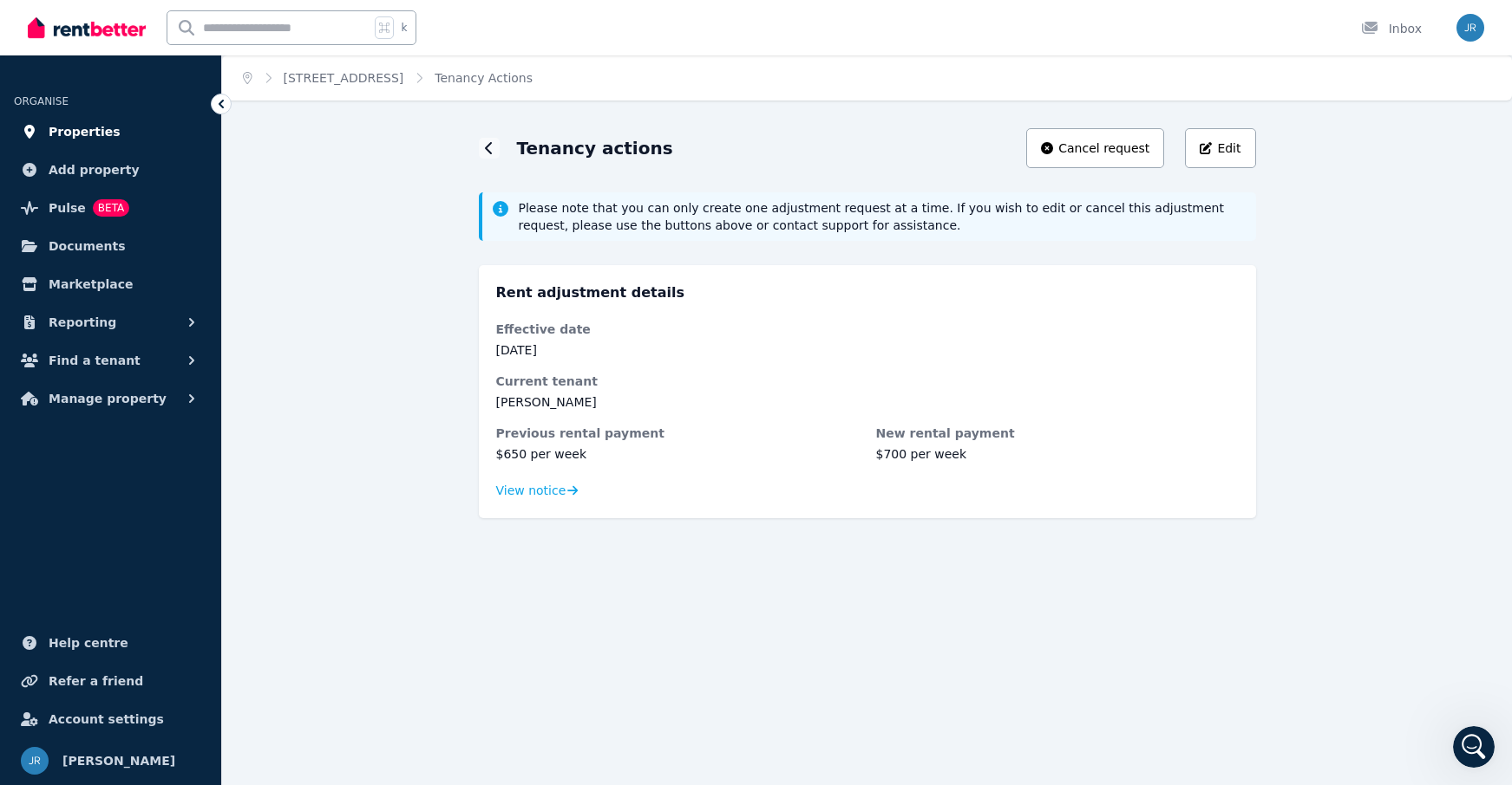
click at [75, 131] on span "Properties" at bounding box center [84, 131] width 72 height 21
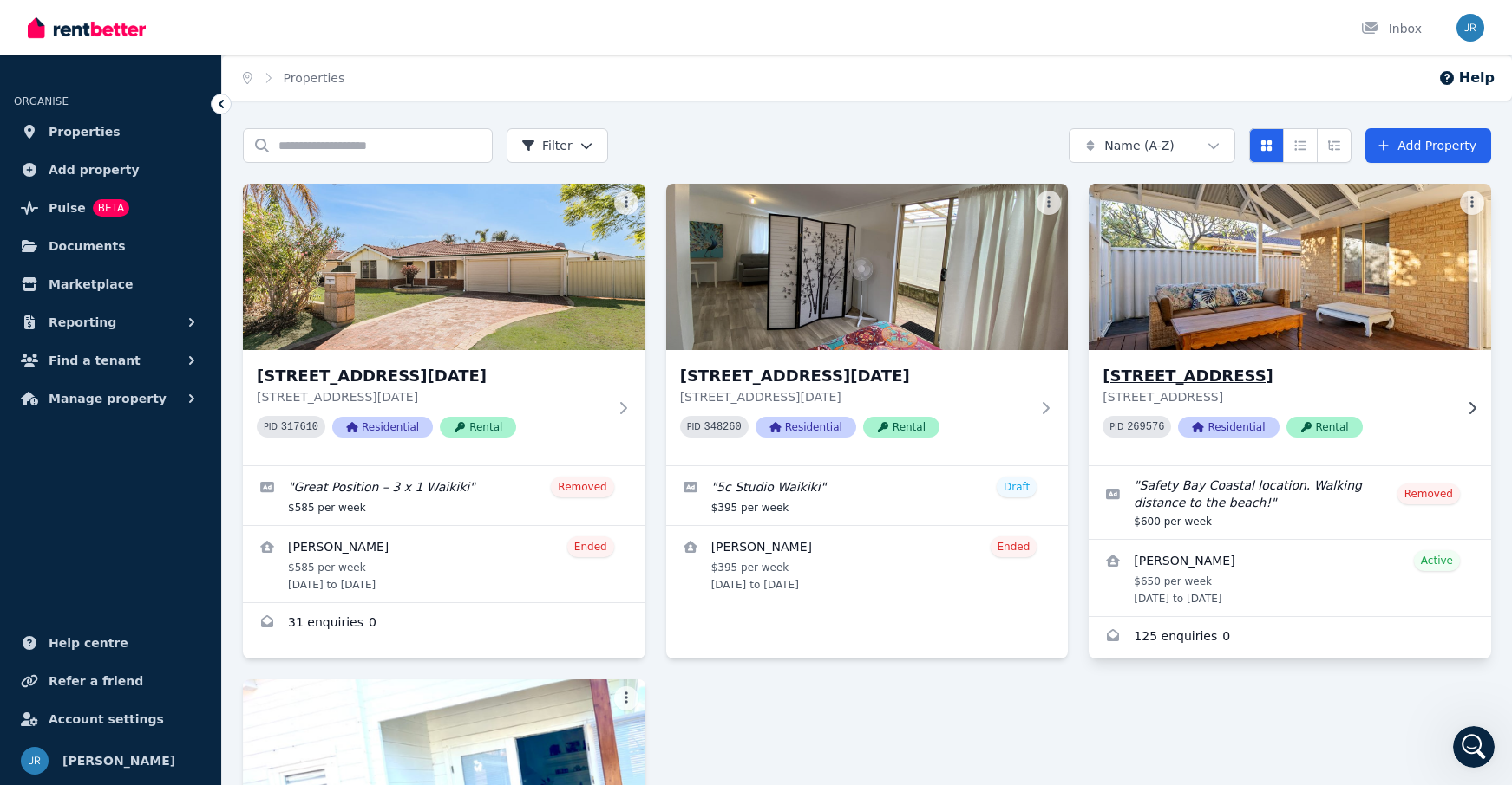
click at [1194, 380] on h3 "[STREET_ADDRESS]" at bounding box center [1277, 376] width 351 height 24
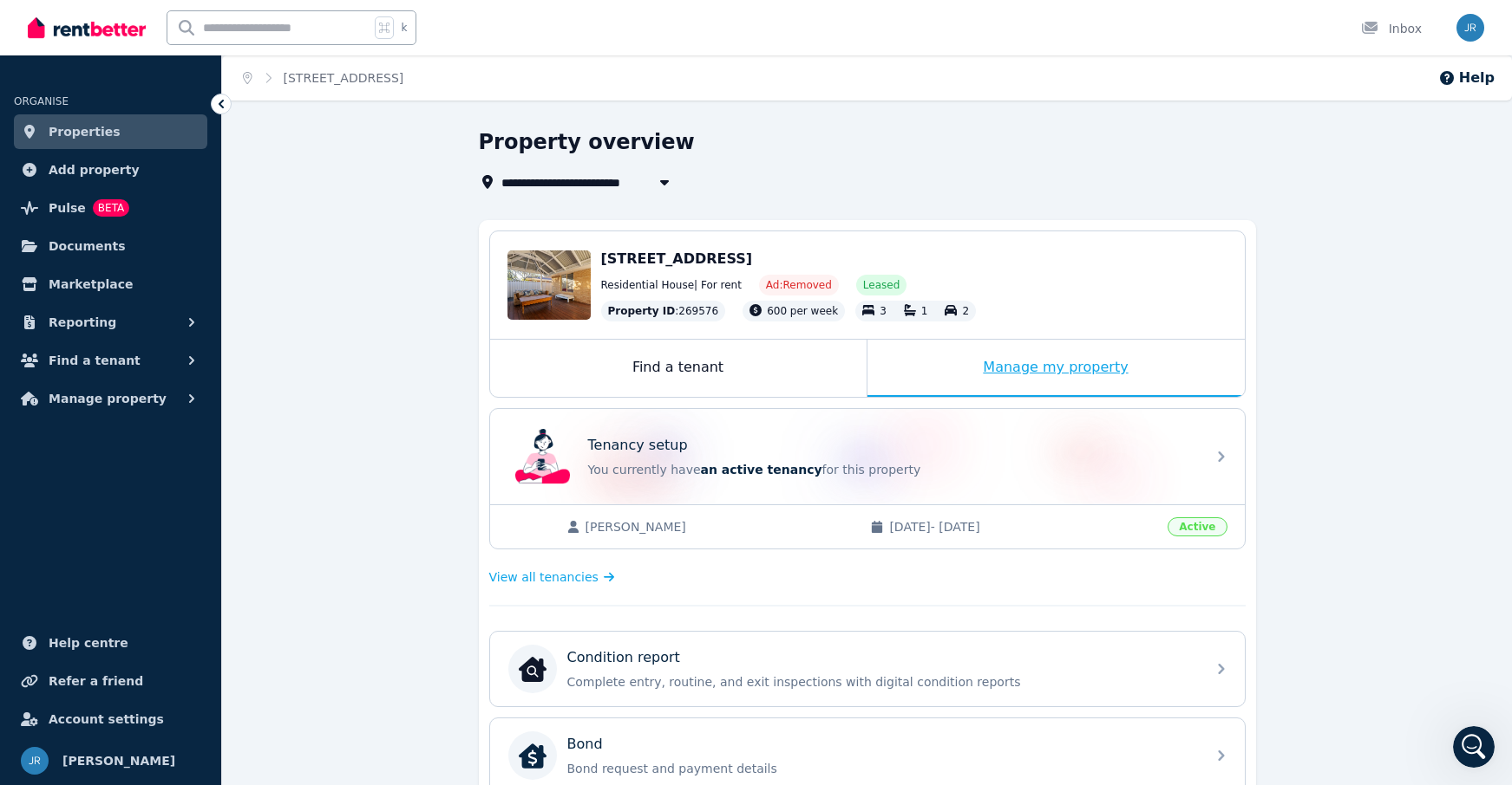
click at [1059, 366] on div "Manage my property" at bounding box center [1056, 368] width 378 height 57
click at [1064, 366] on div "Manage my property" at bounding box center [1056, 368] width 378 height 57
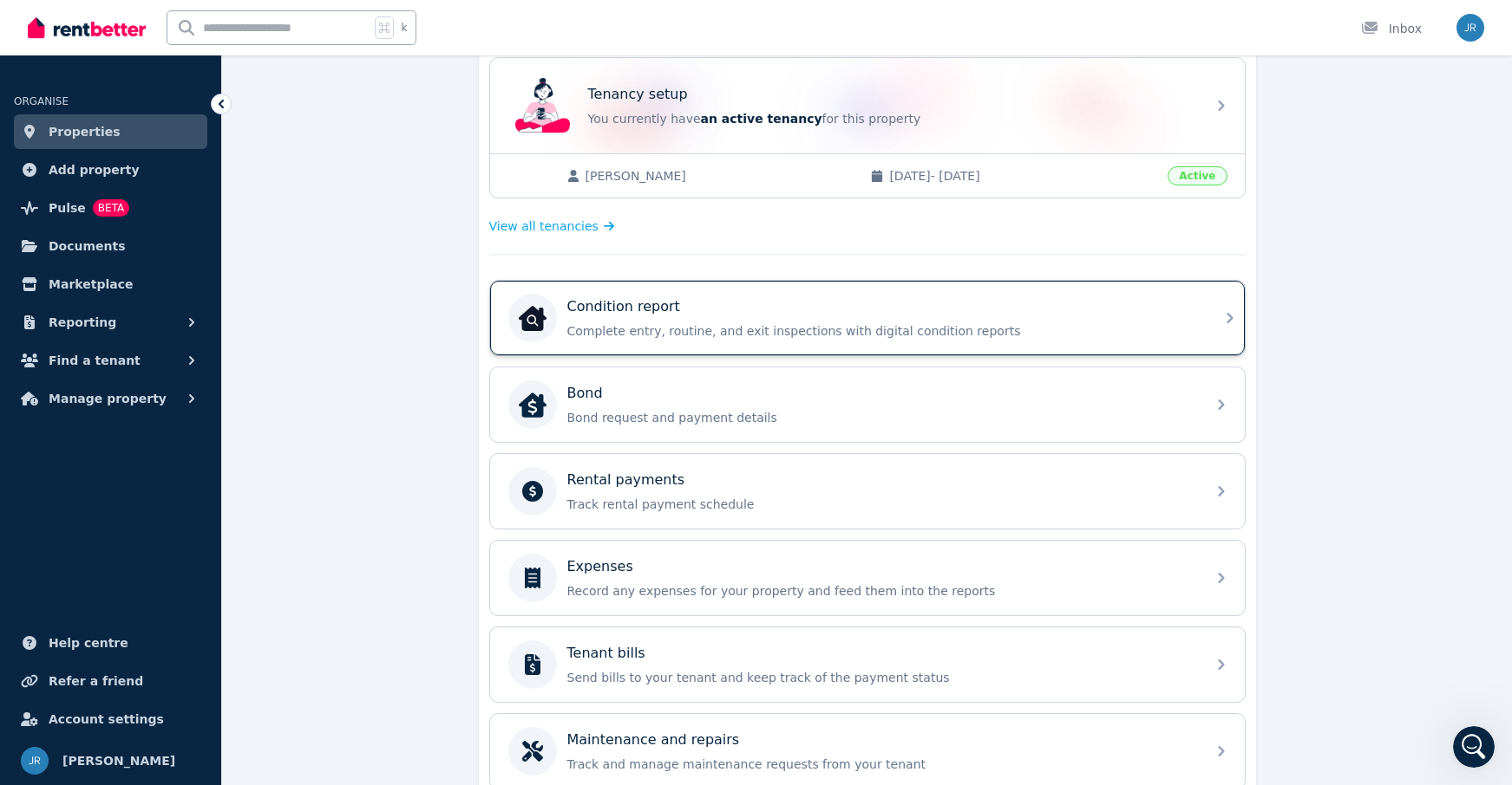
scroll to position [369, 0]
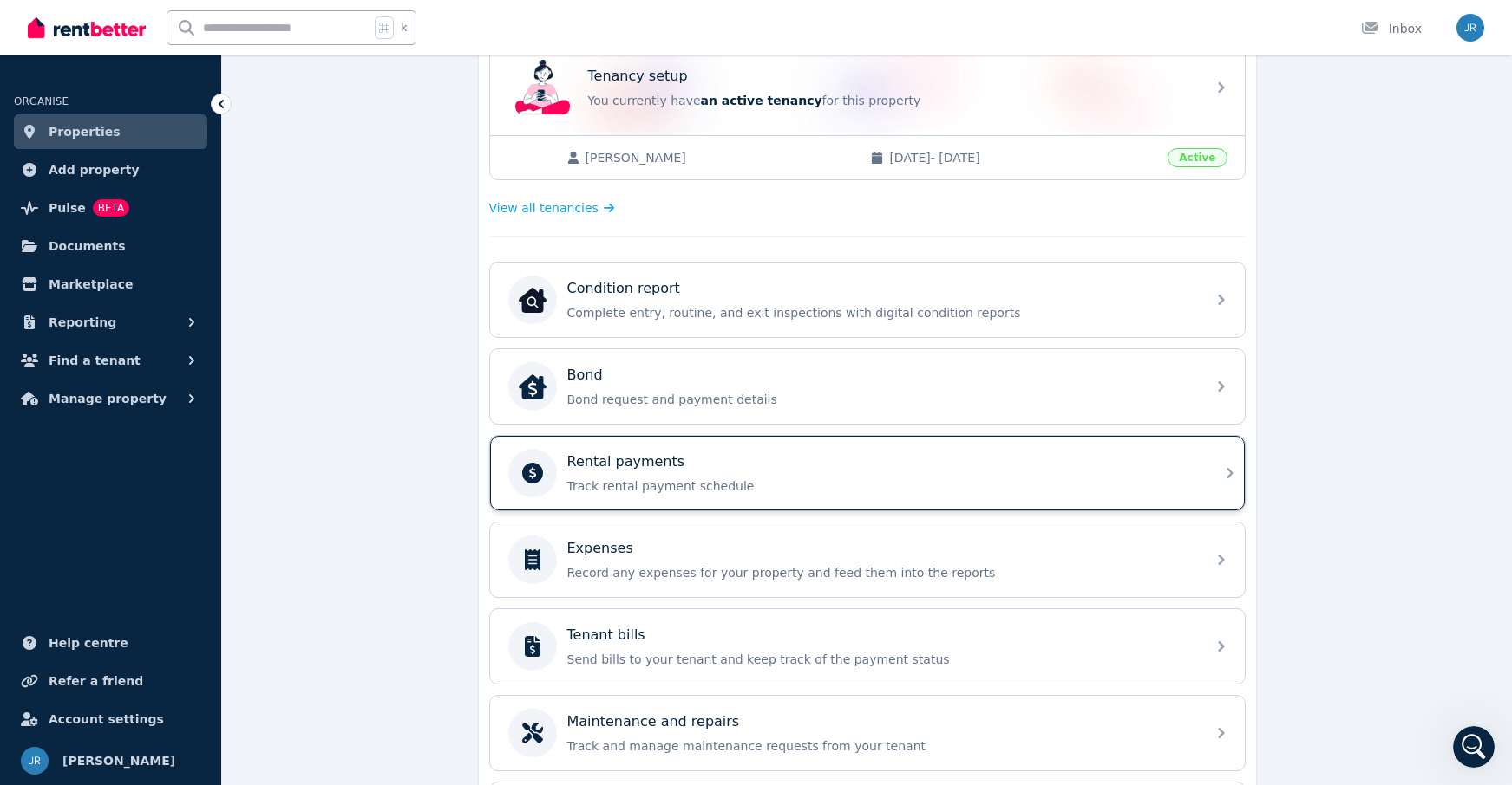
click at [641, 459] on p "Rental payments" at bounding box center [627, 461] width 118 height 21
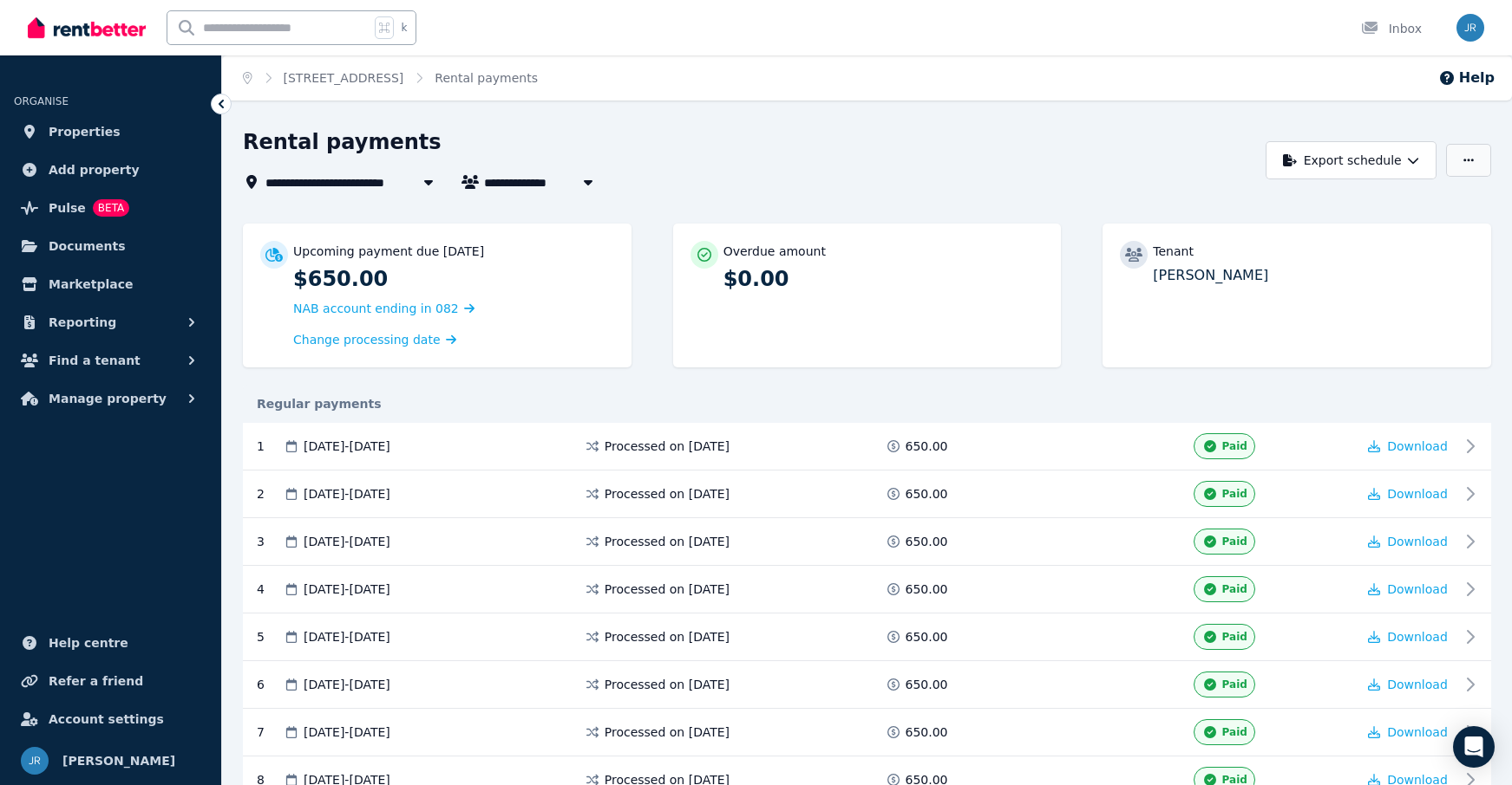
click at [1466, 161] on icon "button" at bounding box center [1468, 161] width 11 height 12
click at [1396, 203] on p "Adjust Rent" at bounding box center [1378, 202] width 83 height 17
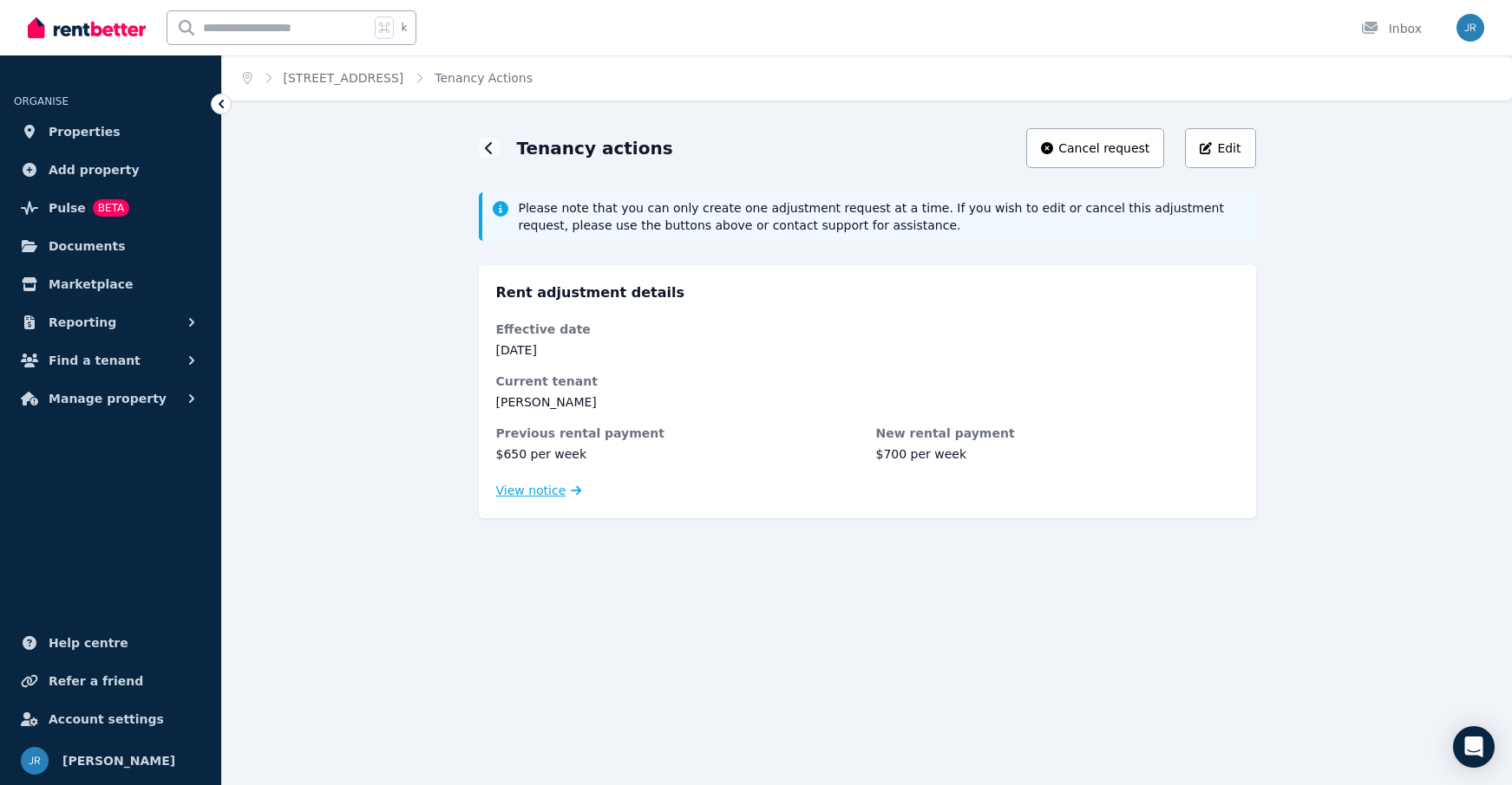
click at [538, 490] on span "View notice" at bounding box center [531, 490] width 71 height 17
click at [1468, 752] on icon "Open Intercom Messenger" at bounding box center [1473, 747] width 20 height 22
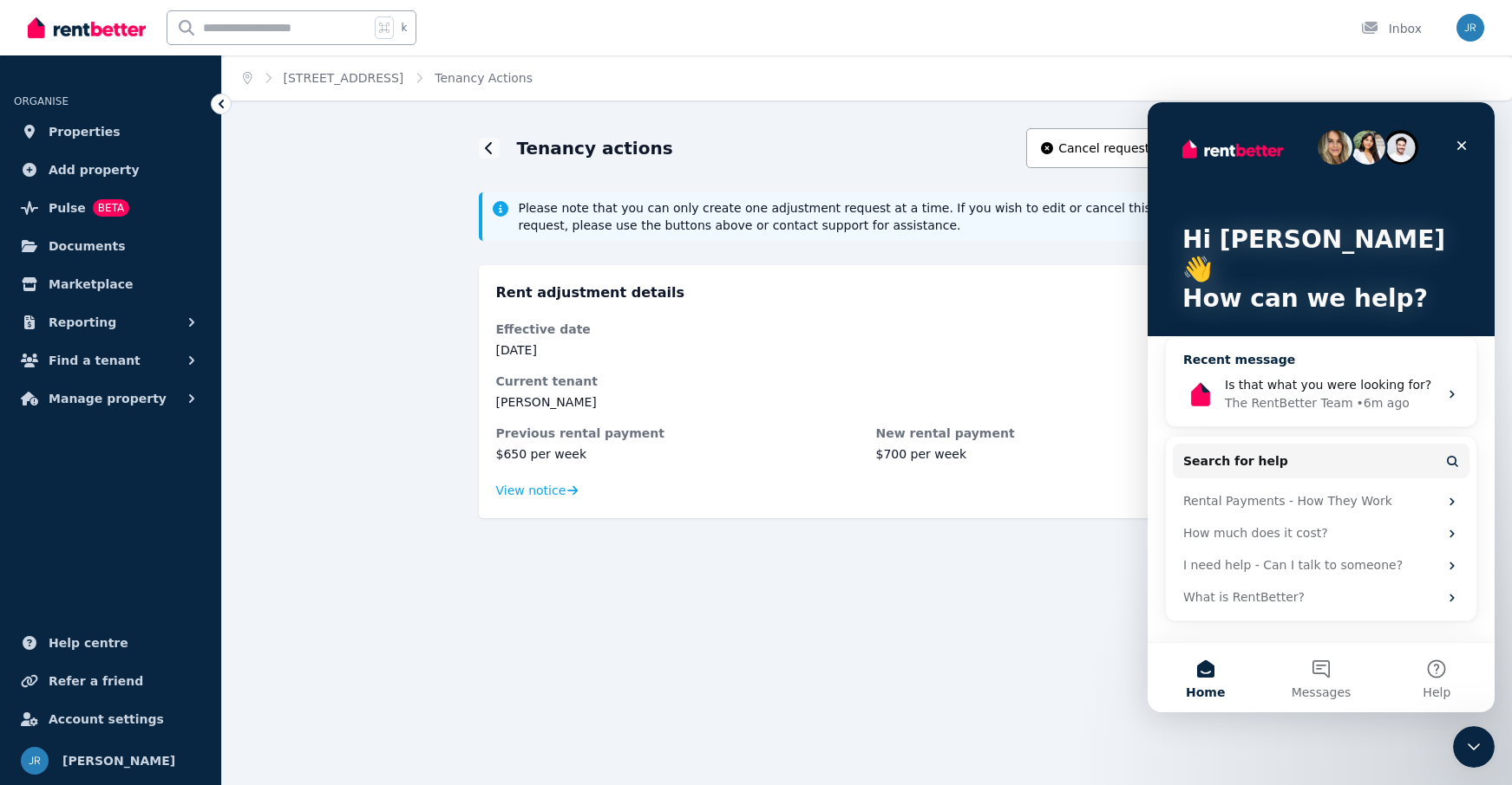
click at [1320, 378] on span "Is that what you were looking for?" at bounding box center [1327, 385] width 206 height 14
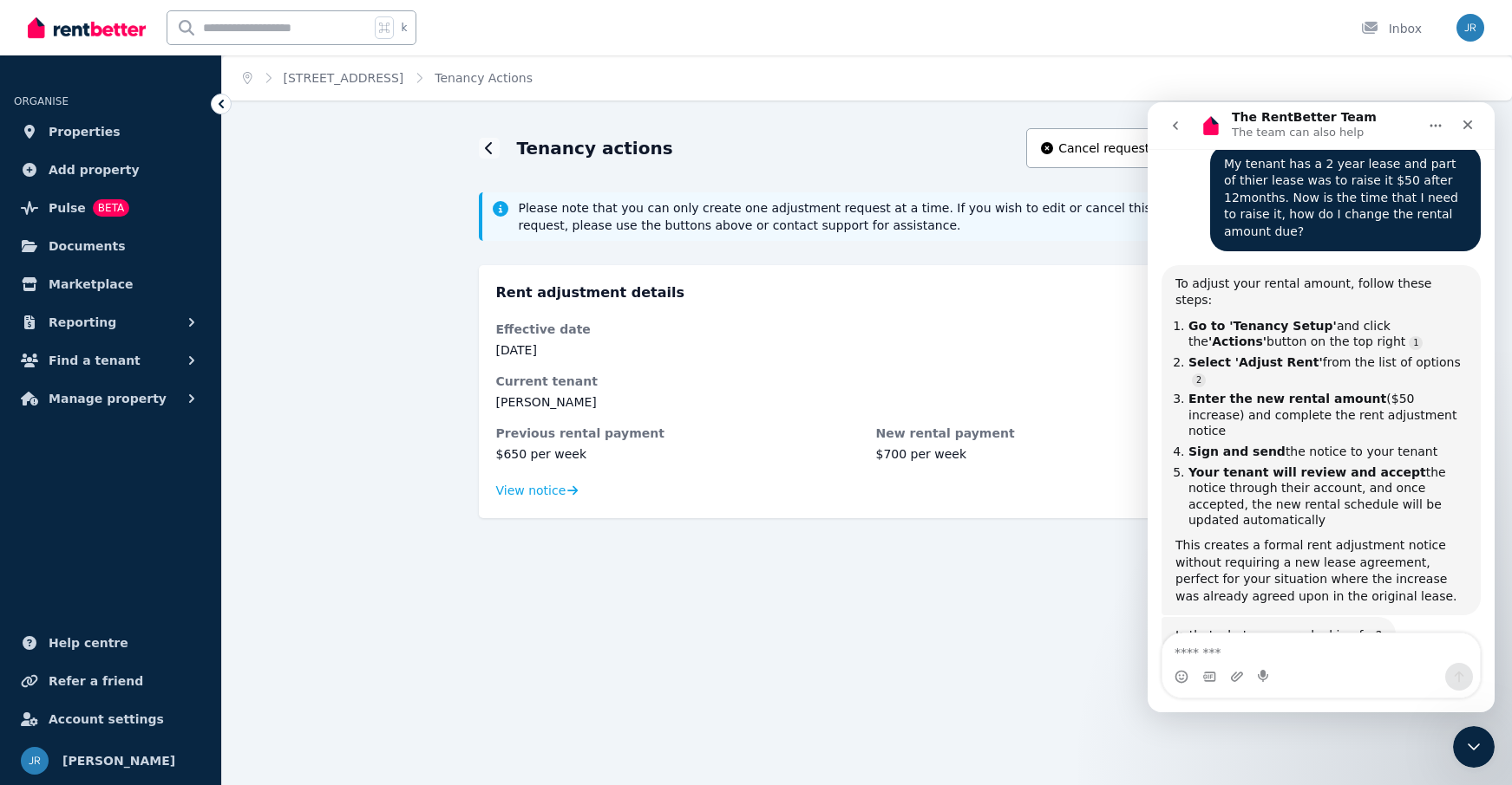
scroll to position [401, 0]
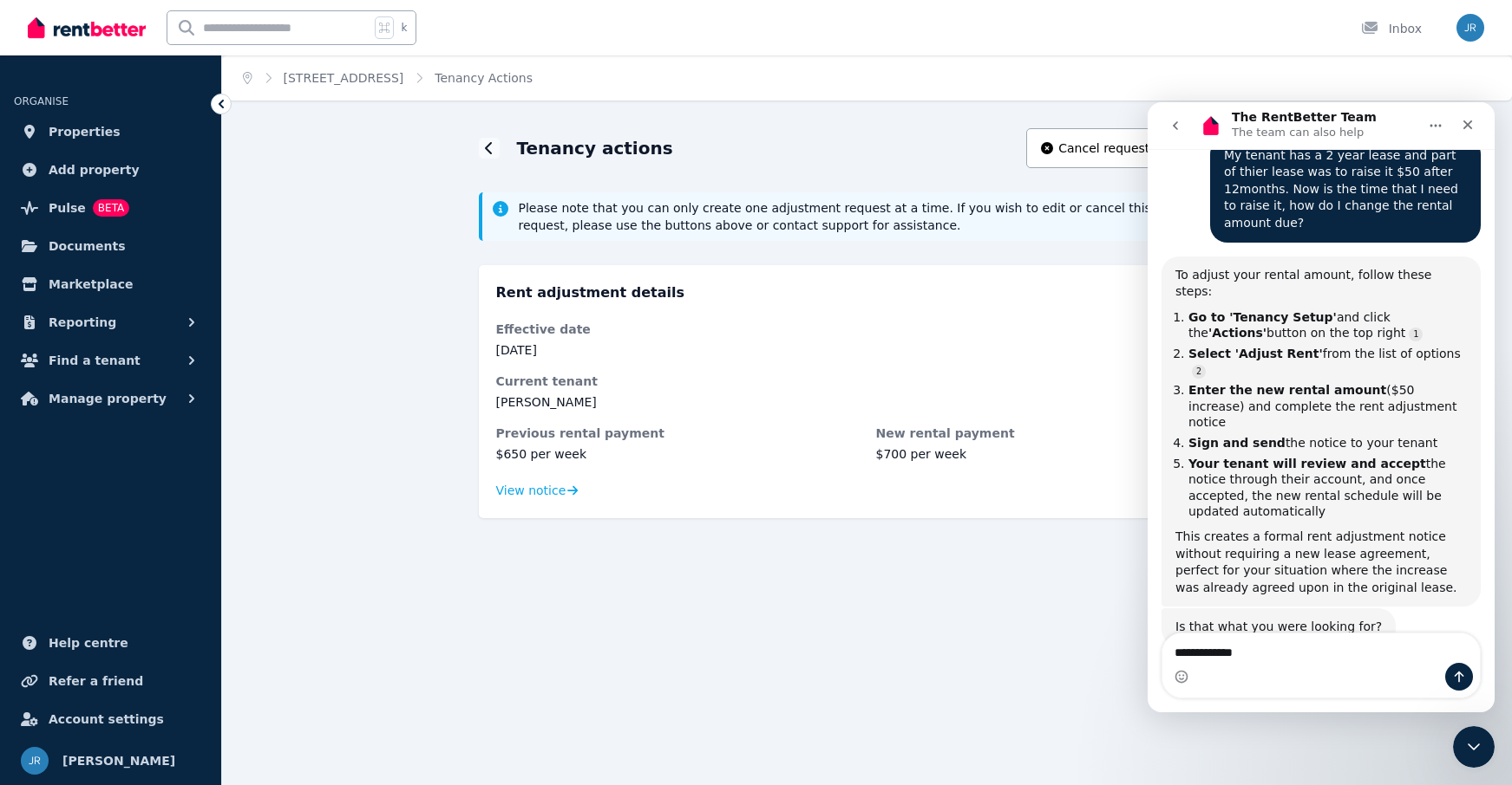
type textarea "**********"
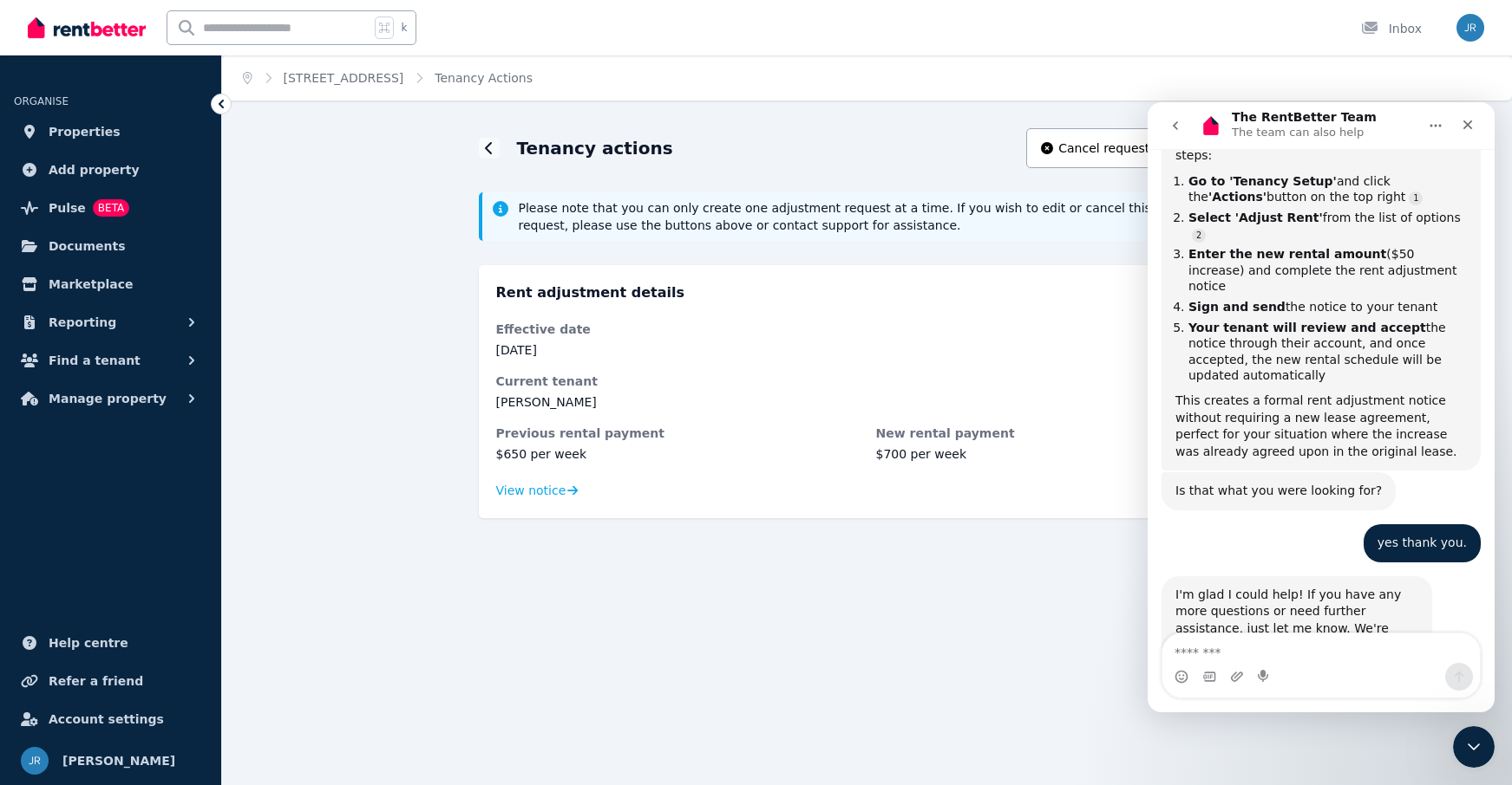
scroll to position [538, 0]
click at [1465, 124] on icon "Close" at bounding box center [1467, 125] width 14 height 14
